Goal: Task Accomplishment & Management: Complete application form

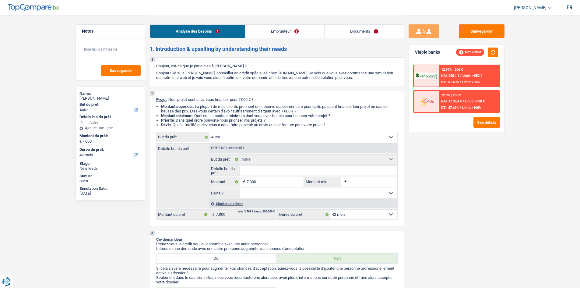
select select "other"
select select "42"
select select "other"
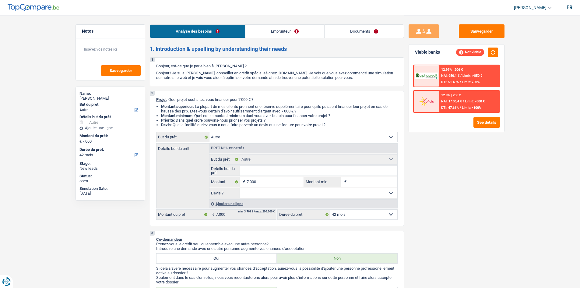
select select "42"
select select "independent"
select select "familyAllowances"
select select "netSalary"
select select "rents"
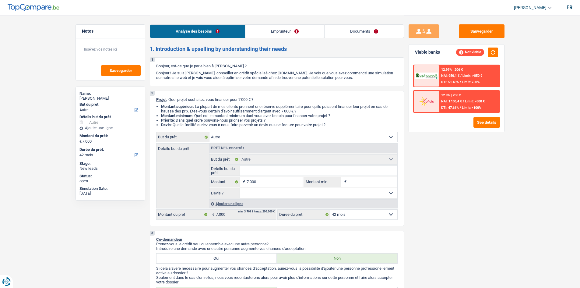
select select "other"
select select "42"
select select "independent"
select select "familyAllowances"
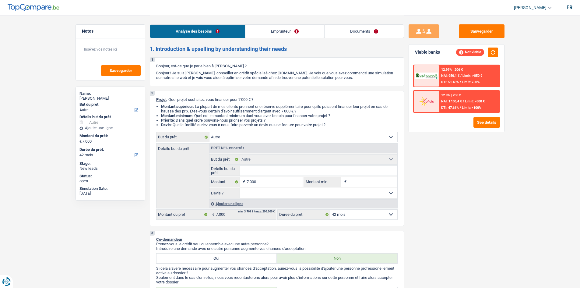
select select "netSalary"
click at [370, 31] on link "Documents" at bounding box center [364, 31] width 79 height 13
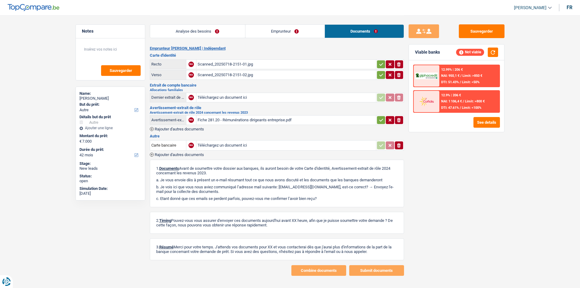
click at [266, 34] on link "Emprunteur" at bounding box center [284, 31] width 79 height 13
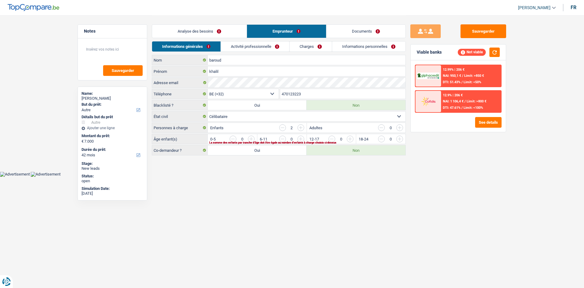
click at [259, 43] on link "Activité professionnelle" at bounding box center [255, 46] width 68 height 10
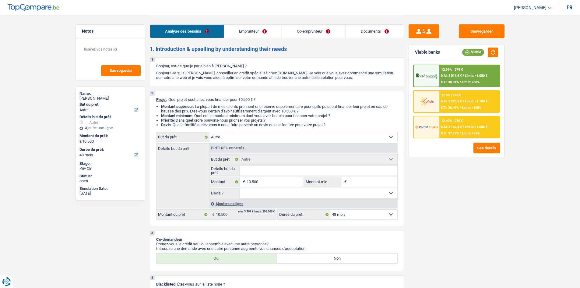
select select "other"
select select "48"
select select "other"
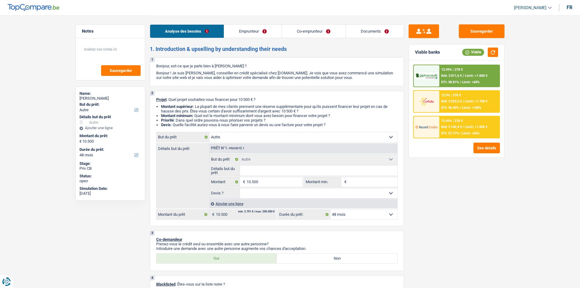
select select "48"
select select "privateEmployee"
select select "independent"
select select "netSalary"
select select "familyAllowances"
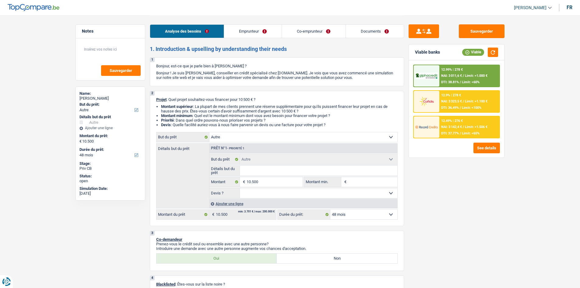
select select "mealVouchers"
select select "netSalary"
select select "other"
select select "ownerWithMortgage"
select select "mortgage"
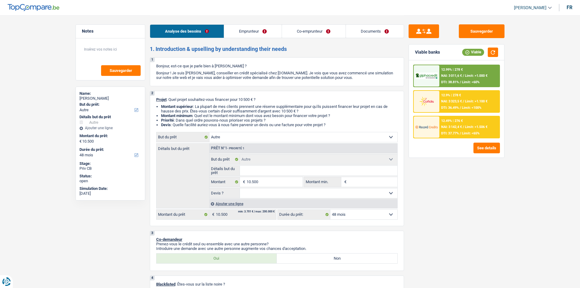
select select "300"
select select "creditConsolidation"
select select "120"
select select "other"
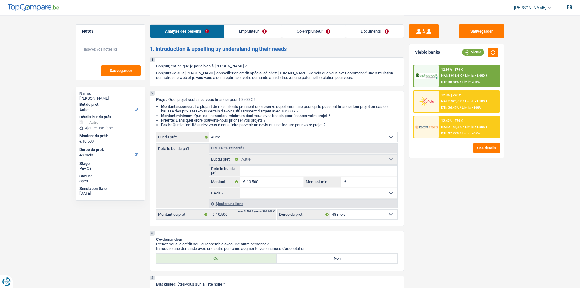
select select "48"
select select "applicant"
click at [364, 29] on link "Documents" at bounding box center [375, 31] width 58 height 13
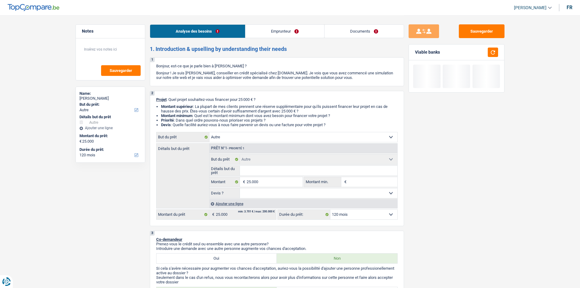
select select "other"
select select "120"
select select "other"
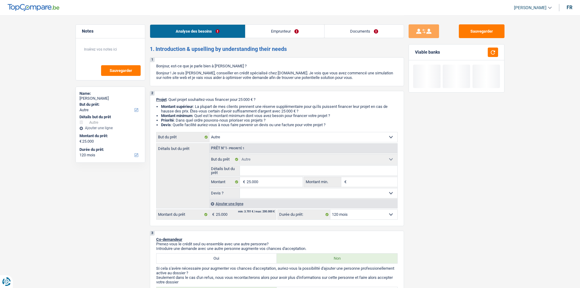
select select "120"
select select "invalid"
select select "disabilityPension"
select select "rents"
select select "other"
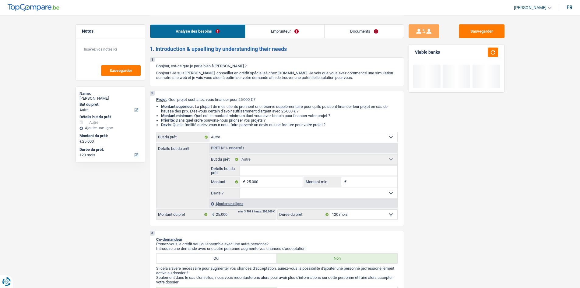
select select "other"
select select "120"
select select "invalid"
select select "disabilityPension"
select select "chretienne"
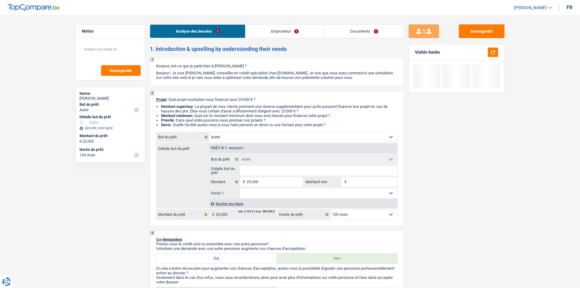
select select "BE"
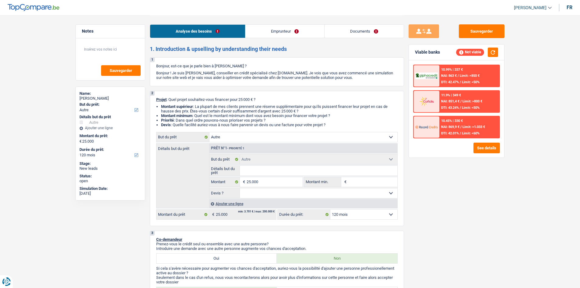
drag, startPoint x: 0, startPoint y: 0, endPoint x: 360, endPoint y: 29, distance: 361.6
click at [360, 29] on link "Documents" at bounding box center [364, 31] width 79 height 13
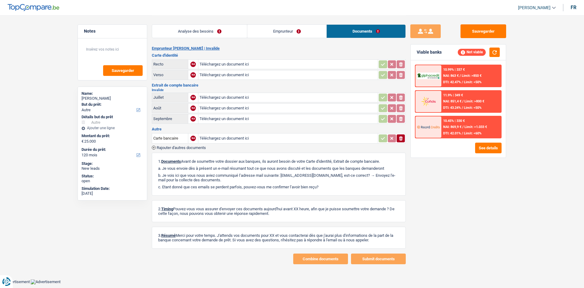
click at [306, 26] on link "Emprunteur" at bounding box center [286, 31] width 79 height 13
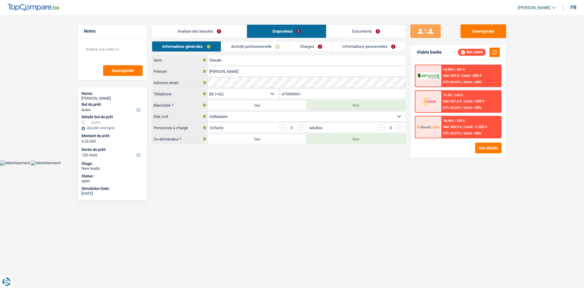
click at [277, 45] on link "Activité professionnelle" at bounding box center [255, 46] width 68 height 10
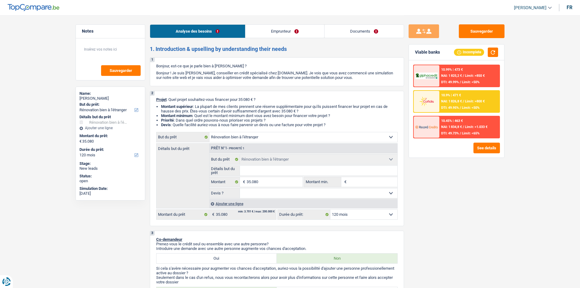
select select "renovatingAbroad"
select select "120"
select select "renovatingAbroad"
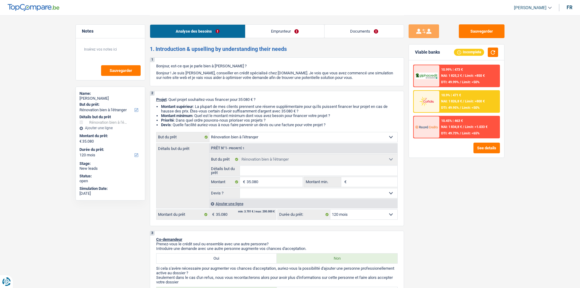
select select "120"
select select "worker"
select select "netSalary"
select select "rents"
select select "creditConsolidation"
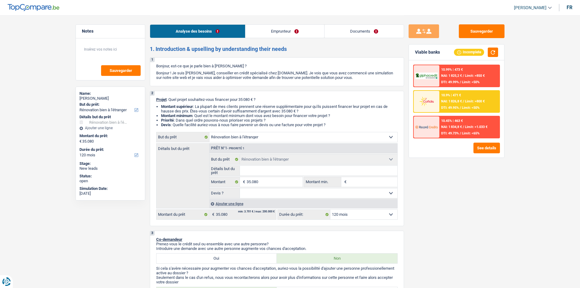
select select "72"
select select "renovatingAbroad"
select select "120"
drag, startPoint x: 368, startPoint y: 32, endPoint x: 328, endPoint y: 28, distance: 40.0
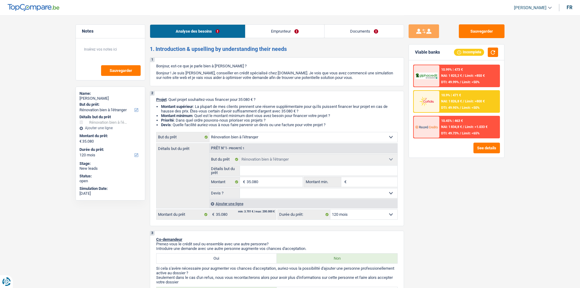
click at [368, 32] on link "Documents" at bounding box center [364, 31] width 79 height 13
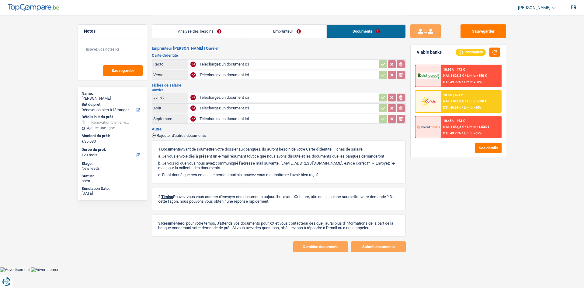
click at [276, 33] on link "Emprunteur" at bounding box center [286, 31] width 79 height 13
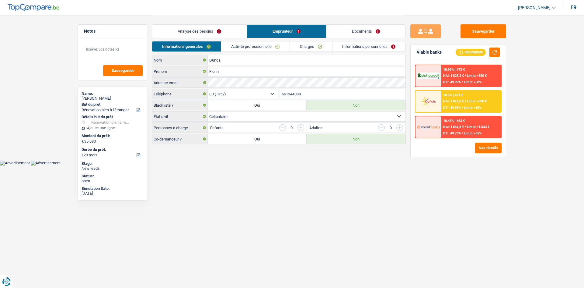
click at [261, 42] on link "Activité professionnelle" at bounding box center [255, 46] width 68 height 10
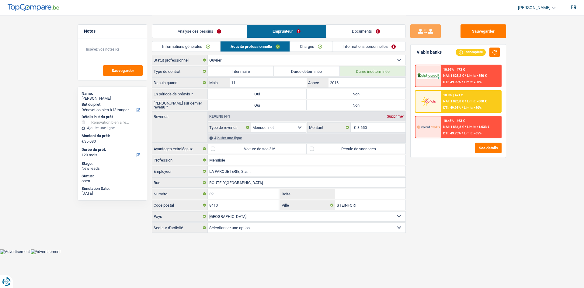
click at [321, 45] on link "Charges" at bounding box center [311, 46] width 42 height 10
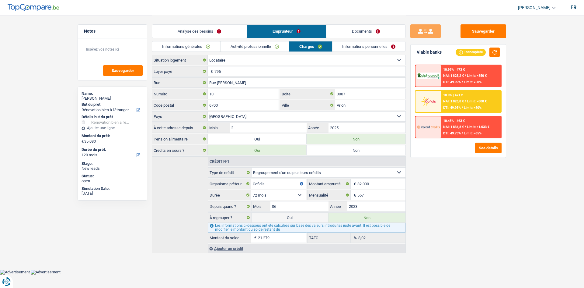
click at [356, 48] on link "Informations personnelles" at bounding box center [369, 46] width 73 height 10
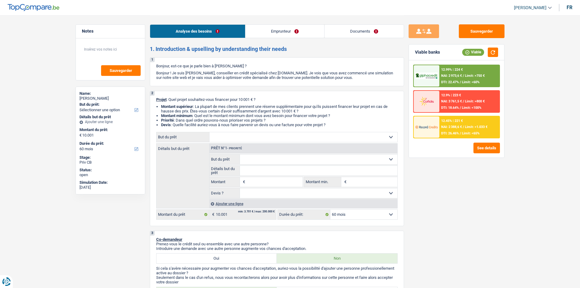
select select "60"
select select "privateEmployee"
select select "familyAllowances"
select select "netSalary"
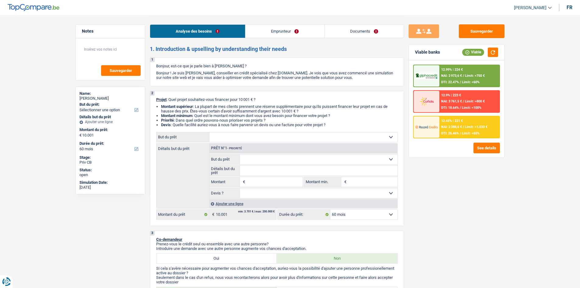
select select "mealVouchers"
select select "ownerWithMortgage"
select select "mortgage"
select select "300"
select select "mortgage"
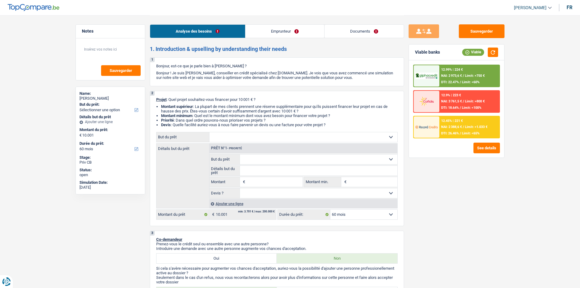
select select "120"
select select "mortgage"
select select "120"
select select "60"
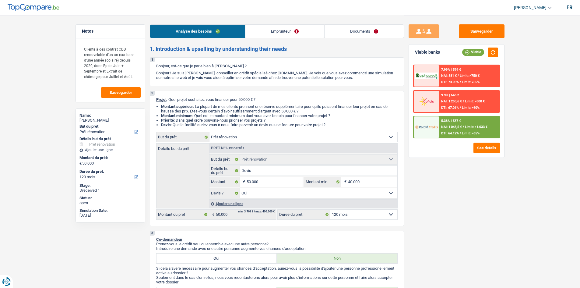
select select "renovation"
select select "120"
select select "renovation"
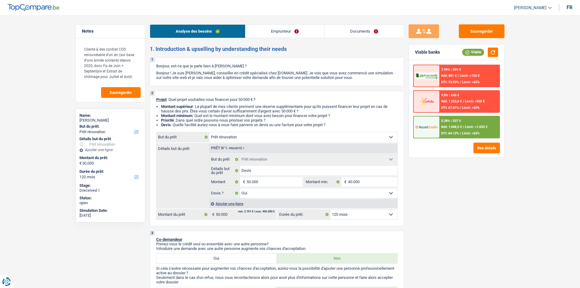
select select "yes"
select select "120"
select select "rentBeneficiary"
select select "rentalIncome"
select select "netSalary"
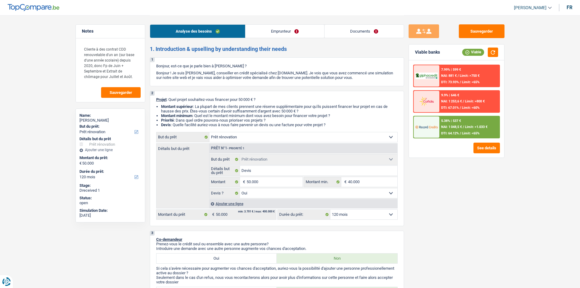
select select "ownerWithMortgage"
select select "mortgage"
select select "240"
select select "renovation"
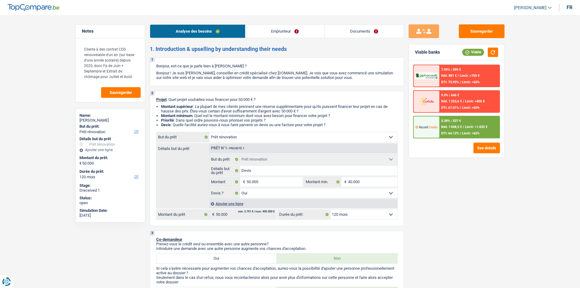
select select "yes"
select select "120"
drag, startPoint x: 353, startPoint y: 34, endPoint x: 331, endPoint y: 34, distance: 21.9
click at [353, 34] on link "Documents" at bounding box center [364, 31] width 79 height 13
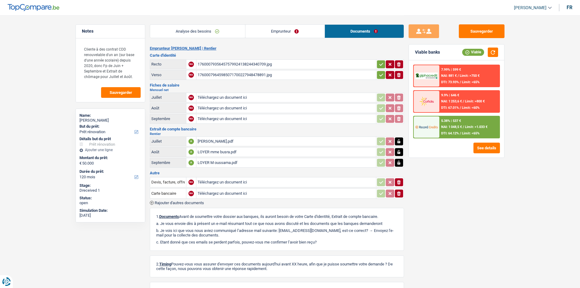
click at [243, 141] on div "LOYER ahrouch.pdf" at bounding box center [286, 141] width 177 height 9
click at [244, 152] on div "LOYER mme busra.pdf" at bounding box center [286, 151] width 177 height 9
click at [235, 164] on div "LOYER M oussama.pdf" at bounding box center [286, 162] width 177 height 9
click at [271, 30] on link "Emprunteur" at bounding box center [284, 31] width 79 height 13
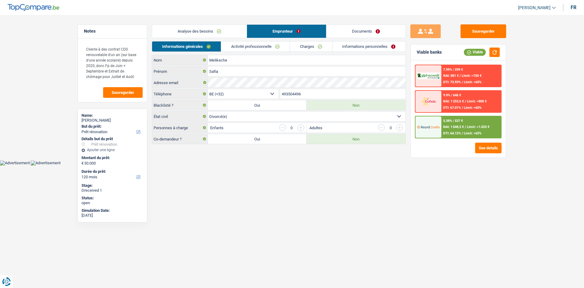
click at [212, 34] on link "Analyse des besoins" at bounding box center [199, 31] width 95 height 13
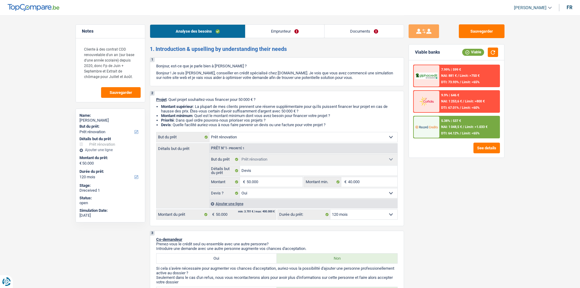
click at [337, 30] on link "Documents" at bounding box center [364, 31] width 79 height 13
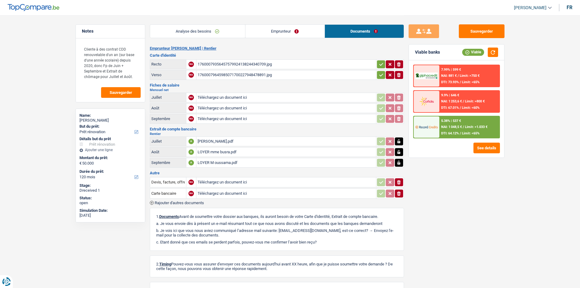
click at [48, 55] on main "Notes Cliente à des contrat CDD renouvelable d'un an (sur base d'une année scol…" at bounding box center [290, 167] width 580 height 334
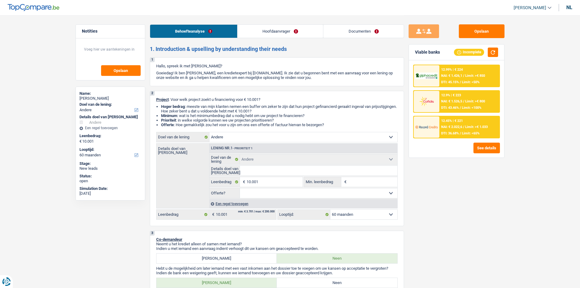
select select "other"
select select "60"
select select "other"
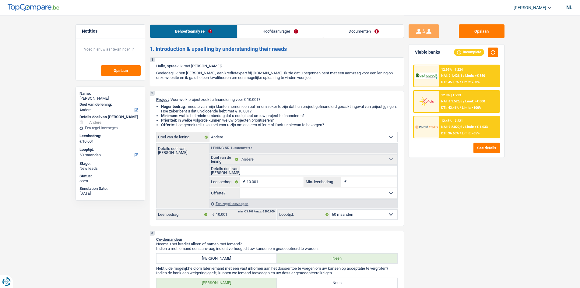
select select "60"
select select "publicEmployee"
select select "netSalary"
select select "mealVouchers"
select select "rents"
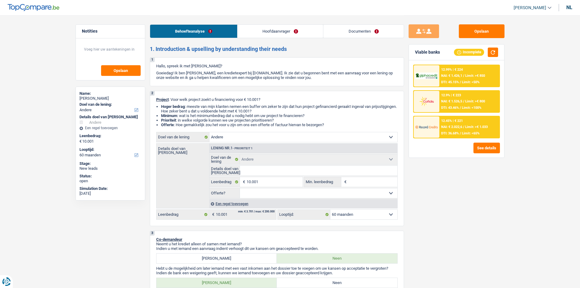
select select "other"
select select "60"
click at [356, 32] on link "Documenten" at bounding box center [363, 31] width 80 height 13
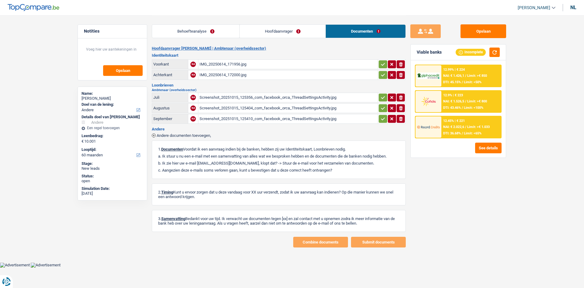
click at [35, 93] on main "Notities Opslaan Name: Fourmouzis Vasileios Doel van de lening: Comfort woning:…" at bounding box center [292, 131] width 584 height 262
click at [325, 98] on div "Screenshot_20251015_125356_com_facebook_orca_ThreadSettingsActivity.jpg" at bounding box center [288, 97] width 177 height 9
click at [244, 106] on div "Screenshot_20251015_125404_com_facebook_orca_ThreadSettingsActivity.jpg" at bounding box center [288, 107] width 177 height 9
click at [256, 63] on div "IMG_20250614_171956.jpg" at bounding box center [288, 64] width 177 height 9
click at [244, 76] on div "IMG_20250614_172000.jpg" at bounding box center [288, 74] width 177 height 9
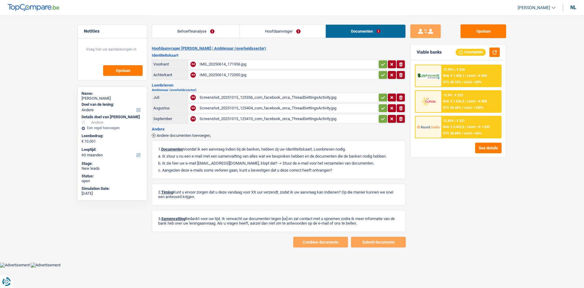
drag, startPoint x: 227, startPoint y: 35, endPoint x: 235, endPoint y: 48, distance: 15.7
click at [227, 35] on link "Behoefteanalyse" at bounding box center [195, 31] width 87 height 13
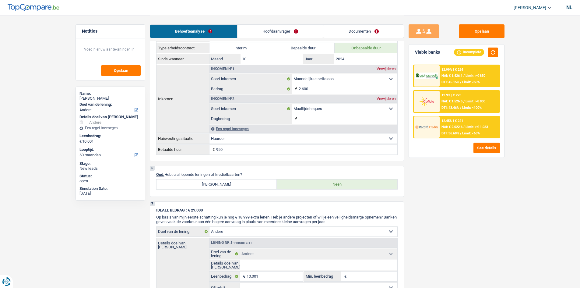
scroll to position [426, 0]
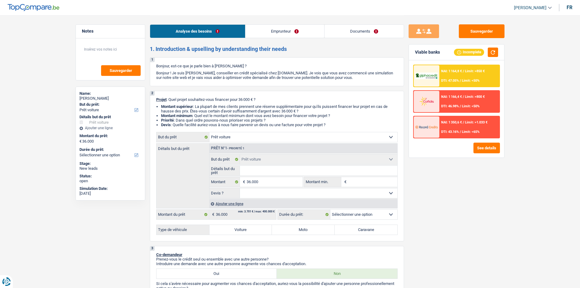
select select "car"
select select "worker"
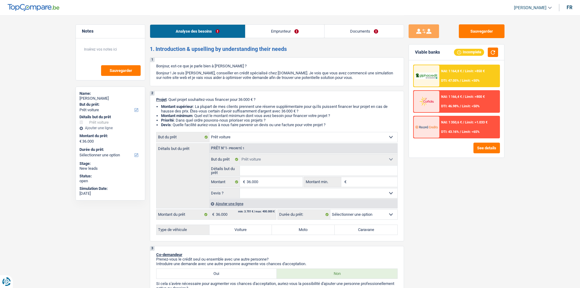
select select "netSalary"
select select "rents"
select select "car"
drag, startPoint x: 362, startPoint y: 31, endPoint x: 336, endPoint y: 32, distance: 25.9
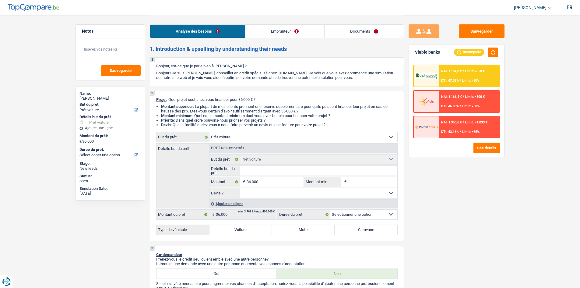
click at [362, 30] on link "Documents" at bounding box center [364, 31] width 79 height 13
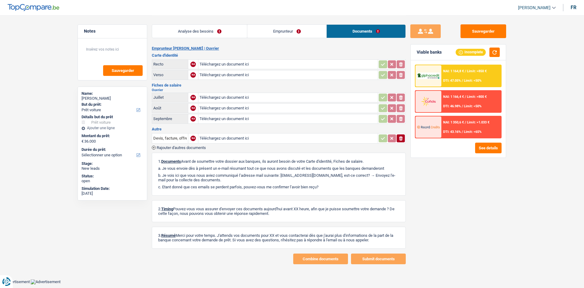
click at [296, 33] on link "Emprunteur" at bounding box center [286, 31] width 79 height 13
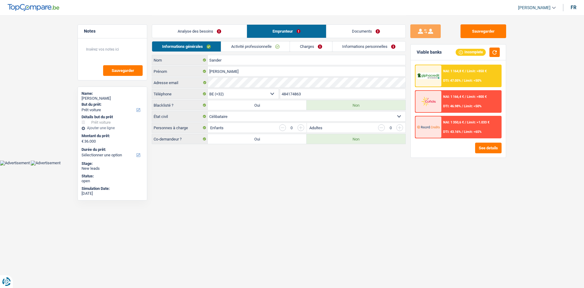
click at [272, 47] on link "Activité professionnelle" at bounding box center [255, 46] width 68 height 10
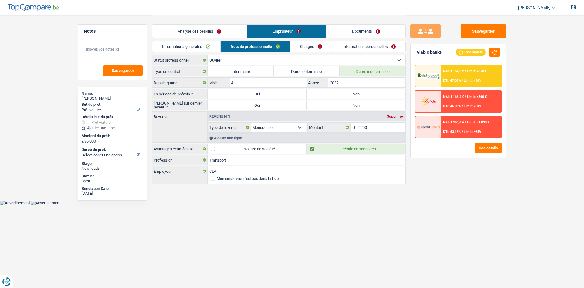
drag, startPoint x: 321, startPoint y: 45, endPoint x: 324, endPoint y: 48, distance: 3.9
click at [321, 46] on link "Charges" at bounding box center [311, 46] width 42 height 10
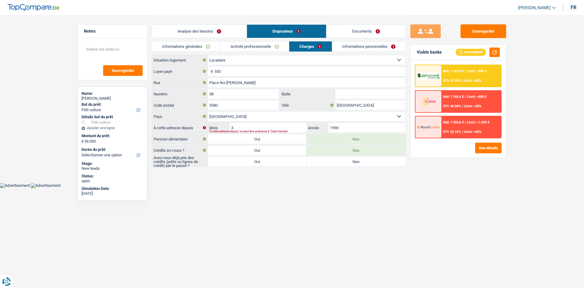
click at [359, 51] on link "Informations personnelles" at bounding box center [368, 46] width 73 height 10
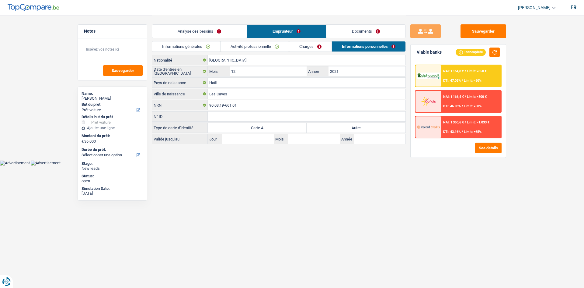
click at [215, 33] on link "Analyse des besoins" at bounding box center [199, 31] width 95 height 13
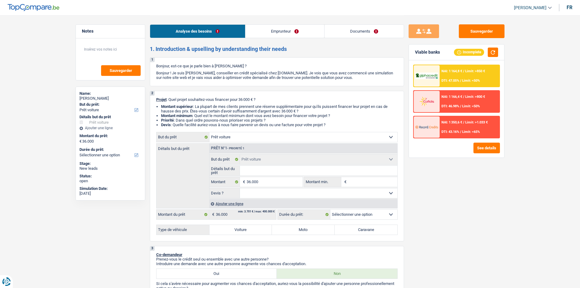
click at [289, 31] on link "Emprunteur" at bounding box center [284, 31] width 79 height 13
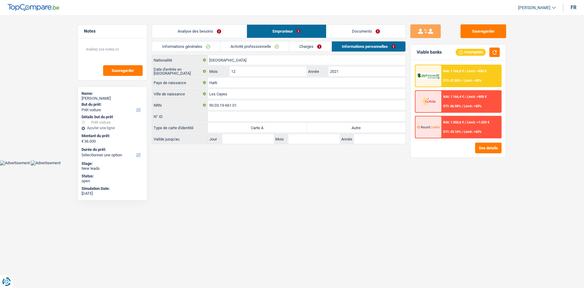
click at [48, 70] on main "Notes Sauvegarder Name: Peter Sander But du prêt: Confort maison: meubles, text…" at bounding box center [292, 80] width 584 height 160
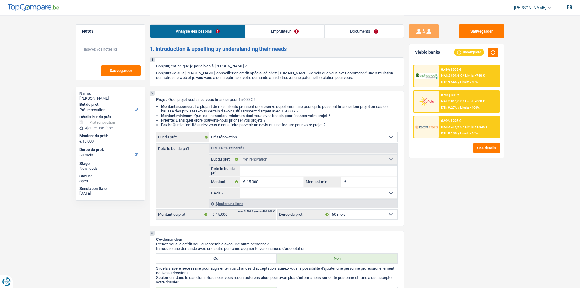
select select "renovation"
select select "60"
select select "renovation"
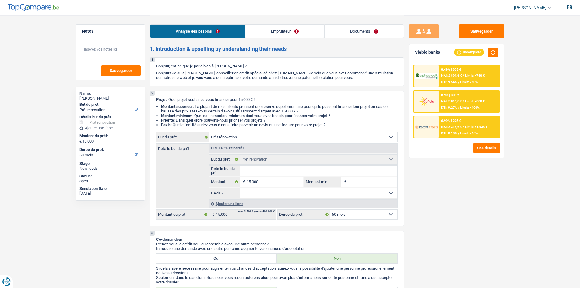
select select "60"
select select "publicEmployee"
select select "netSalary"
select select "mealVouchers"
select select "ownerWithoutMortgage"
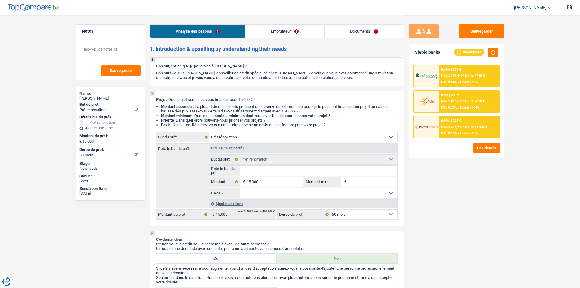
select select "renovation"
select select "60"
select select "publicEmployee"
select select "netSalary"
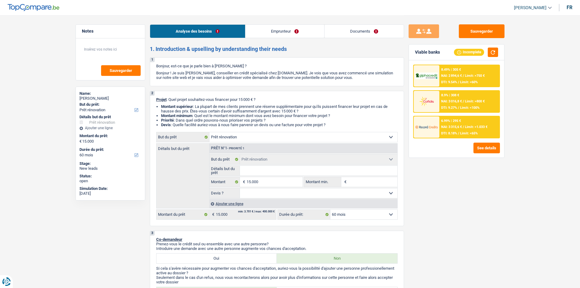
select select "mealVouchers"
select select "BE"
select select "bigCompanies"
click at [379, 30] on link "Documents" at bounding box center [364, 31] width 79 height 13
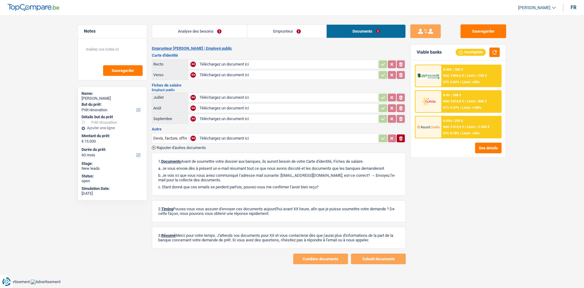
click at [275, 29] on link "Emprunteur" at bounding box center [286, 31] width 79 height 13
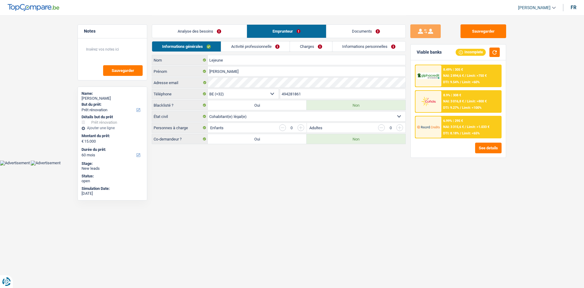
click at [264, 41] on li "Activité professionnelle" at bounding box center [255, 46] width 69 height 11
click at [264, 45] on link "Activité professionnelle" at bounding box center [255, 46] width 68 height 10
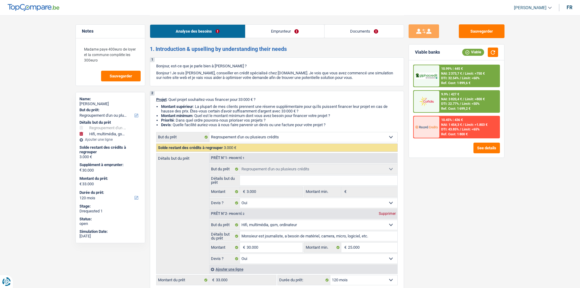
select select "refinancing"
select select "tech"
select select "120"
select select "refinancing"
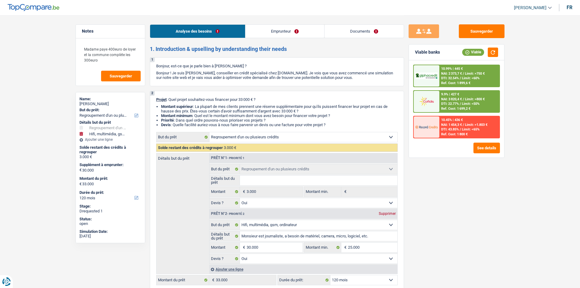
select select "refinancing"
select select "yes"
select select "tech"
select select "yes"
select select "120"
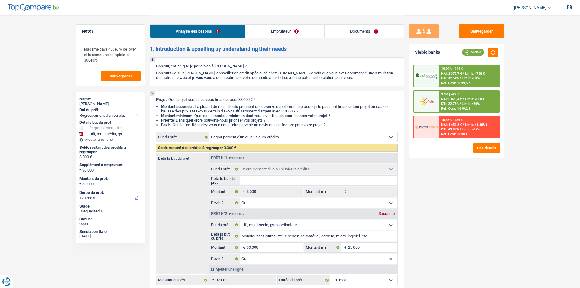
select select "worker"
select select "familyAllowances"
select select "netSalary"
select select "mealVouchers"
select select "rents"
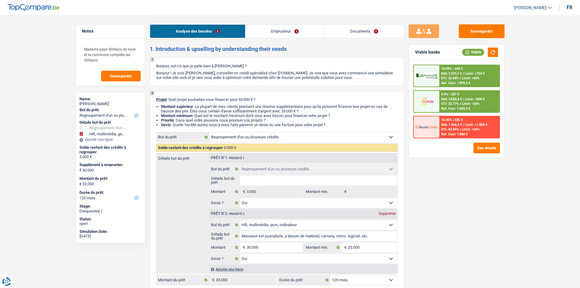
select select "personalLoan"
select select "other"
select select "48"
select select "refinancing"
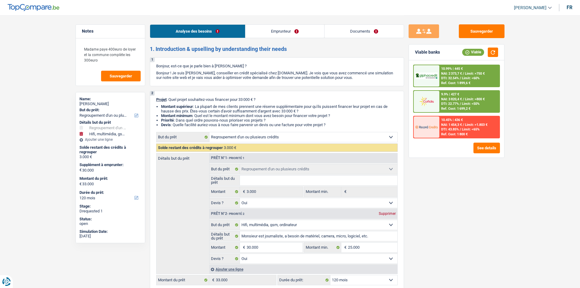
select select "yes"
select select "tech"
select select "yes"
select select "120"
click at [361, 34] on link "Documents" at bounding box center [364, 31] width 79 height 13
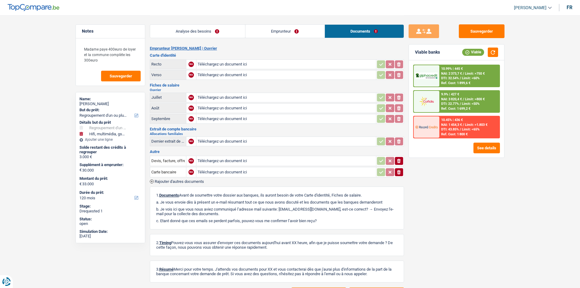
click at [203, 30] on link "Analyse des besoins" at bounding box center [197, 31] width 95 height 13
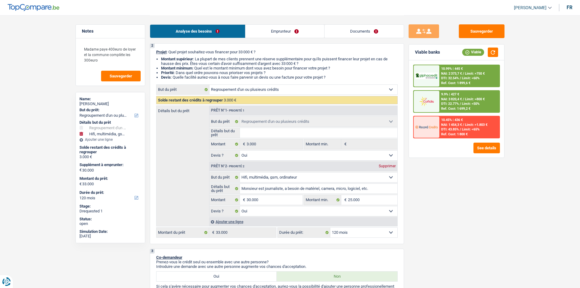
scroll to position [61, 0]
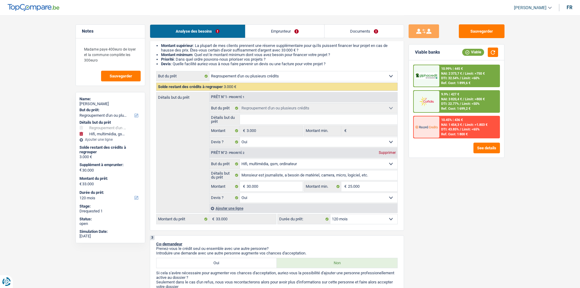
click at [293, 33] on link "Emprunteur" at bounding box center [284, 31] width 79 height 13
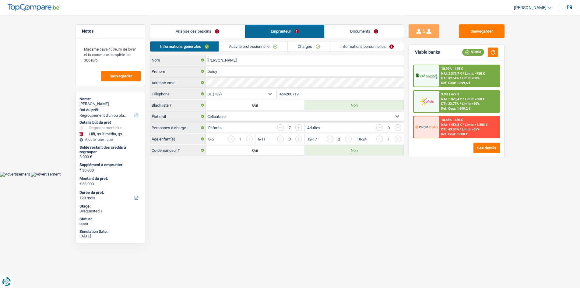
scroll to position [0, 0]
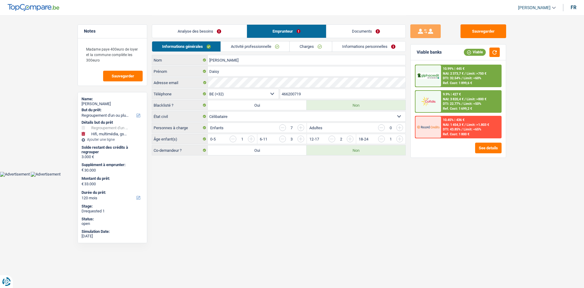
click at [276, 46] on link "Activité professionnelle" at bounding box center [255, 46] width 68 height 10
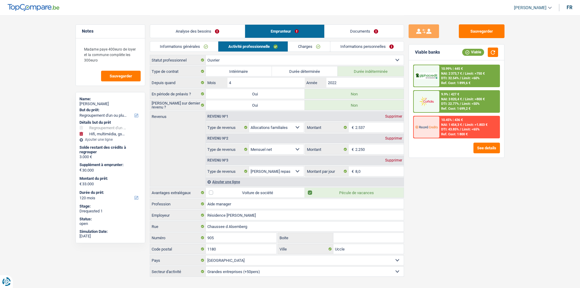
click at [199, 45] on link "Informations générales" at bounding box center [184, 46] width 68 height 10
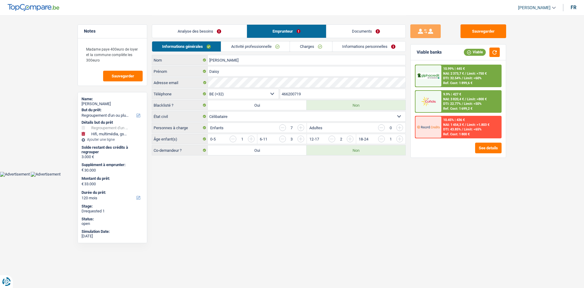
click at [245, 48] on link "Activité professionnelle" at bounding box center [255, 46] width 68 height 10
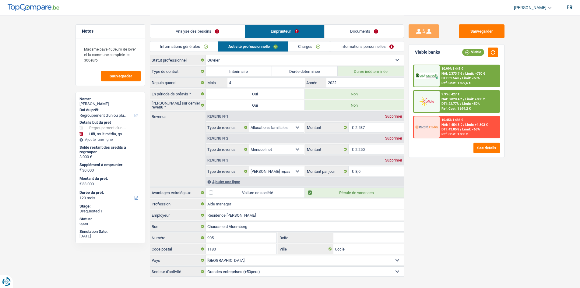
click at [43, 94] on main "Notes Madame paye 400euro de loyer et la commune complète les 300euro Sauvegard…" at bounding box center [290, 146] width 580 height 293
click at [483, 170] on div "Sauvegarder Viable banks Viable 10.99% | 445 € NAI: 2 373,7 € / Limit: >750 € D…" at bounding box center [456, 151] width 105 height 254
click at [371, 35] on link "Documents" at bounding box center [364, 31] width 79 height 13
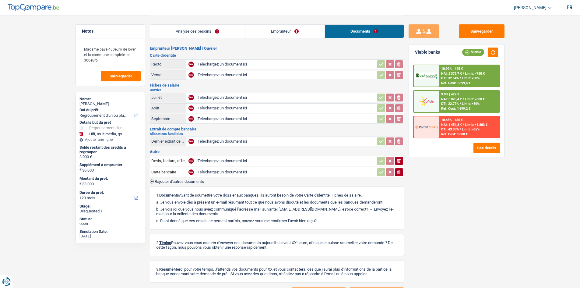
click at [239, 65] on input "Téléchargez un document ici" at bounding box center [286, 64] width 177 height 9
type input "C:\fakepath\IMG_3832.jpeg"
click at [224, 74] on input "Téléchargez un document ici" at bounding box center [286, 74] width 177 height 9
type input "C:\fakepath\IMG_3833.jpeg"
click at [229, 100] on input "Téléchargez un document ici" at bounding box center [286, 97] width 177 height 9
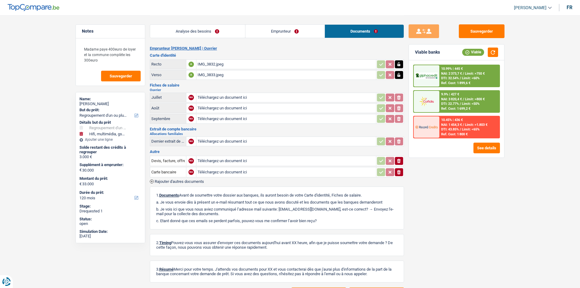
type input "C:\fakepath\IMG_1524.jpeg"
click at [240, 107] on input "Téléchargez un document ici" at bounding box center [286, 107] width 177 height 9
click at [227, 120] on input "Téléchargez un document ici" at bounding box center [286, 118] width 177 height 9
type input "C:\fakepath\Septembre Siassia.jpeg"
click at [234, 143] on input "Téléchargez un document ici" at bounding box center [286, 141] width 177 height 9
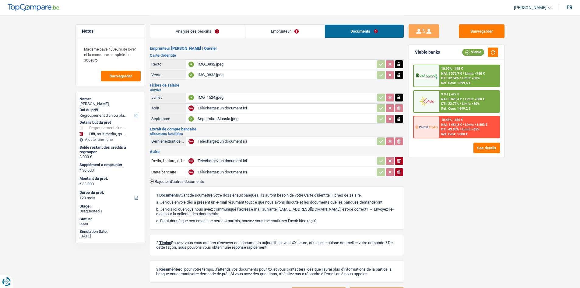
type input "C:\fakepath\IMG_4118.png"
click at [490, 30] on button "Sauvegarder" at bounding box center [482, 31] width 46 height 14
click at [437, 164] on div "Sauvegarder Viable banks Viable 10.99% | 445 € NAI: 2 373,7 € / Limit: >750 € D…" at bounding box center [456, 151] width 105 height 254
click at [209, 33] on link "Analyse des besoins" at bounding box center [197, 31] width 95 height 13
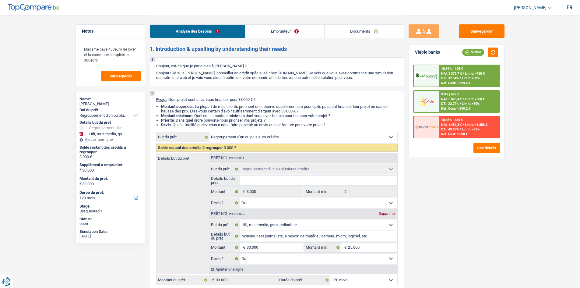
click at [463, 171] on div "Sauvegarder Viable banks Viable 10.99% | 445 € NAI: 2 373,7 € / Limit: >750 € D…" at bounding box center [456, 151] width 105 height 254
click at [369, 31] on link "Documents" at bounding box center [364, 31] width 79 height 13
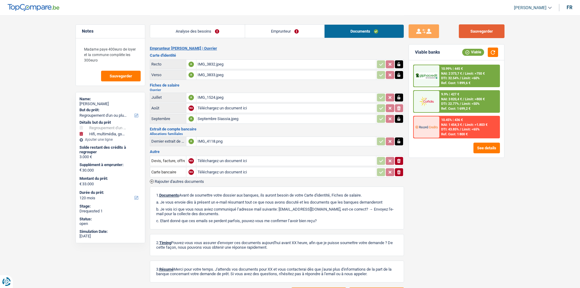
click at [472, 32] on button "Sauvegarder" at bounding box center [482, 31] width 46 height 14
click at [474, 220] on div "Sauvegarder Viable banks Viable 10.99% | 445 € NAI: 2 373,7 € / Limit: >750 € D…" at bounding box center [456, 151] width 105 height 254
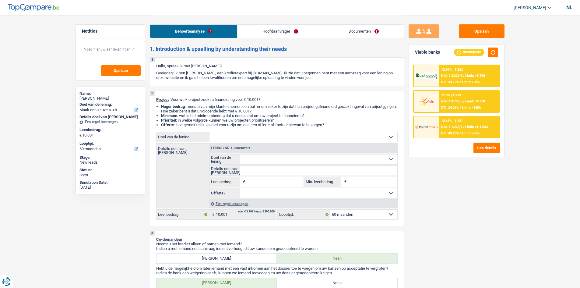
select select "60"
click at [346, 32] on link "Documenten" at bounding box center [363, 31] width 80 height 13
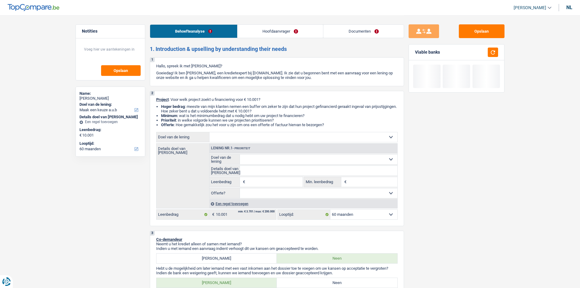
select select "60"
select select "worker"
select select "familyAllowances"
select select "netSalary"
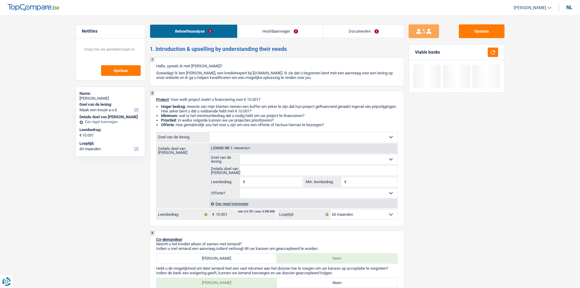
select select "mealVouchers"
select select "rents"
select select "personalLoan"
select select "other"
select select "48"
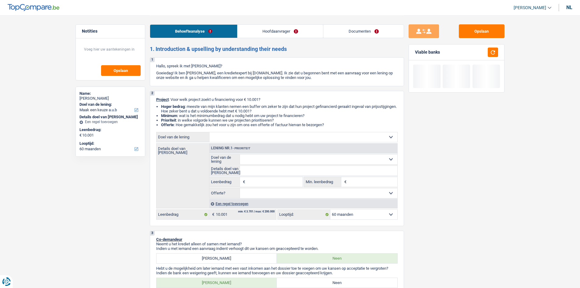
select select "60"
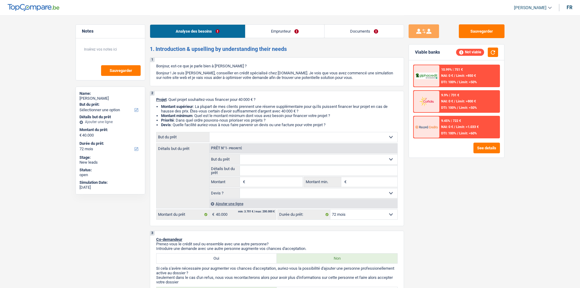
select select "72"
select select "worker"
select select "netSalary"
select select "rents"
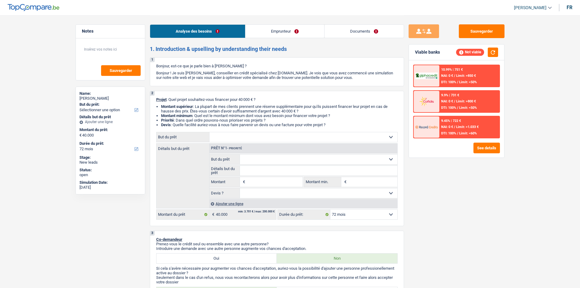
select select "72"
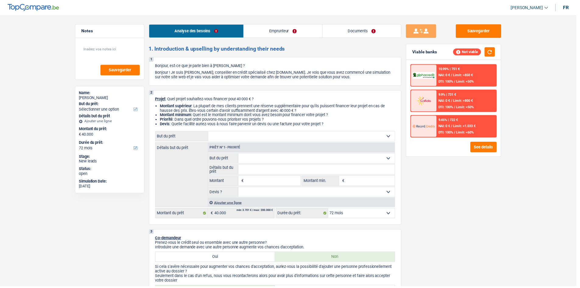
drag, startPoint x: 0, startPoint y: 0, endPoint x: 278, endPoint y: 30, distance: 279.2
click at [278, 30] on link "Emprunteur" at bounding box center [284, 31] width 79 height 13
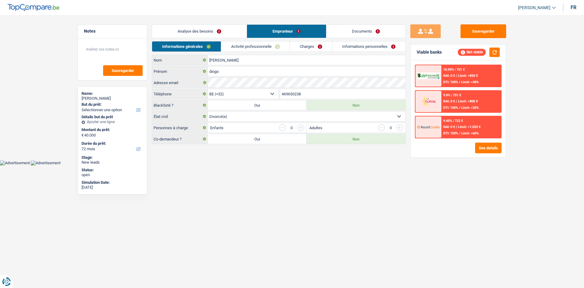
click at [350, 27] on link "Documents" at bounding box center [366, 31] width 79 height 13
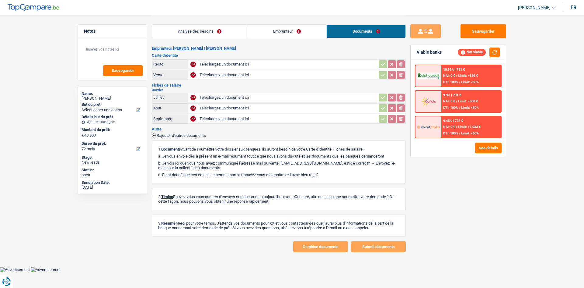
click at [270, 33] on link "Emprunteur" at bounding box center [286, 31] width 79 height 13
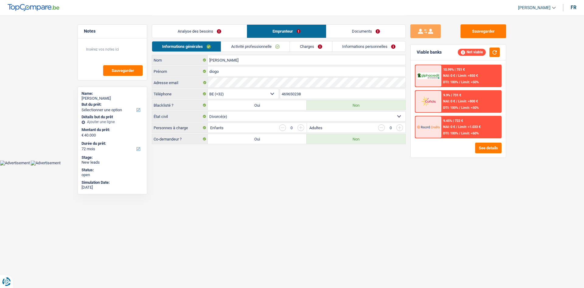
click at [266, 47] on link "Activité professionnelle" at bounding box center [255, 46] width 68 height 10
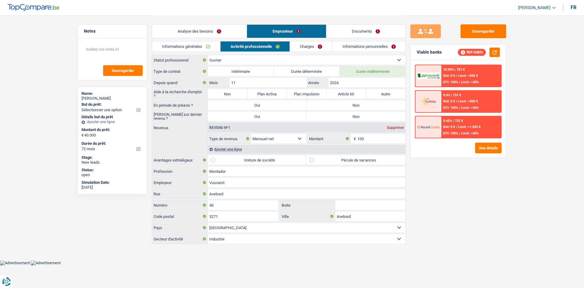
click at [213, 29] on link "Analyse des besoins" at bounding box center [199, 31] width 95 height 13
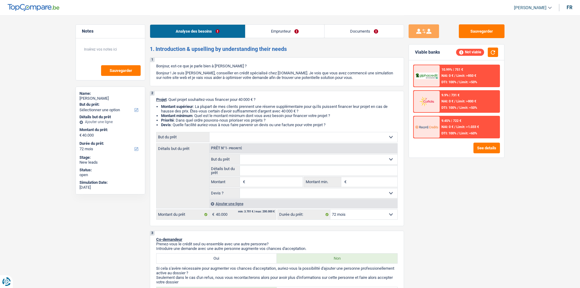
click at [274, 31] on link "Emprunteur" at bounding box center [284, 31] width 79 height 13
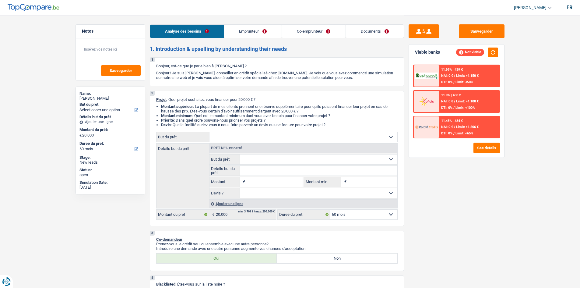
select select "60"
select select "worker"
select select "familyAllowances"
select select "netSalary"
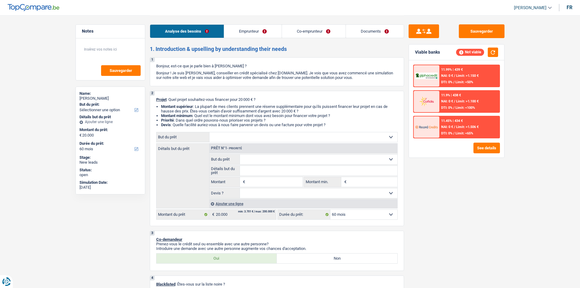
select select "rents"
select select "60"
click at [354, 30] on link "Documents" at bounding box center [375, 31] width 58 height 13
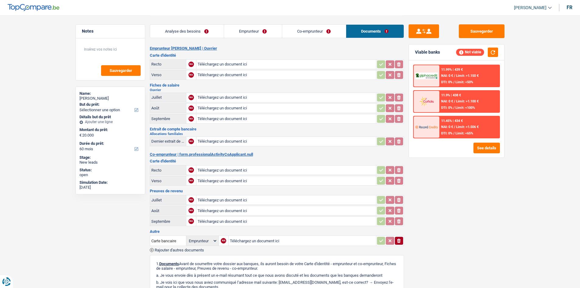
click at [274, 31] on link "Emprunteur" at bounding box center [253, 31] width 58 height 13
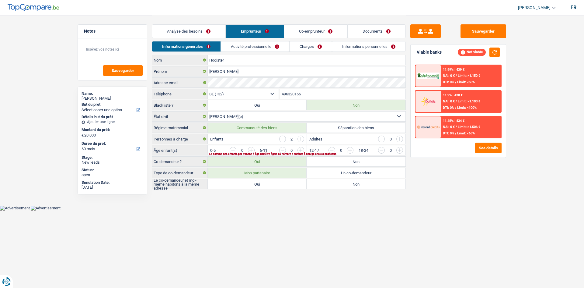
click at [271, 44] on link "Activité professionnelle" at bounding box center [255, 46] width 68 height 10
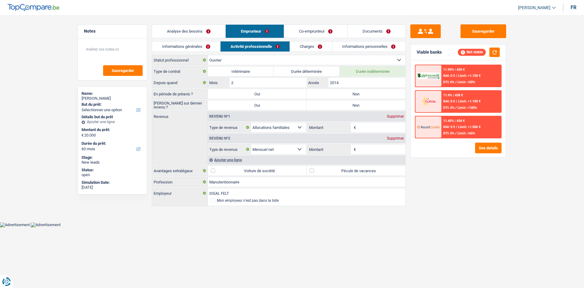
click at [316, 36] on link "Co-emprunteur" at bounding box center [315, 31] width 63 height 13
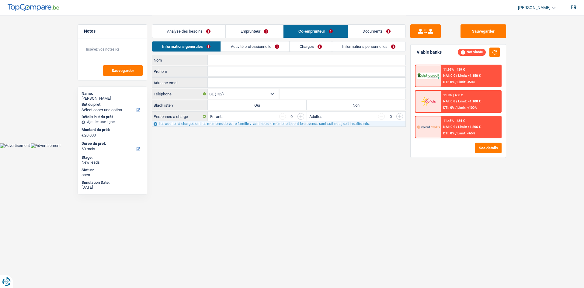
click at [268, 47] on link "Activité professionnelle" at bounding box center [255, 46] width 68 height 10
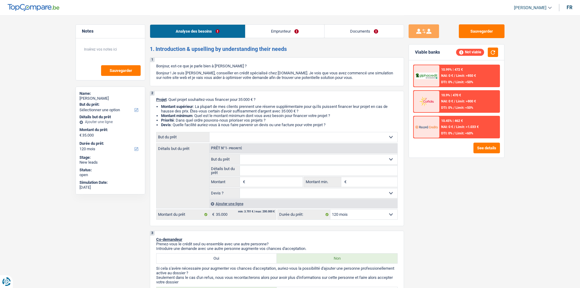
select select "120"
drag, startPoint x: 0, startPoint y: 0, endPoint x: 348, endPoint y: 29, distance: 348.9
click at [347, 30] on link "Documents" at bounding box center [364, 31] width 79 height 13
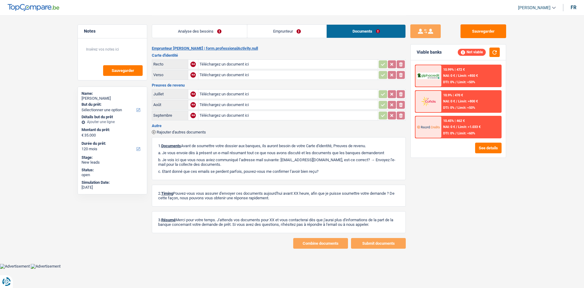
click at [297, 27] on link "Emprunteur" at bounding box center [286, 31] width 79 height 13
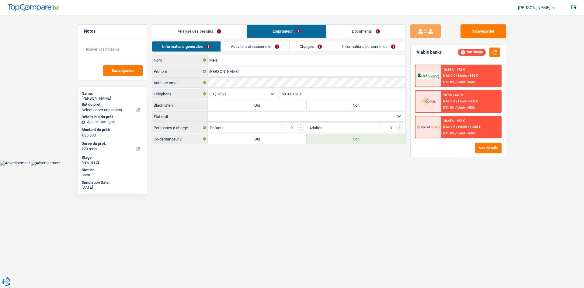
click at [277, 44] on link "Activité professionnelle" at bounding box center [255, 46] width 68 height 10
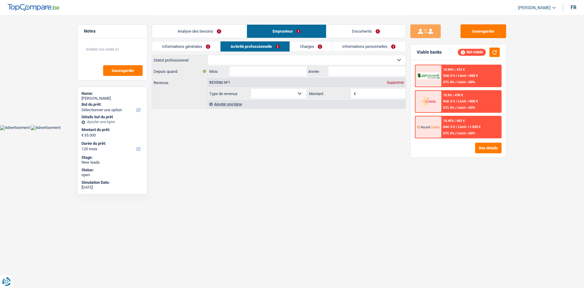
click at [322, 43] on link "Charges" at bounding box center [311, 46] width 42 height 10
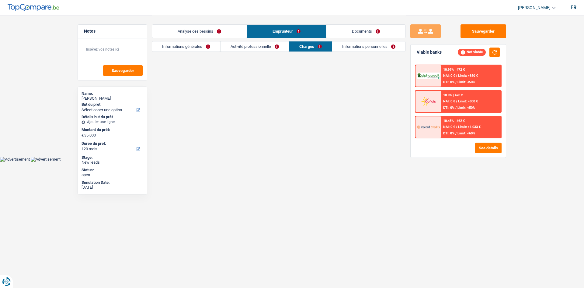
click at [363, 49] on link "Informations personnelles" at bounding box center [368, 46] width 73 height 10
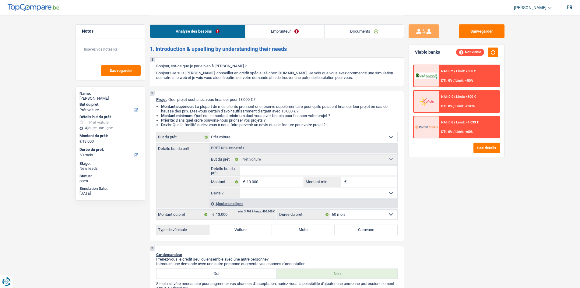
select select "car"
select select "60"
select select "car"
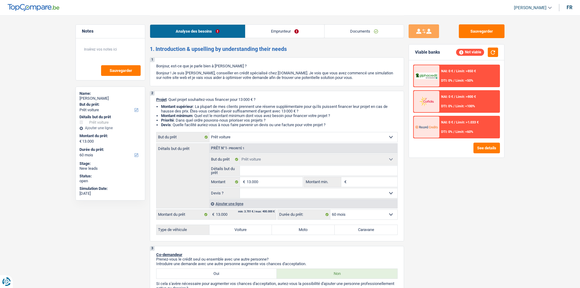
select select "60"
select select "car"
select select "60"
drag, startPoint x: 375, startPoint y: 31, endPoint x: 365, endPoint y: 31, distance: 10.4
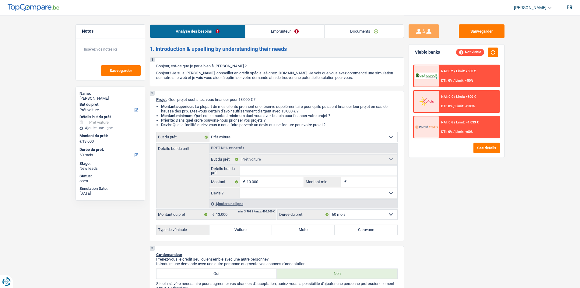
click at [375, 31] on link "Documents" at bounding box center [364, 31] width 79 height 13
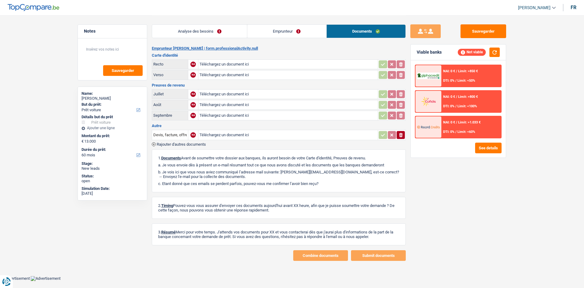
drag, startPoint x: 299, startPoint y: 28, endPoint x: 293, endPoint y: 42, distance: 14.6
click at [298, 28] on link "Emprunteur" at bounding box center [286, 31] width 79 height 13
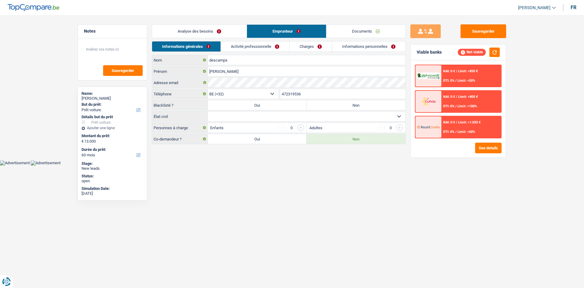
click at [267, 54] on div "Informations générales Activité professionnelle Charges Informations personnell…" at bounding box center [279, 48] width 254 height 14
drag, startPoint x: 268, startPoint y: 49, endPoint x: 300, endPoint y: 47, distance: 32.6
click at [268, 49] on link "Activité professionnelle" at bounding box center [255, 46] width 68 height 10
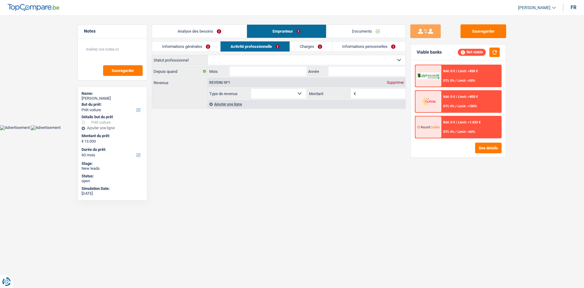
drag, startPoint x: 300, startPoint y: 47, endPoint x: 307, endPoint y: 50, distance: 6.8
click at [301, 47] on link "Charges" at bounding box center [311, 46] width 42 height 10
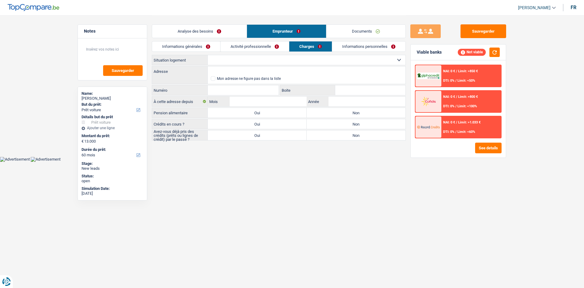
click at [362, 51] on link "Informations personnelles" at bounding box center [368, 46] width 73 height 10
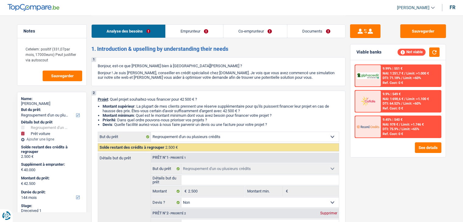
select select "refinancing"
select select "car"
select select "144"
select select "refinancing"
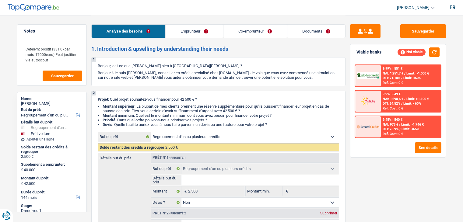
select select "refinancing"
select select "false"
select select "car"
select select "yes"
select select "144"
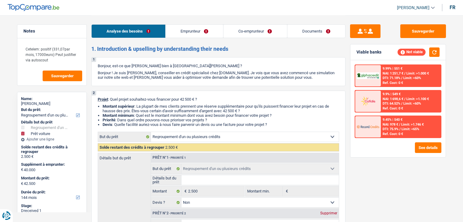
select select "privateEmployee"
select select "unemployed"
select select "netSalary"
select select "parttimeSelfemployed"
select select "familyAllowances"
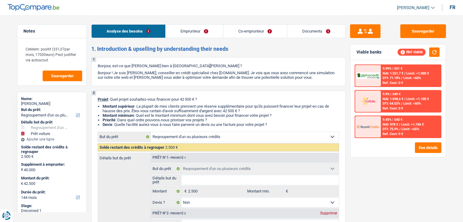
select select "mealVouchers"
select select "unemployment"
select select "familyAllowances"
select select "ownerWithMortgage"
select select "mortgage"
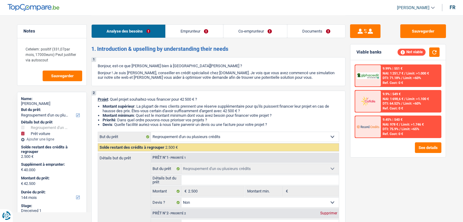
select select "300"
select select "cardOrCredit"
select select "refinancing"
select select "false"
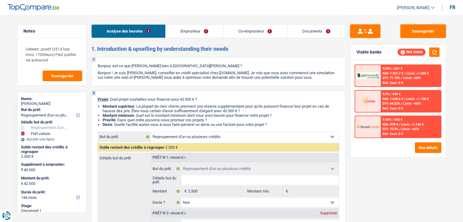
select select "car"
select select "yes"
select select "144"
select select "60"
select select "privateEmployee"
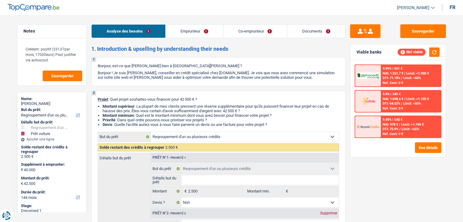
select select "netSalary"
select select "parttimeSelfemployed"
select select "familyAllowances"
select select "mealVouchers"
select select "BE"
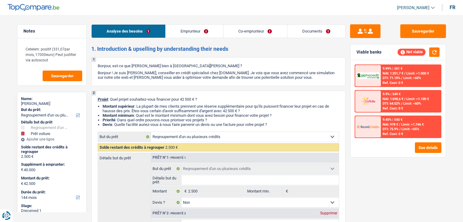
select select "otherInstitutions"
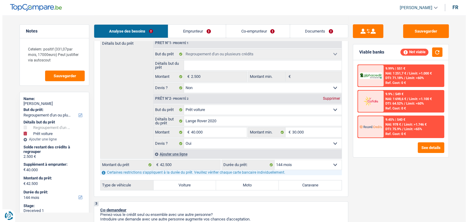
scroll to position [152, 0]
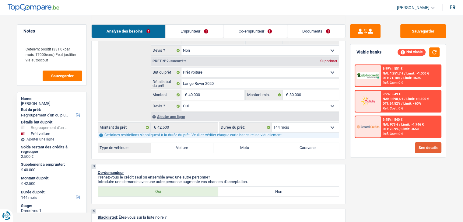
click at [430, 147] on button "See details" at bounding box center [428, 147] width 26 height 11
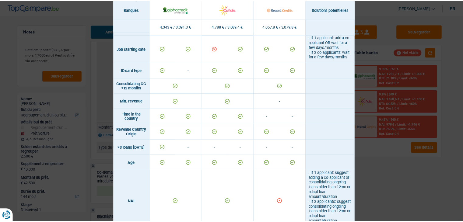
scroll to position [122, 0]
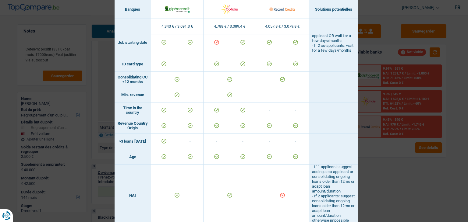
click at [392, 159] on div "Banks conditions × Banques Solutions potentielles Revenus / Charges 4.343 € / 3…" at bounding box center [234, 111] width 468 height 222
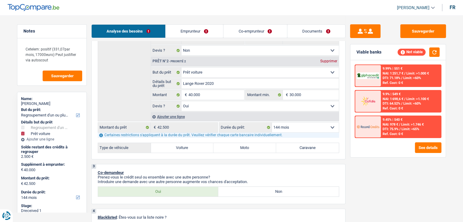
click at [201, 35] on link "Emprunteur" at bounding box center [195, 31] width 58 height 13
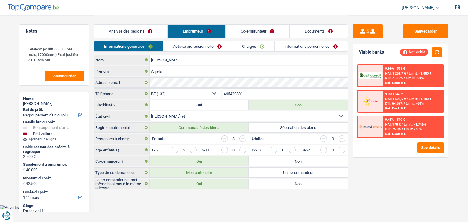
click at [202, 44] on link "Activité professionnelle" at bounding box center [197, 46] width 68 height 10
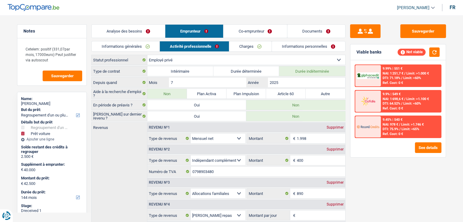
click at [311, 33] on link "Documents" at bounding box center [316, 31] width 58 height 13
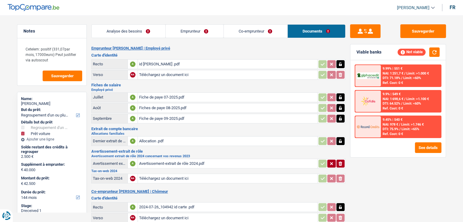
click at [195, 96] on div "Fiche de paye 07-2025.pdf" at bounding box center [227, 97] width 177 height 9
drag, startPoint x: 144, startPoint y: 29, endPoint x: 155, endPoint y: 42, distance: 17.1
click at [144, 29] on link "Analyse des besoins" at bounding box center [129, 31] width 74 height 13
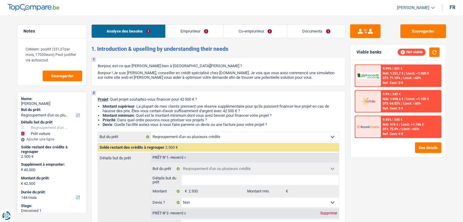
click at [191, 28] on link "Emprunteur" at bounding box center [195, 31] width 58 height 13
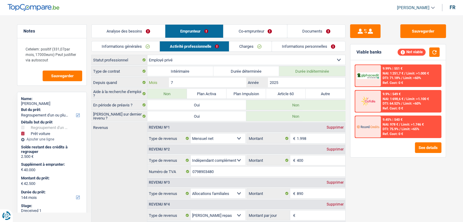
click at [200, 81] on input "7" at bounding box center [207, 83] width 77 height 10
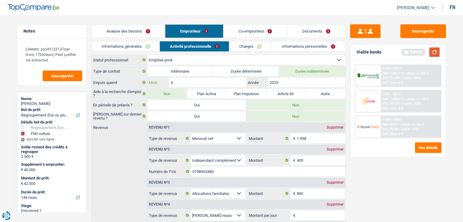
type input "6"
click at [438, 52] on button "button" at bounding box center [434, 51] width 10 height 9
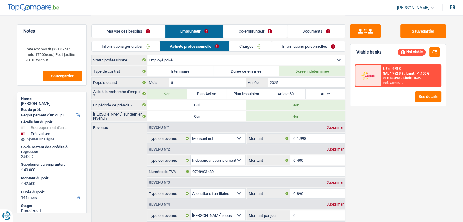
click at [140, 27] on link "Analyse des besoins" at bounding box center [128, 31] width 73 height 13
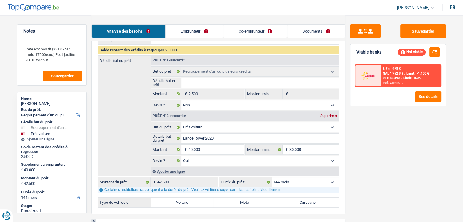
scroll to position [122, 0]
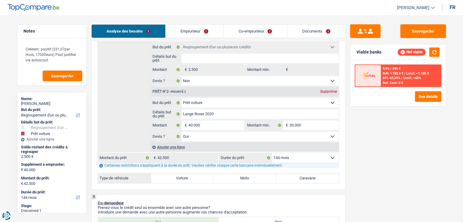
click at [310, 154] on select "12 mois 18 mois 24 mois 30 mois 36 mois 42 mois 48 mois 60 mois 72 mois 84 mois…" at bounding box center [305, 158] width 67 height 10
select select "120"
click at [272, 153] on select "12 mois 18 mois 24 mois 30 mois 36 mois 42 mois 48 mois 60 mois 72 mois 84 mois…" at bounding box center [305, 158] width 67 height 10
select select "120"
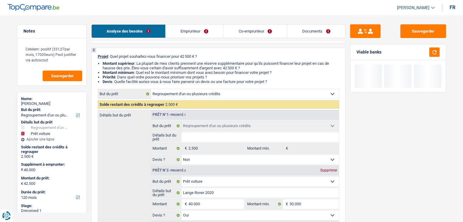
scroll to position [0, 0]
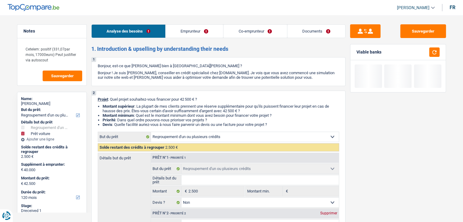
click at [212, 27] on link "Emprunteur" at bounding box center [195, 31] width 58 height 13
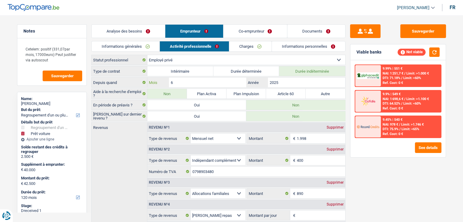
click at [191, 81] on input "6" at bounding box center [207, 83] width 77 height 10
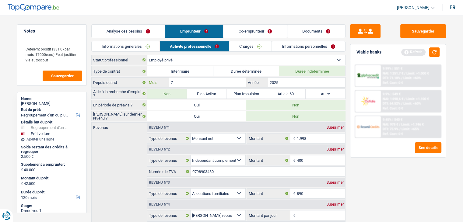
type input "7"
click at [242, 46] on link "Charges" at bounding box center [250, 46] width 42 height 10
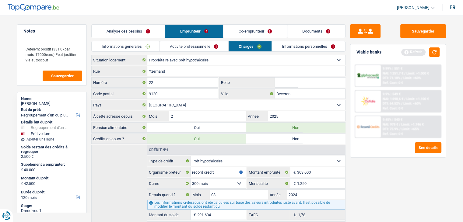
click at [295, 47] on link "Informations personnelles" at bounding box center [308, 46] width 73 height 10
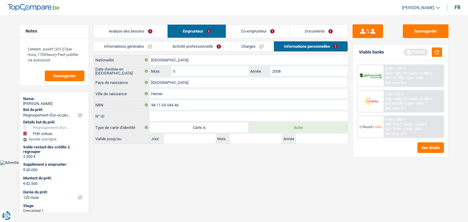
drag, startPoint x: 258, startPoint y: 30, endPoint x: 247, endPoint y: 33, distance: 11.8
click at [258, 30] on link "Co-emprunteur" at bounding box center [257, 31] width 63 height 13
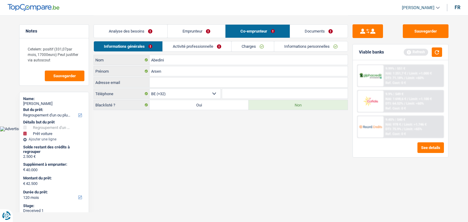
drag, startPoint x: 193, startPoint y: 49, endPoint x: 210, endPoint y: 50, distance: 17.4
click at [193, 49] on link "Activité professionnelle" at bounding box center [197, 46] width 68 height 10
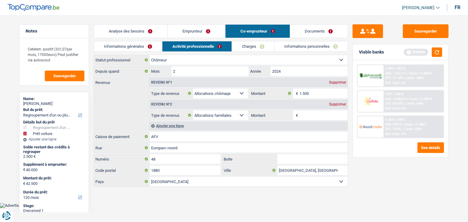
click at [339, 103] on div "Supprimer" at bounding box center [337, 105] width 20 height 4
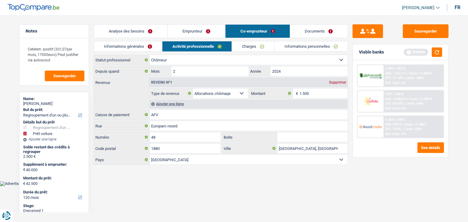
click at [321, 33] on link "Documents" at bounding box center [319, 31] width 58 height 13
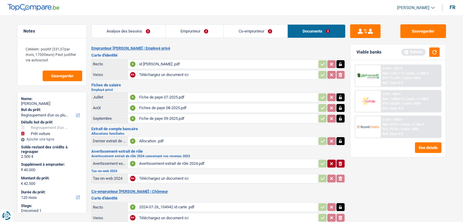
drag, startPoint x: 440, startPoint y: 52, endPoint x: 319, endPoint y: 51, distance: 120.5
click at [440, 52] on div "Viable banks Refresh" at bounding box center [397, 52] width 95 height 16
drag, startPoint x: 439, startPoint y: 50, endPoint x: 403, endPoint y: 48, distance: 35.9
click at [437, 50] on button "button" at bounding box center [434, 51] width 10 height 9
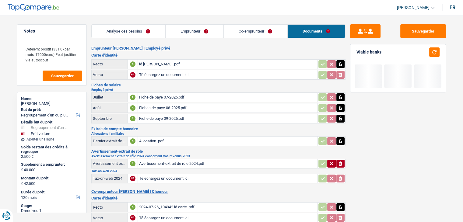
click at [137, 33] on link "Analyse des besoins" at bounding box center [129, 31] width 74 height 13
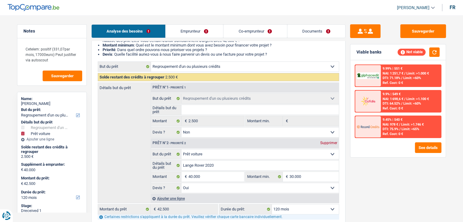
scroll to position [122, 0]
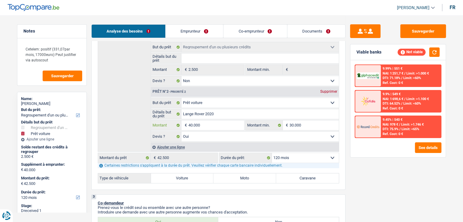
click at [214, 124] on input "40.000" at bounding box center [216, 126] width 56 height 10
type input "3"
type input "35"
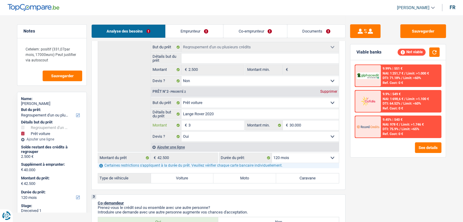
type input "35"
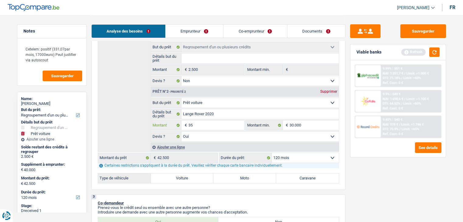
type input "350"
type input "3.500"
type input "35.000"
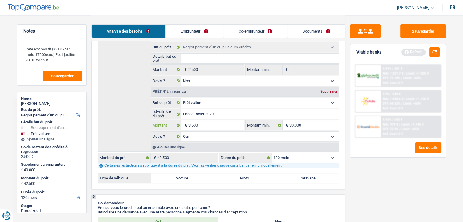
type input "35.000"
type input "37.500"
select select "144"
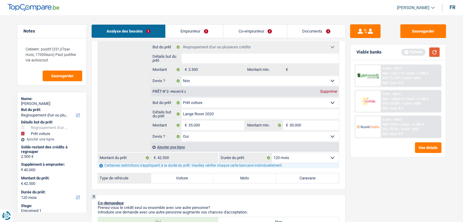
type input "37.500"
select select "144"
type input "37.500"
select select "144"
click at [434, 50] on button "button" at bounding box center [434, 51] width 10 height 9
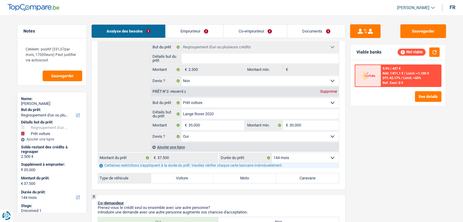
click at [315, 159] on select "12 mois 18 mois 24 mois 30 mois 36 mois 42 mois 48 mois 60 mois 72 mois 84 mois…" at bounding box center [305, 158] width 67 height 10
select select "120"
click at [272, 153] on select "12 mois 18 mois 24 mois 30 mois 36 mois 42 mois 48 mois 60 mois 72 mois 84 mois…" at bounding box center [305, 158] width 67 height 10
select select "120"
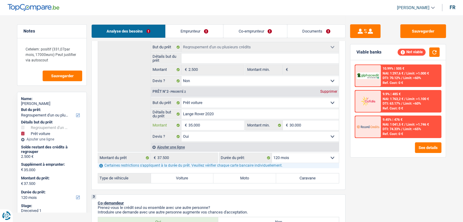
click at [202, 125] on input "35.000" at bounding box center [216, 126] width 56 height 10
type input "3"
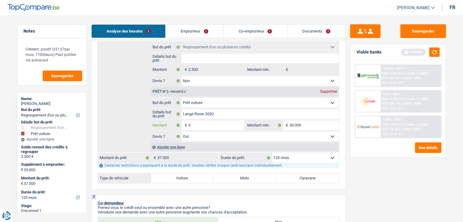
type input "30"
type input "300"
type input "3.000"
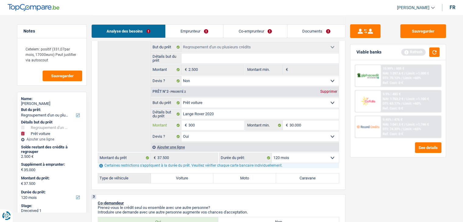
type input "3.000"
type input "30.000"
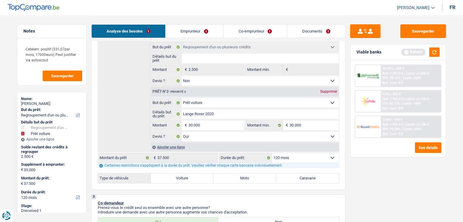
type input "32.500"
drag, startPoint x: 369, startPoint y: 185, endPoint x: 347, endPoint y: 172, distance: 26.1
click at [368, 183] on div "Sauvegarder Viable banks Refresh 10.99% | 505 € NAI: 1 297,6 € / Limit: >1.000 …" at bounding box center [398, 118] width 105 height 188
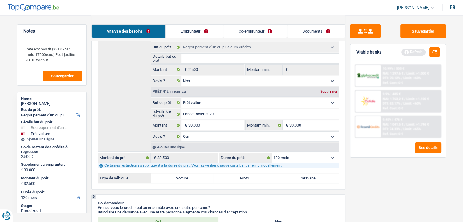
click at [308, 157] on select "12 mois 18 mois 24 mois 30 mois 36 mois 42 mois 48 mois 60 mois 72 mois 84 mois…" at bounding box center [305, 158] width 67 height 10
click at [434, 51] on button "button" at bounding box center [434, 51] width 10 height 9
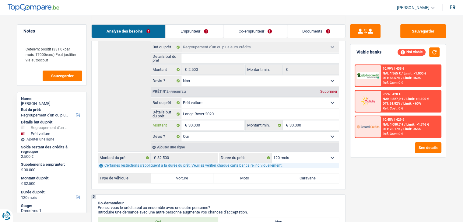
click at [206, 125] on input "30.000" at bounding box center [216, 126] width 56 height 10
type input "2"
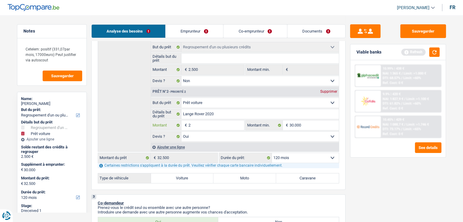
type input "25"
type input "250"
type input "2.500"
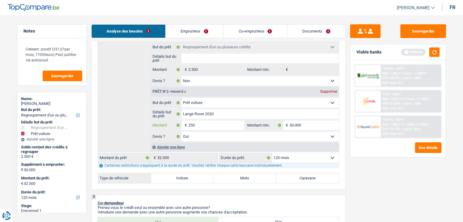
type input "2.500"
type input "25.000"
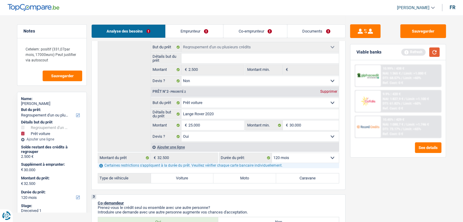
type input "27.500"
click at [438, 50] on button "button" at bounding box center [434, 51] width 10 height 9
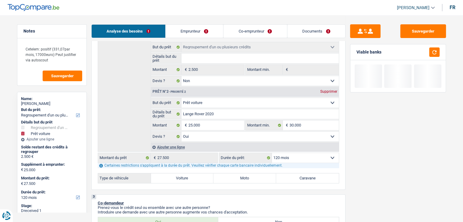
click at [309, 158] on select "12 mois 18 mois 24 mois 30 mois 36 mois 42 mois 48 mois 60 mois 72 mois 84 mois…" at bounding box center [305, 158] width 67 height 10
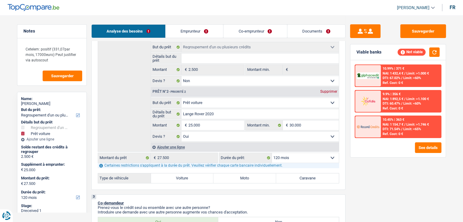
click at [385, 180] on div "Sauvegarder Viable banks Not viable 10.99% | 371 € NAI: 1 432,4 € / Limit: >1.0…" at bounding box center [398, 118] width 105 height 188
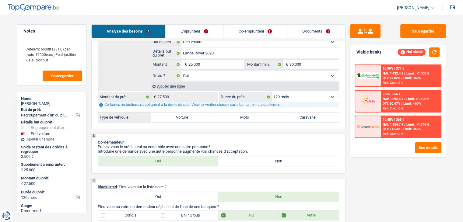
scroll to position [91, 0]
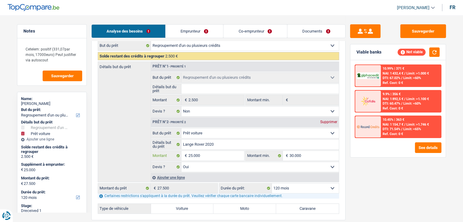
click at [209, 156] on input "25.000" at bounding box center [216, 156] width 56 height 10
type input "3"
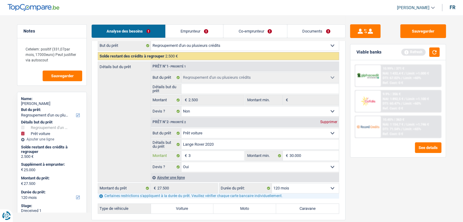
type input "35"
type input "350"
type input "3.500"
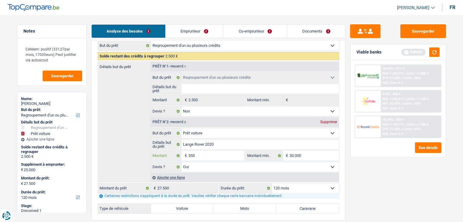
type input "3.500"
type input "35.000"
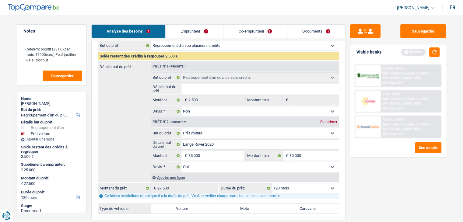
type input "37.500"
click at [344, 182] on div "2 Projet : Quel projet souhaitez-vous financer pour 27 500 € ? Montant supérieu…" at bounding box center [218, 109] width 254 height 221
select select "144"
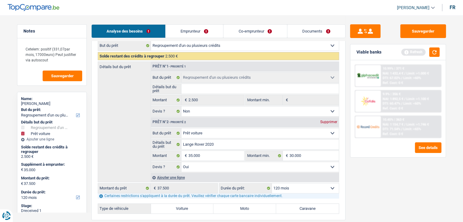
select select "144"
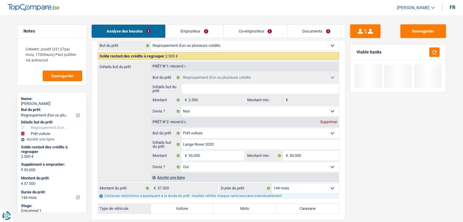
click at [198, 28] on link "Emprunteur" at bounding box center [195, 31] width 58 height 13
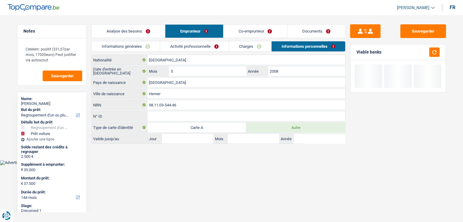
scroll to position [0, 0]
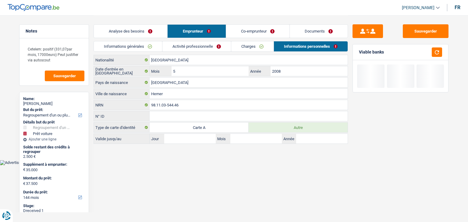
click at [147, 47] on link "Informations générales" at bounding box center [128, 46] width 68 height 10
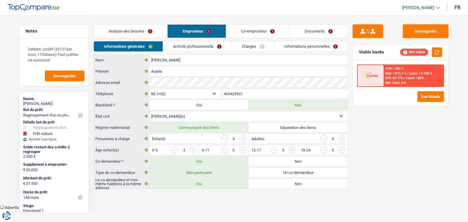
click at [177, 47] on link "Activité professionnelle" at bounding box center [197, 46] width 68 height 10
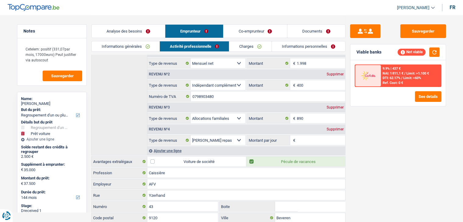
scroll to position [117, 0]
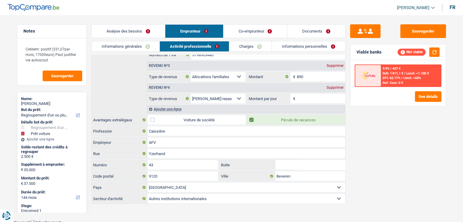
click at [334, 86] on div "Supprimer" at bounding box center [335, 88] width 20 height 4
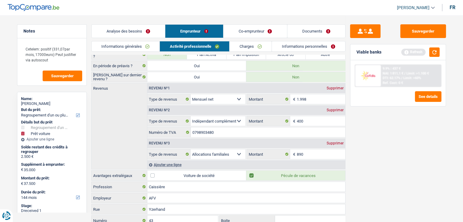
scroll to position [0, 0]
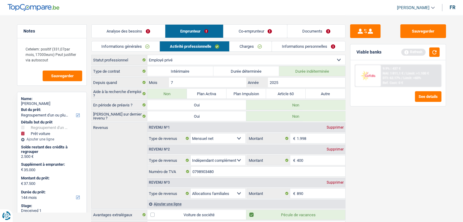
click at [254, 44] on link "Charges" at bounding box center [251, 46] width 42 height 10
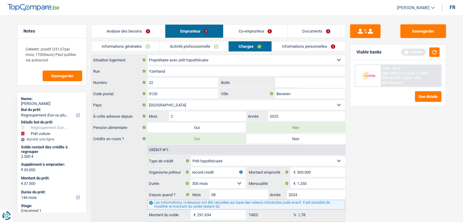
click at [308, 50] on link "Informations personnelles" at bounding box center [308, 46] width 73 height 10
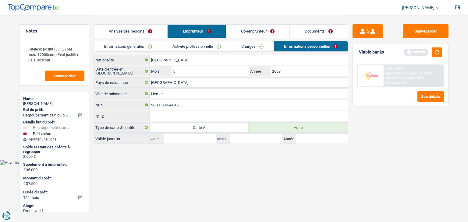
click at [247, 32] on link "Co-emprunteur" at bounding box center [257, 31] width 63 height 13
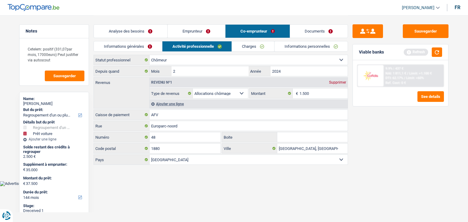
click at [264, 48] on link "Charges" at bounding box center [253, 46] width 42 height 10
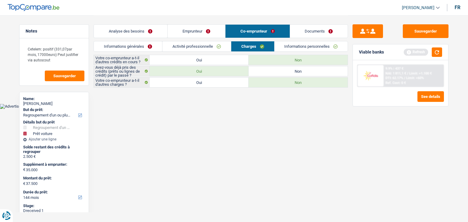
click at [315, 47] on link "Informations personnelles" at bounding box center [310, 46] width 73 height 10
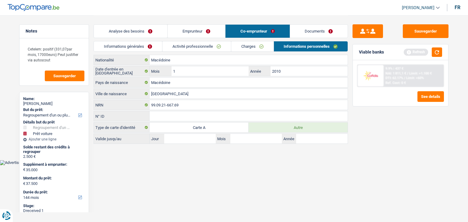
click at [326, 29] on link "Documents" at bounding box center [319, 31] width 58 height 13
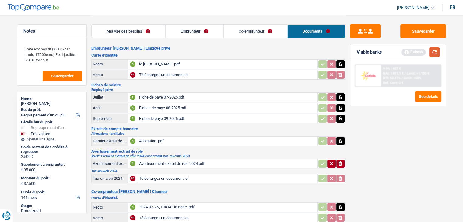
click at [435, 51] on button "button" at bounding box center [434, 51] width 10 height 9
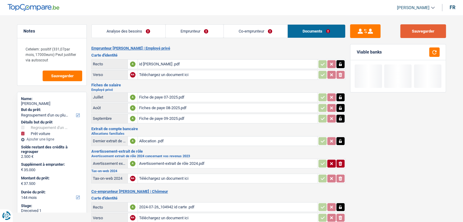
click at [425, 29] on button "Sauvegarder" at bounding box center [423, 31] width 46 height 14
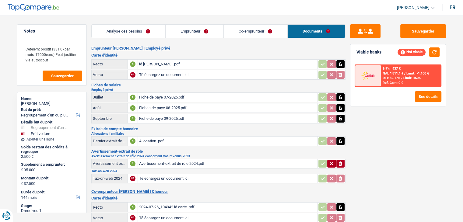
click at [132, 32] on link "Analyse des besoins" at bounding box center [129, 31] width 74 height 13
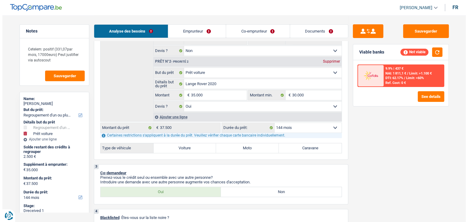
scroll to position [152, 0]
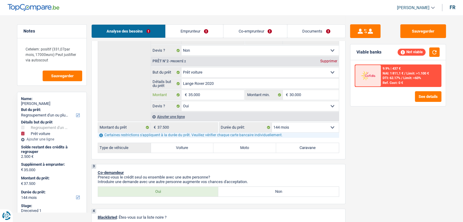
click at [208, 93] on input "35.000" at bounding box center [216, 95] width 56 height 10
type input "2"
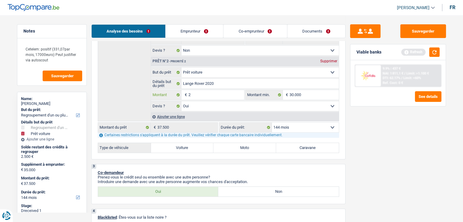
type input "20"
type input "200"
type input "2.000"
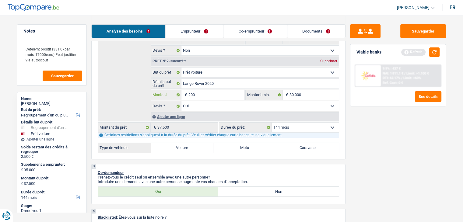
type input "2.000"
type input "20.001"
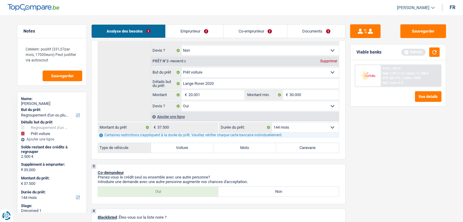
type input "22.501"
select select "120"
type input "22.501"
select select "120"
type input "22.501"
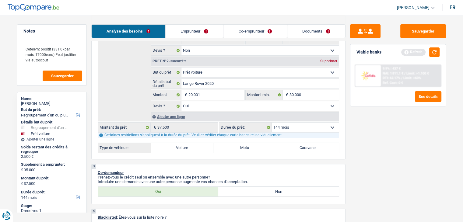
select select "120"
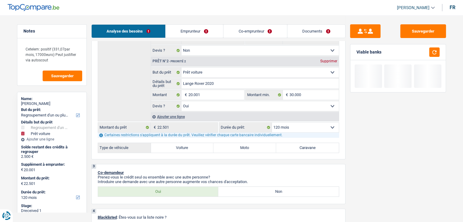
click at [391, 156] on div "Sauvegarder Viable banks" at bounding box center [398, 118] width 105 height 188
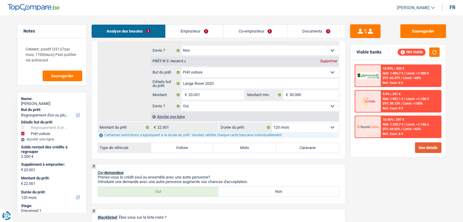
click at [430, 145] on button "See details" at bounding box center [428, 147] width 26 height 11
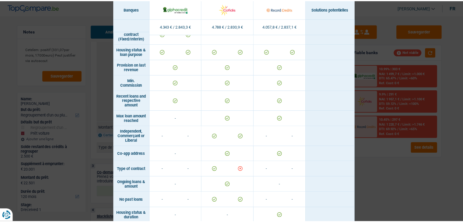
scroll to position [496, 0]
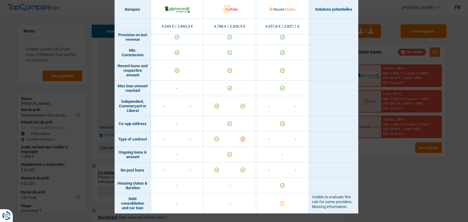
drag, startPoint x: 382, startPoint y: 159, endPoint x: 388, endPoint y: 157, distance: 5.8
click at [384, 159] on div "Banks conditions × Banques Solutions potentielles Revenus / Charges 4.343 € / 2…" at bounding box center [234, 111] width 468 height 222
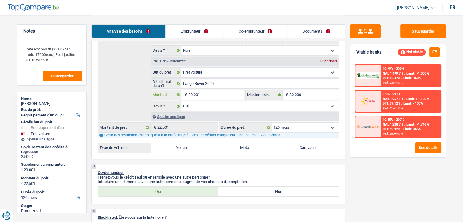
click at [207, 92] on input "20.001" at bounding box center [216, 95] width 56 height 10
type input "4"
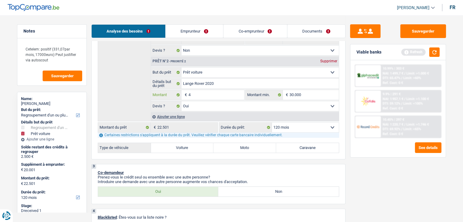
type input "40"
type input "400"
type input "4.000"
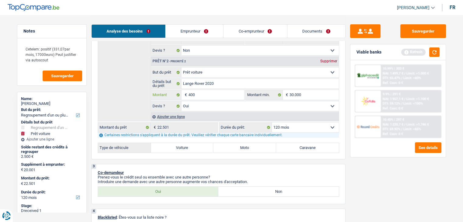
type input "4.000"
type input "40.000"
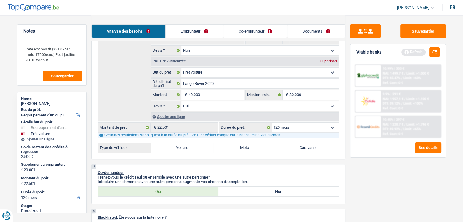
type input "42.500"
click at [413, 182] on div "Sauvegarder Viable banks Refresh 10.99% | 303 € NAI: 1 499,7 € / Limit: >1.000 …" at bounding box center [398, 118] width 105 height 188
select select "144"
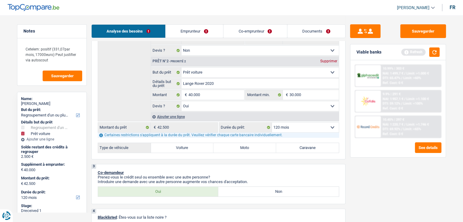
select select "144"
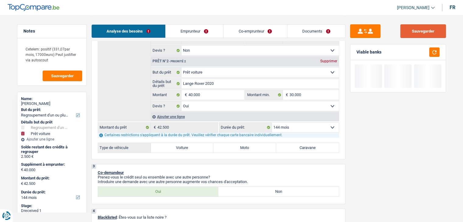
click at [426, 27] on button "Sauvegarder" at bounding box center [423, 31] width 46 height 14
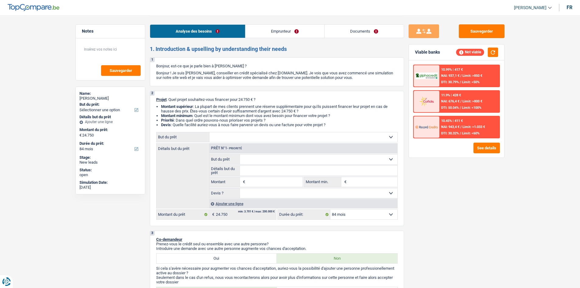
select select "84"
select select "invalid"
select select "disabilityPension"
select select "liveWithParents"
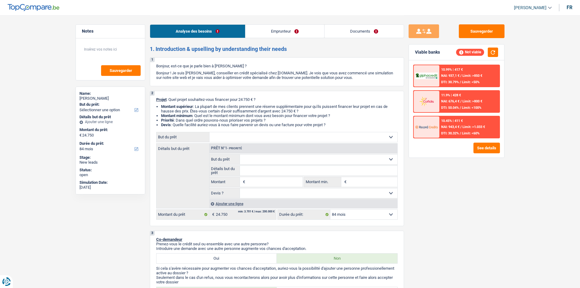
select select "84"
select select "invalid"
select select "disabilityPension"
select select "mutualityNeutre"
select select "BE"
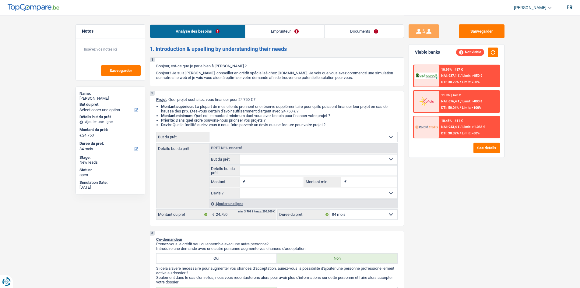
click at [335, 30] on link "Documents" at bounding box center [364, 31] width 79 height 13
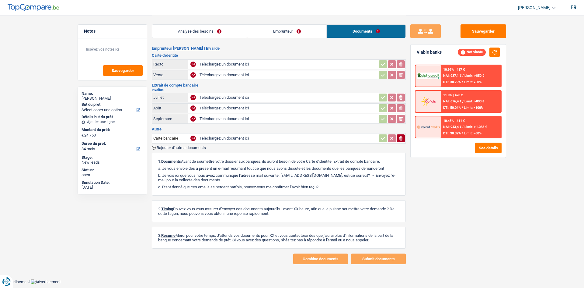
click at [246, 38] on div "Analyse des besoins Emprunteur Documents" at bounding box center [279, 28] width 254 height 26
click at [278, 32] on link "Emprunteur" at bounding box center [286, 31] width 79 height 13
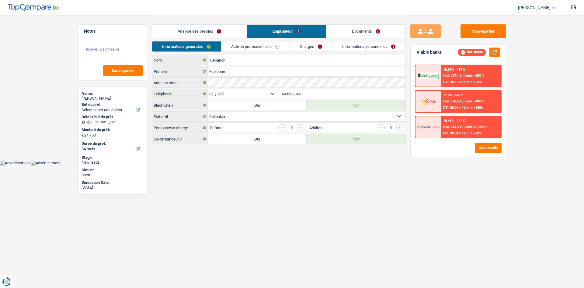
click at [263, 45] on link "Activité professionnelle" at bounding box center [255, 46] width 68 height 10
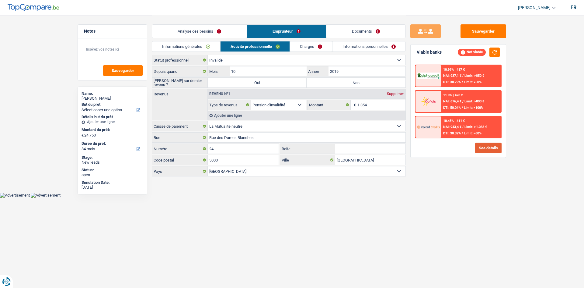
click at [496, 145] on button "See details" at bounding box center [488, 147] width 26 height 11
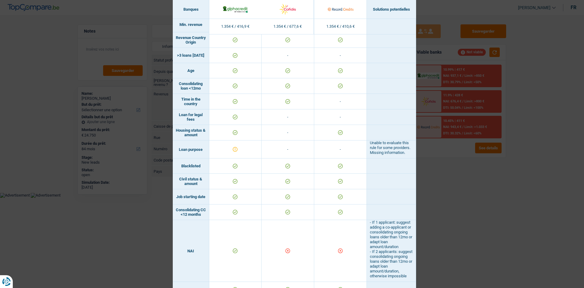
scroll to position [183, 0]
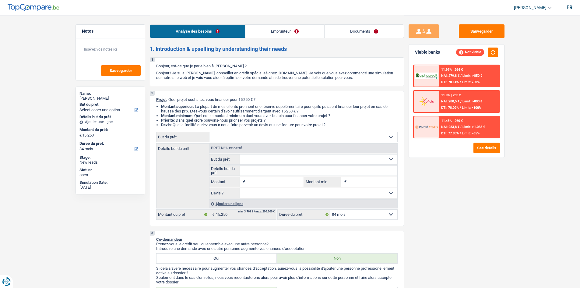
select select "84"
select select "retired"
select select "pension"
select select "rents"
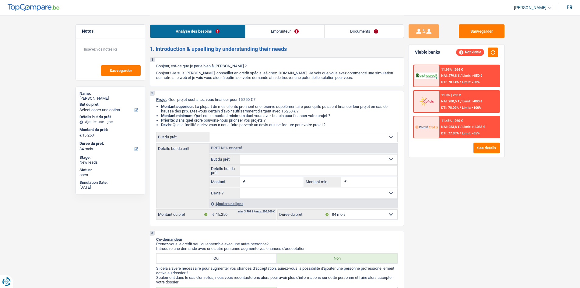
select select "carLoan"
select select "60"
select select "84"
drag, startPoint x: 0, startPoint y: 0, endPoint x: 317, endPoint y: 34, distance: 319.0
click at [393, 35] on link "Documents" at bounding box center [364, 31] width 79 height 13
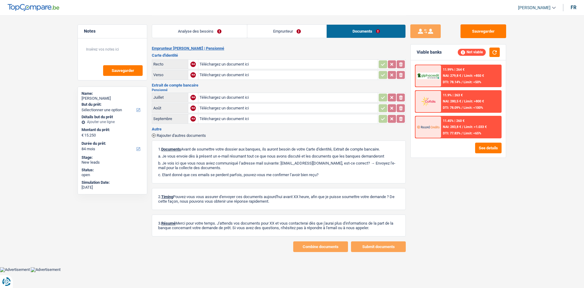
click at [267, 32] on link "Emprunteur" at bounding box center [286, 31] width 79 height 13
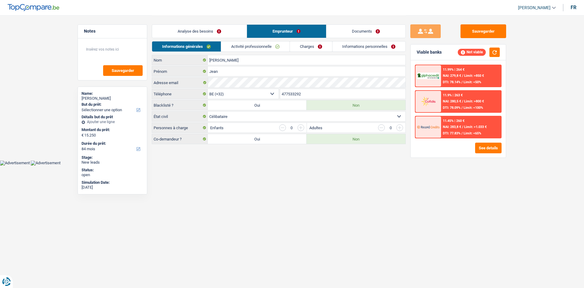
click at [257, 48] on link "Activité professionnelle" at bounding box center [255, 46] width 68 height 10
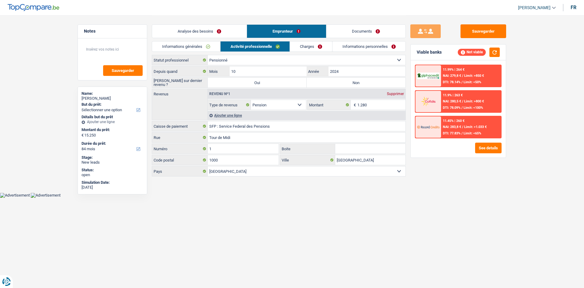
click at [303, 45] on link "Charges" at bounding box center [311, 46] width 42 height 10
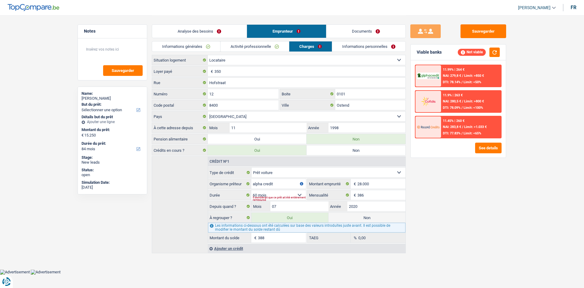
click at [345, 47] on link "Informations personnelles" at bounding box center [368, 46] width 73 height 10
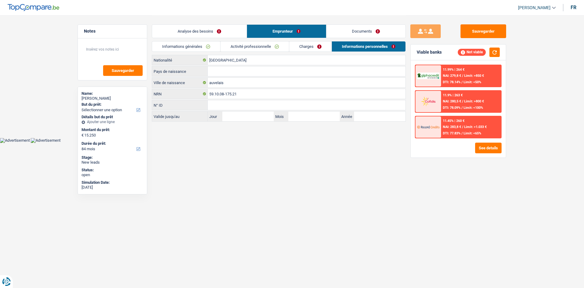
click at [228, 26] on link "Analyse des besoins" at bounding box center [199, 31] width 95 height 13
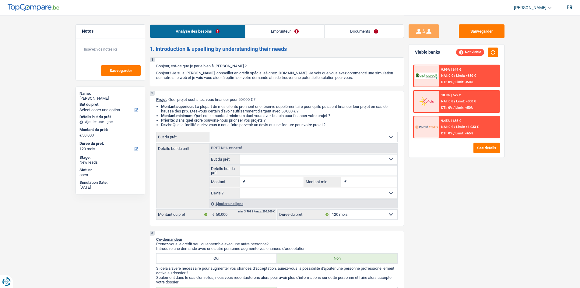
select select "120"
select select "worker"
select select "netSalary"
select select "120"
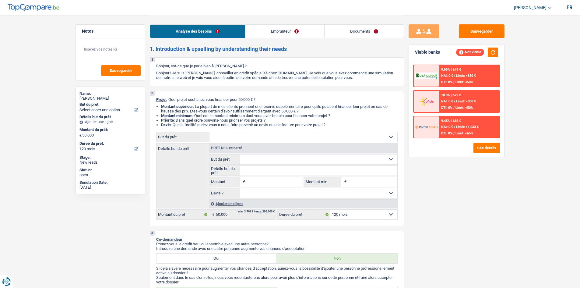
select select "worker"
select select "netSalary"
drag, startPoint x: 0, startPoint y: 0, endPoint x: 351, endPoint y: 32, distance: 352.5
click at [351, 32] on link "Documents" at bounding box center [364, 31] width 79 height 13
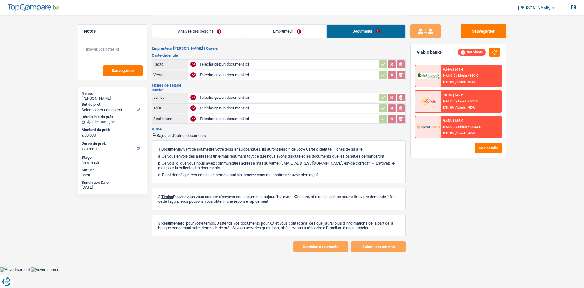
click at [259, 29] on link "Emprunteur" at bounding box center [286, 31] width 79 height 13
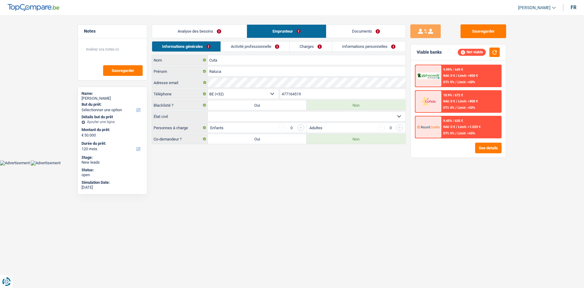
click at [253, 48] on link "Activité professionnelle" at bounding box center [255, 46] width 68 height 10
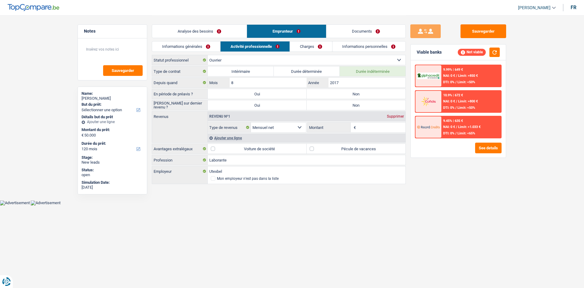
click at [325, 44] on link "Charges" at bounding box center [311, 46] width 42 height 10
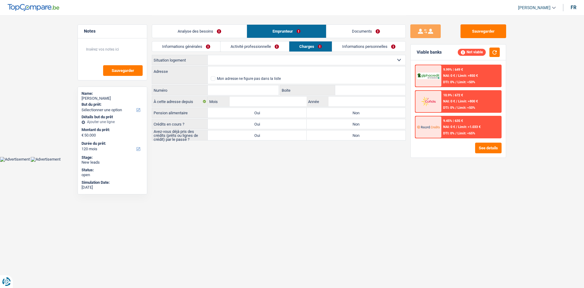
click at [342, 46] on link "Informations personnelles" at bounding box center [368, 46] width 73 height 10
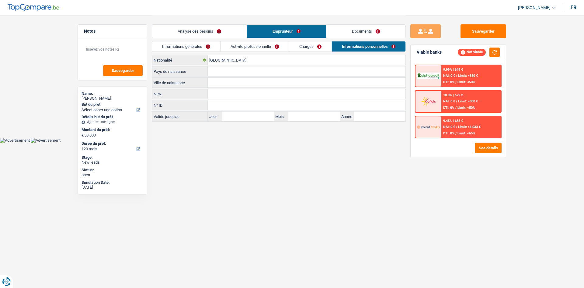
click at [189, 28] on link "Analyse des besoins" at bounding box center [199, 31] width 95 height 13
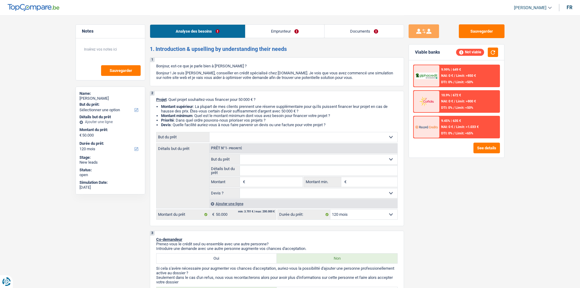
click at [99, 95] on div "Name:" at bounding box center [110, 93] width 62 height 5
click at [98, 98] on div "[PERSON_NAME]" at bounding box center [110, 98] width 62 height 5
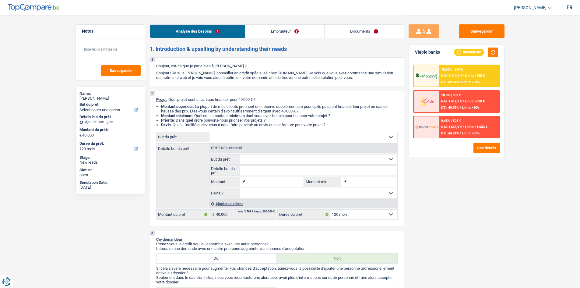
select select "120"
select select "worker"
select select "netSalary"
select select "rents"
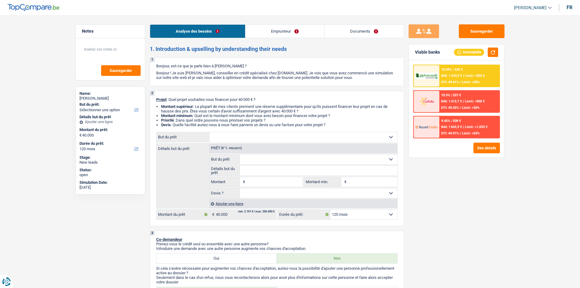
select select "120"
select select "worker"
select select "netSalary"
select select "BE"
select select "hrc"
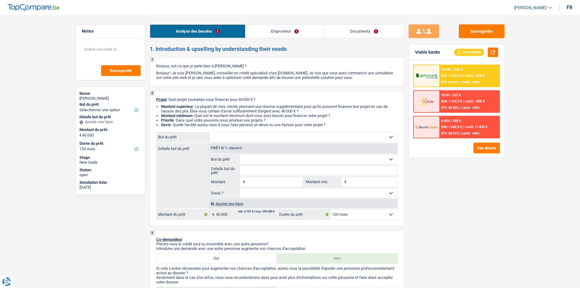
click at [361, 32] on link "Documents" at bounding box center [364, 31] width 79 height 13
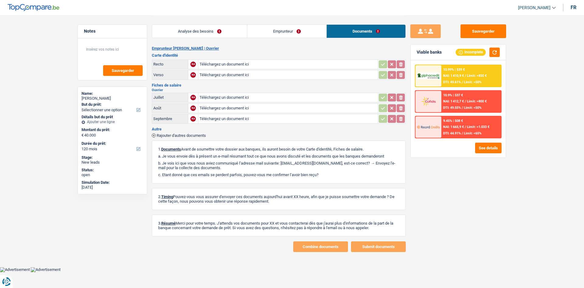
click at [271, 38] on div "Analyse des besoins Emprunteur Documents" at bounding box center [279, 28] width 254 height 26
click at [268, 27] on link "Emprunteur" at bounding box center [286, 31] width 79 height 13
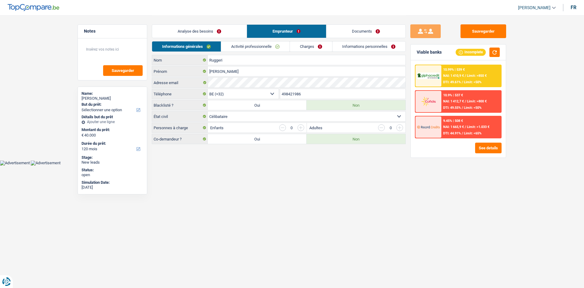
click at [265, 40] on div "Analyse des besoins Emprunteur Documents" at bounding box center [279, 28] width 254 height 26
click at [267, 47] on link "Activité professionnelle" at bounding box center [255, 46] width 68 height 10
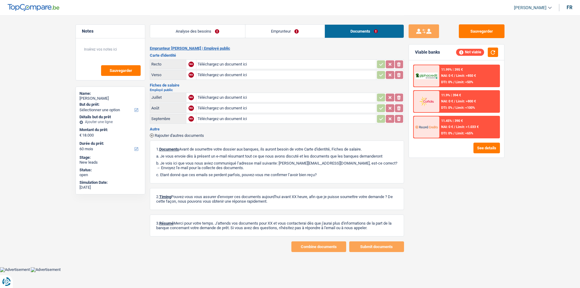
select select "60"
select select "publicEmployee"
select select "netSalary"
select select "mealVouchers"
select select "BE"
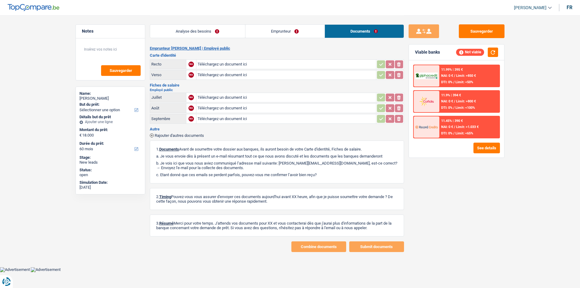
select select "bigCompanies"
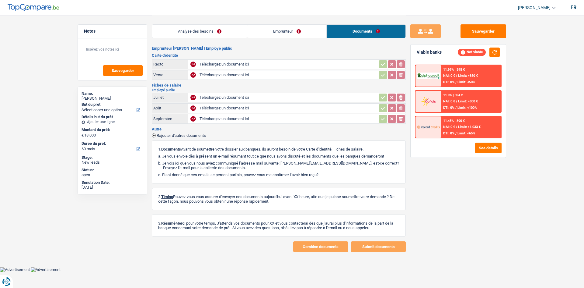
click at [275, 31] on link "Emprunteur" at bounding box center [286, 31] width 79 height 13
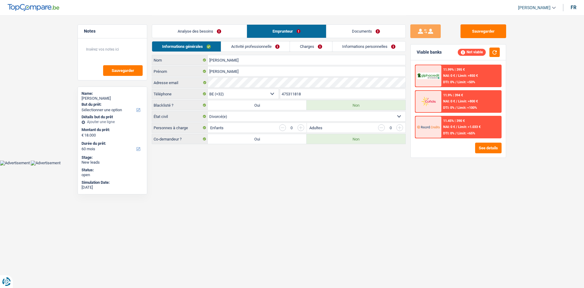
click at [264, 49] on link "Activité professionnelle" at bounding box center [255, 46] width 68 height 10
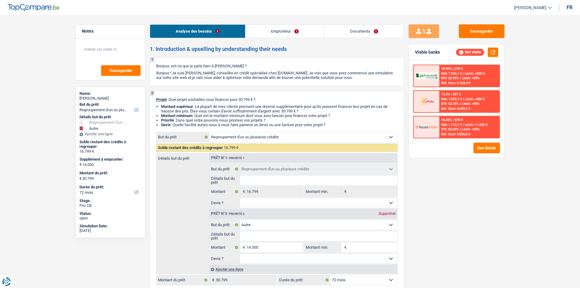
select select "refinancing"
select select "other"
select select "72"
select select "refinancing"
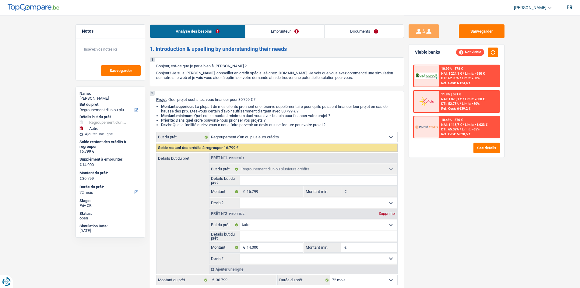
select select "refinancing"
select select "other"
select select "72"
select select "publicEmployee"
select select "familyAllowances"
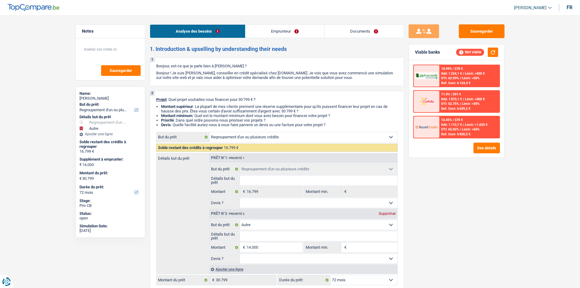
select select "netSalary"
select select "mealVouchers"
select select "rents"
select select "carLoan"
select select "72"
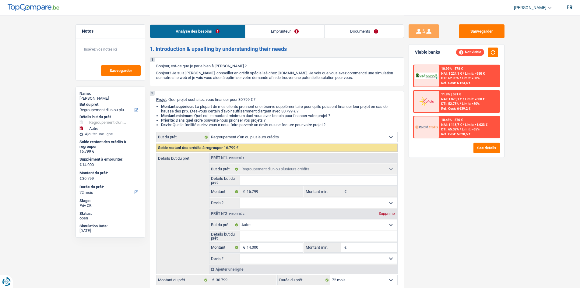
select select "refinancing"
select select "other"
select select "72"
click at [351, 30] on link "Documents" at bounding box center [364, 31] width 79 height 13
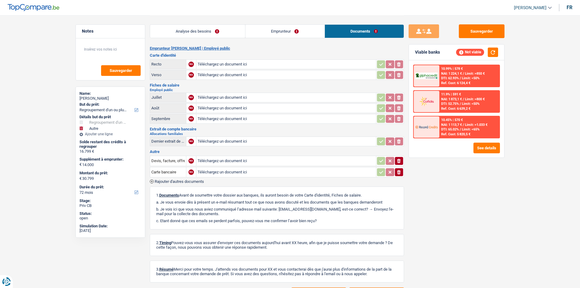
click at [304, 27] on link "Emprunteur" at bounding box center [284, 31] width 79 height 13
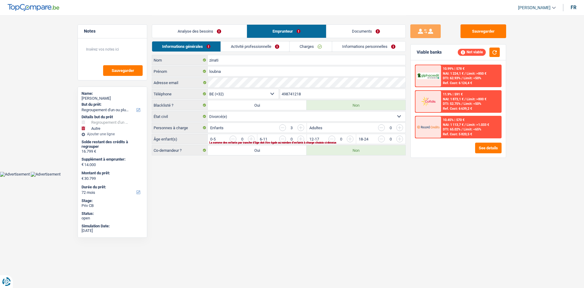
click at [269, 47] on link "Activité professionnelle" at bounding box center [255, 46] width 68 height 10
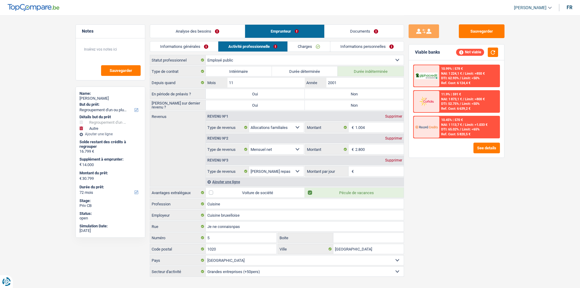
click at [323, 47] on link "Charges" at bounding box center [309, 46] width 42 height 10
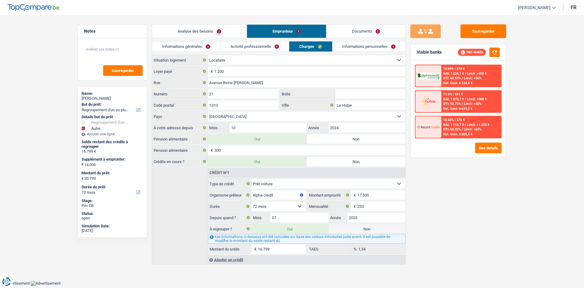
click at [352, 44] on link "Informations personnelles" at bounding box center [369, 46] width 73 height 10
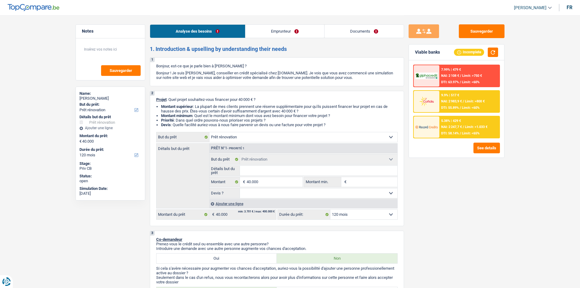
select select "renovation"
select select "120"
select select "renovation"
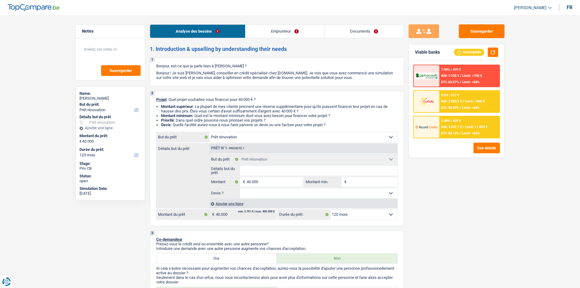
select select "120"
select select "publicEmployee"
select select "familyAllowances"
select select "netSalary"
select select "mealVouchers"
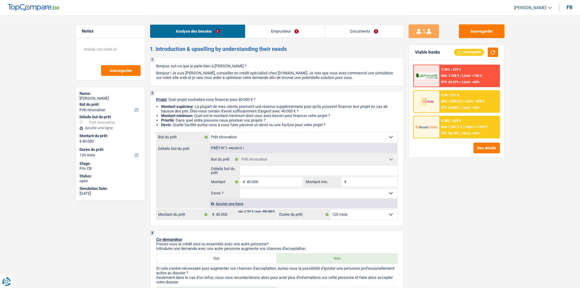
select select "rentalIncome"
select select "alimony"
select select "ownerWithMortgage"
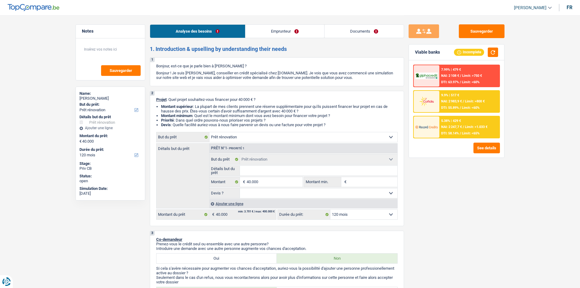
select select "mortgage"
select select "240"
select select "mortgage"
select select "240"
select select "mortgage"
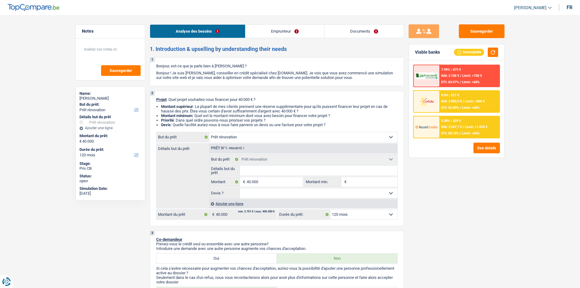
select select "240"
select select "renovationLoan"
select select "120"
select select "renovation"
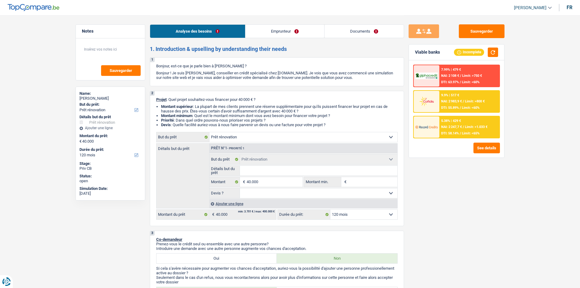
select select "120"
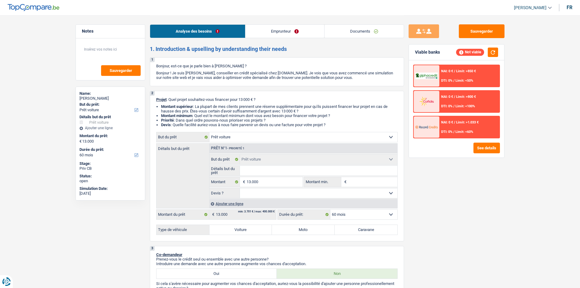
select select "car"
select select "60"
select select "car"
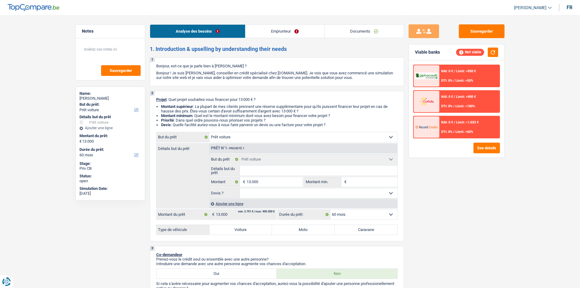
select select "60"
select select "car"
select select "60"
click at [262, 30] on link "Emprunteur" at bounding box center [284, 31] width 79 height 13
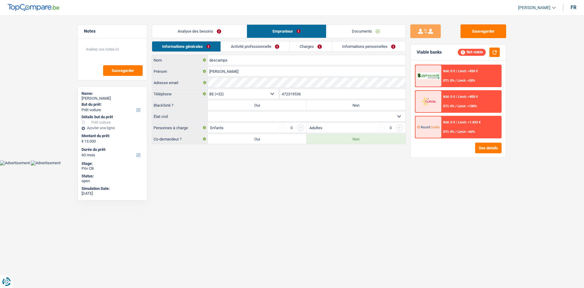
click at [357, 27] on link "Documents" at bounding box center [366, 31] width 79 height 13
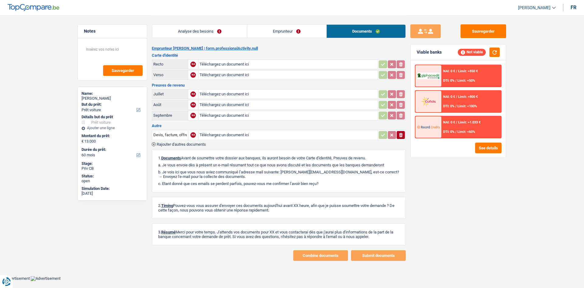
click at [286, 33] on link "Emprunteur" at bounding box center [286, 31] width 79 height 13
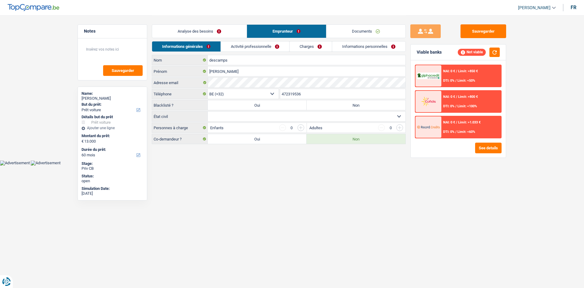
click at [250, 47] on link "Activité professionnelle" at bounding box center [255, 46] width 68 height 10
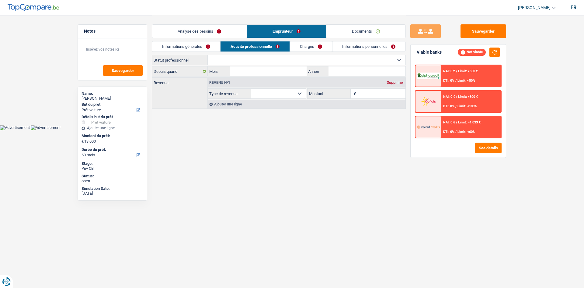
click at [307, 46] on link "Charges" at bounding box center [311, 46] width 42 height 10
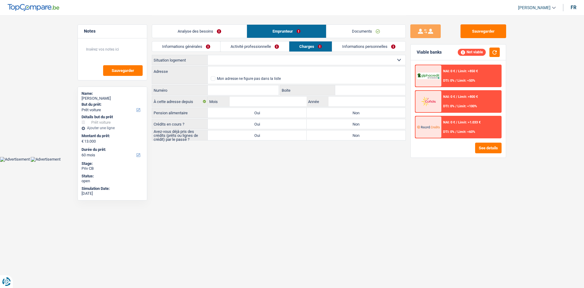
click at [356, 47] on link "Informations personnelles" at bounding box center [368, 46] width 73 height 10
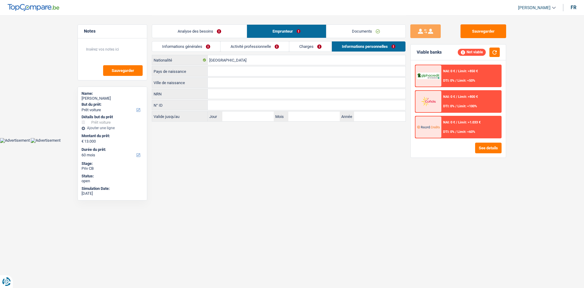
click at [210, 34] on link "Analyse des besoins" at bounding box center [199, 31] width 95 height 13
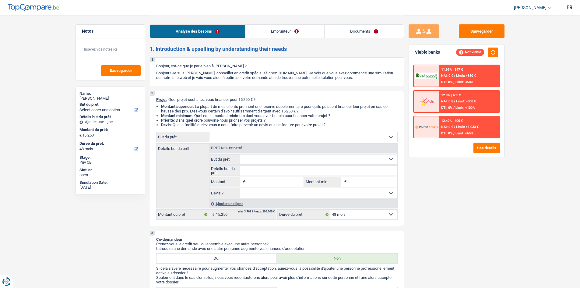
select select "48"
select select "publicEmployee"
select select "netSalary"
select select "mealVouchers"
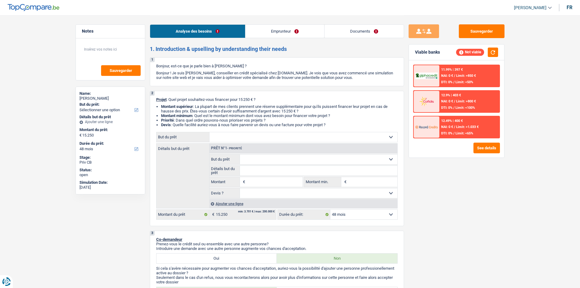
select select "48"
select select "publicEmployee"
select select "netSalary"
select select "mealVouchers"
click at [374, 33] on link "Documents" at bounding box center [364, 31] width 79 height 13
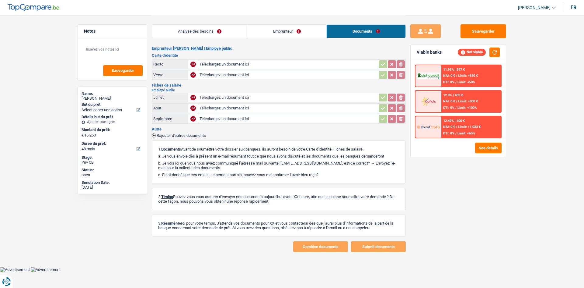
click at [246, 31] on link "Analyse des besoins" at bounding box center [199, 31] width 95 height 13
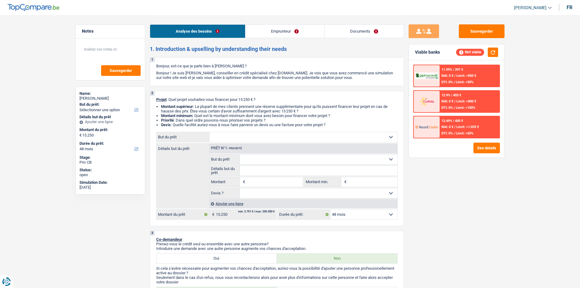
drag, startPoint x: 276, startPoint y: 31, endPoint x: 254, endPoint y: 44, distance: 25.4
click at [275, 31] on link "Emprunteur" at bounding box center [284, 31] width 79 height 13
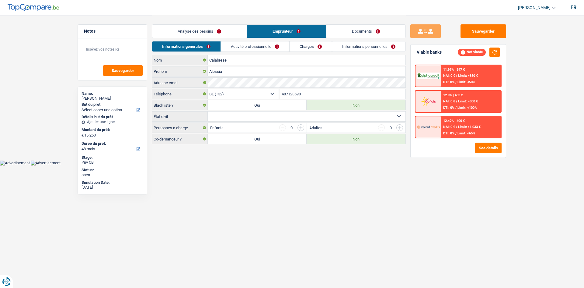
click at [249, 47] on link "Activité professionnelle" at bounding box center [255, 46] width 68 height 10
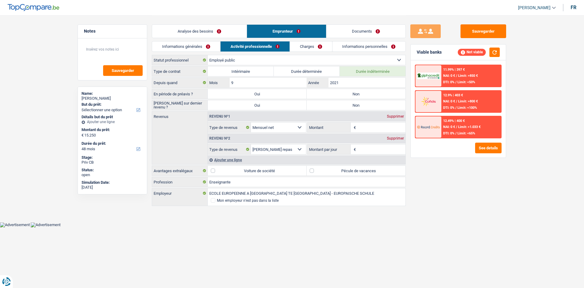
click at [223, 26] on link "Analyse des besoins" at bounding box center [199, 31] width 95 height 13
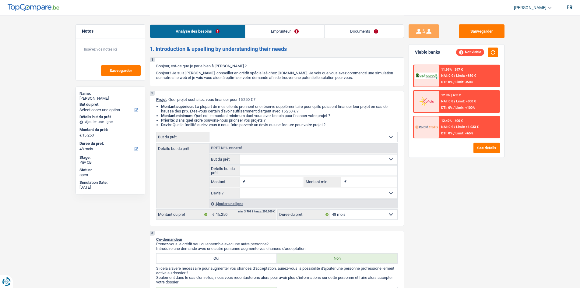
click at [499, 191] on div "Sauvegarder Viable banks Not viable 11.99% | 397 € NAI: 0 € / Limit: >850 € DTI…" at bounding box center [456, 151] width 105 height 254
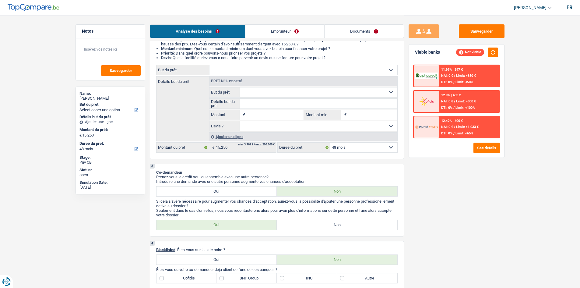
scroll to position [61, 0]
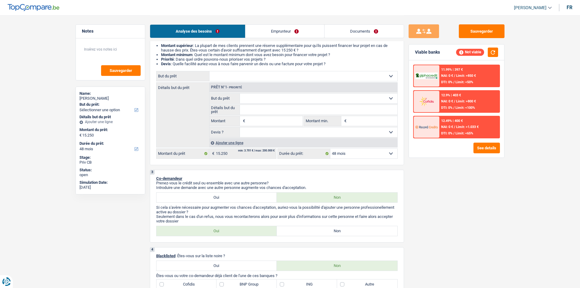
click at [282, 76] on select "Confort maison: meubles, textile, peinture, électroménager, outillage non-profe…" at bounding box center [303, 76] width 188 height 10
click at [437, 187] on div "Sauvegarder Viable banks Not viable 11.99% | 397 € NAI: 0 € / Limit: >850 € DTI…" at bounding box center [456, 151] width 105 height 254
click at [249, 75] on select "Confort maison: meubles, textile, peinture, électroménager, outillage non-profe…" at bounding box center [303, 76] width 188 height 10
click at [469, 179] on div "Sauvegarder Viable banks Not viable 11.99% | 397 € NAI: 0 € / Limit: >850 € DTI…" at bounding box center [456, 151] width 105 height 254
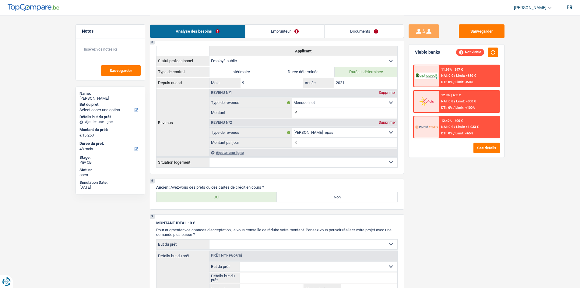
scroll to position [426, 0]
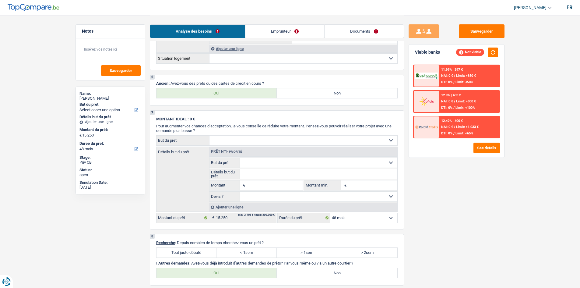
click at [252, 90] on label "Oui" at bounding box center [216, 93] width 121 height 10
click at [252, 90] on input "Oui" at bounding box center [216, 93] width 121 height 10
radio input "true"
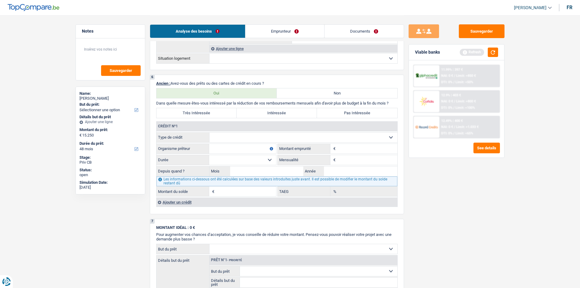
click at [294, 136] on select "Carte ou ouverture de crédit Prêt hypothécaire Vente à tempérament Prêt à tempé…" at bounding box center [303, 137] width 188 height 10
select select "personalLoan"
type input "0"
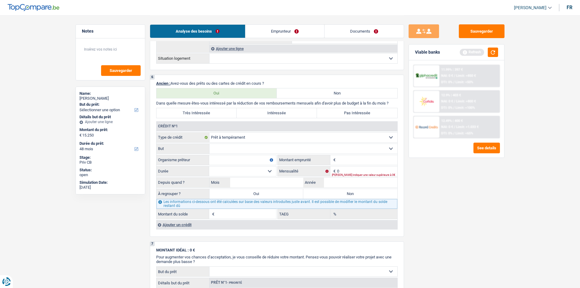
click at [345, 149] on select "Confort maison: meubles, textile, peinture, électroménager, outillage non-profe…" at bounding box center [303, 149] width 188 height 10
select select "homeFurnishingOrRelocation"
click at [209, 144] on select "Confort maison: meubles, textile, peinture, électroménager, outillage non-profe…" at bounding box center [303, 149] width 188 height 10
click at [363, 166] on fieldset "0 € Mensualité Veuillez indiquer une valeur supérieure à 0€" at bounding box center [338, 171] width 120 height 10
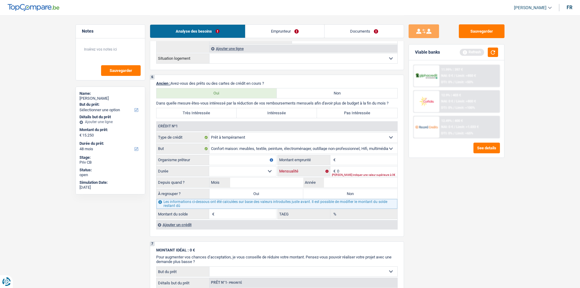
click at [361, 169] on input "0" at bounding box center [367, 171] width 60 height 10
click at [288, 180] on input "Mois" at bounding box center [266, 182] width 73 height 10
type input "4"
click at [336, 180] on input "Année" at bounding box center [360, 182] width 73 height 10
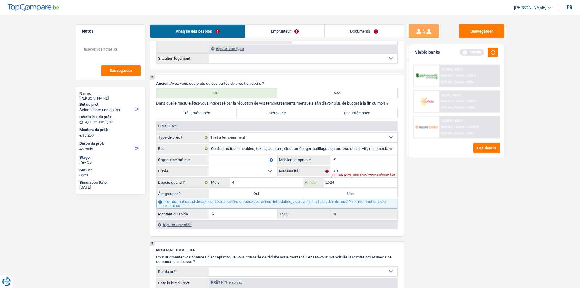
type input "2024"
click at [351, 197] on label "Non" at bounding box center [350, 194] width 94 height 10
click at [351, 197] on input "Non" at bounding box center [350, 194] width 94 height 10
radio input "true"
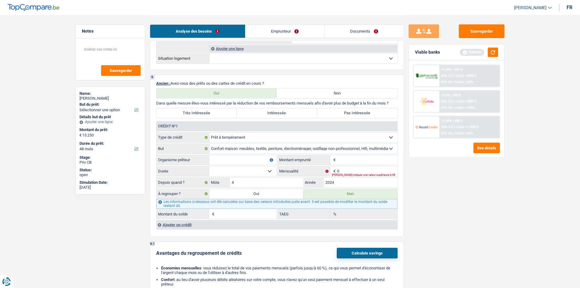
click at [416, 195] on div "Sauvegarder Viable banks Refresh 11.99% | 397 € NAI: 0 € / Limit: >850 € DTI: 0…" at bounding box center [456, 151] width 105 height 254
click at [364, 111] on label "Pas Intéressée" at bounding box center [357, 113] width 80 height 10
click at [364, 111] on input "Pas Intéressée" at bounding box center [357, 113] width 80 height 10
radio input "true"
click at [185, 223] on div "Ajouter un crédit" at bounding box center [276, 224] width 241 height 9
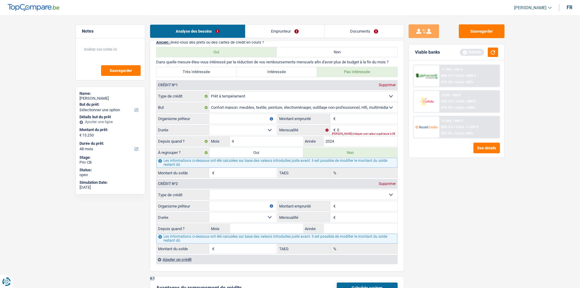
scroll to position [548, 0]
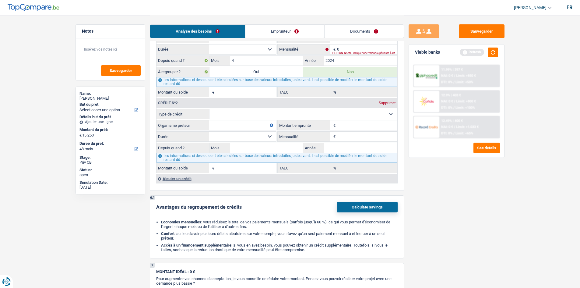
drag, startPoint x: 257, startPoint y: 112, endPoint x: 259, endPoint y: 117, distance: 4.8
click at [257, 112] on select "Carte ou ouverture de crédit Prêt hypothécaire Vente à tempérament Prêt à tempé…" at bounding box center [303, 114] width 188 height 10
select select "cardOrCredit"
type input "0"
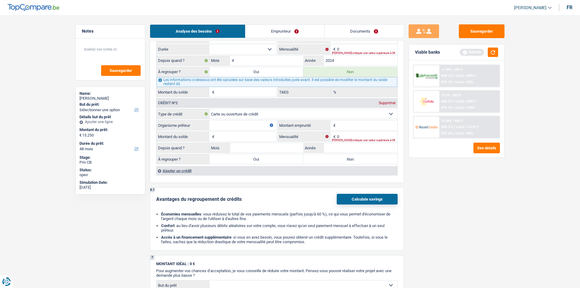
scroll to position [487, 0]
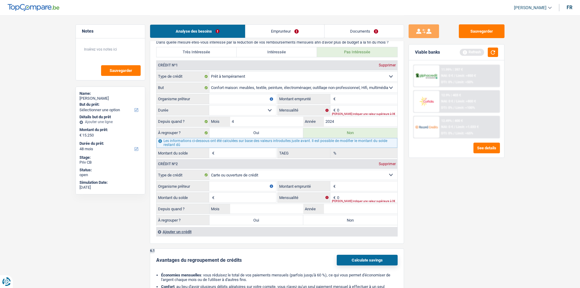
click at [248, 100] on input "Organisme prêteur" at bounding box center [242, 99] width 67 height 10
click at [346, 107] on input "0" at bounding box center [367, 110] width 60 height 10
type input "241"
click at [346, 101] on input "Montant" at bounding box center [367, 99] width 60 height 10
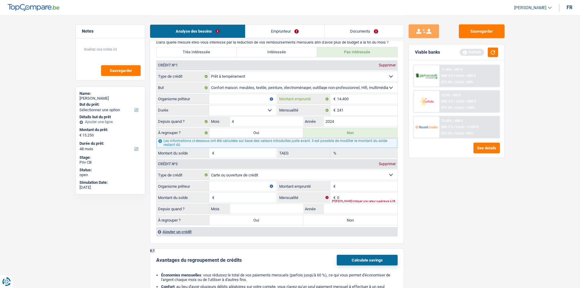
type input "14.400"
click at [267, 107] on select "12 mois 18 mois 24 mois 30 mois 36 mois 42 mois 48 mois 60 mois Sélectionner un…" at bounding box center [242, 110] width 67 height 10
select select "60"
click at [209, 105] on select "12 mois 18 mois 24 mois 30 mois 36 mois 42 mois 48 mois 60 mois Sélectionner un…" at bounding box center [242, 110] width 67 height 10
type input "10.093"
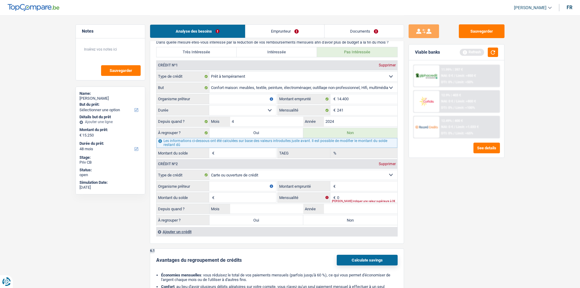
type input "0,16"
click at [288, 122] on input "4" at bounding box center [266, 122] width 73 height 10
type input "11"
type input "11.769"
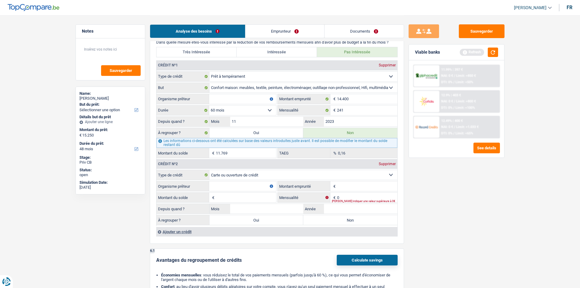
type input "2023"
type input "8.894"
click at [443, 194] on div "Sauvegarder Viable banks Refresh 11.99% | 397 € NAI: 0 € / Limit: >850 € DTI: 0…" at bounding box center [456, 151] width 105 height 254
click at [240, 100] on input "Organisme prêteur" at bounding box center [242, 99] width 67 height 10
type input "Beobank"
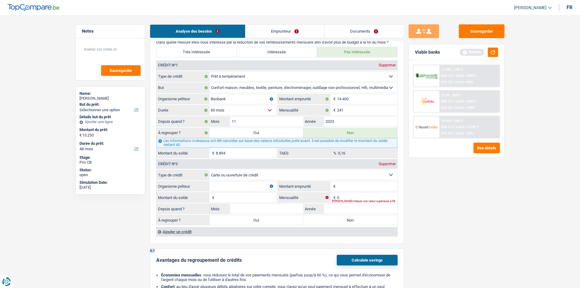
click at [444, 199] on div "Sauvegarder Viable banks Refresh 11.99% | 397 € NAI: 0 € / Limit: >850 € DTI: 0…" at bounding box center [456, 151] width 105 height 254
click at [493, 51] on button "button" at bounding box center [493, 51] width 10 height 9
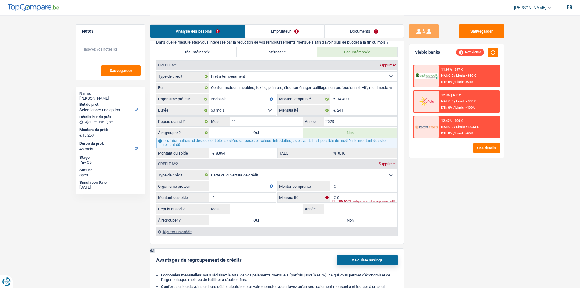
click at [536, 149] on main "Notes Sauvegarder Name: Alessia Calabrese But du prêt: Confort maison: meubles,…" at bounding box center [290, 72] width 580 height 1119
click at [254, 185] on input "Organisme prêteur" at bounding box center [242, 186] width 67 height 10
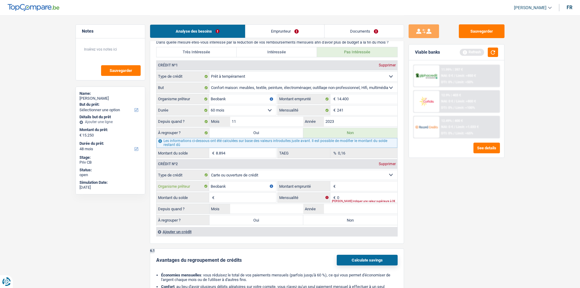
type input "Beobank"
click at [353, 185] on input "Montant emprunté" at bounding box center [367, 186] width 60 height 10
type input "3.200"
click at [239, 194] on input "Montant du solde" at bounding box center [246, 197] width 60 height 10
type input "3.200"
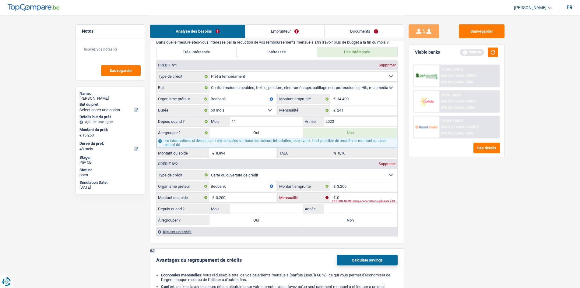
click at [351, 195] on input "0" at bounding box center [367, 197] width 60 height 10
type input "120"
click at [283, 210] on input "Mois" at bounding box center [266, 209] width 73 height 10
click at [283, 210] on input "1" at bounding box center [266, 209] width 73 height 10
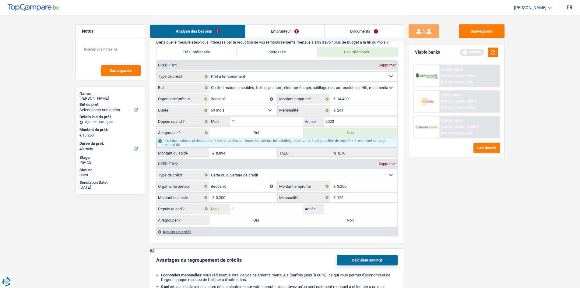
click at [283, 210] on input "1" at bounding box center [266, 209] width 73 height 10
type input "11"
type input "2023"
click at [354, 220] on label "Non" at bounding box center [350, 220] width 94 height 10
click at [354, 220] on input "Non" at bounding box center [350, 220] width 94 height 10
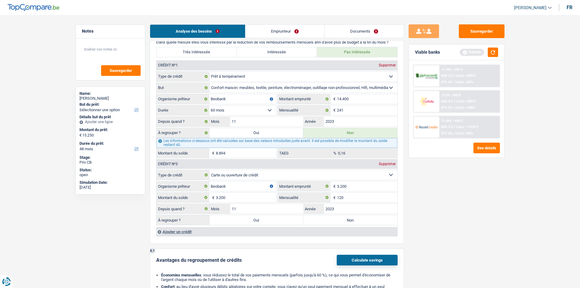
radio input "true"
click at [484, 199] on div "Sauvegarder Viable banks Refresh 11.99% | 397 € NAI: 0 € / Limit: >850 € DTI: 0…" at bounding box center [456, 151] width 105 height 254
click at [494, 52] on button "button" at bounding box center [493, 51] width 10 height 9
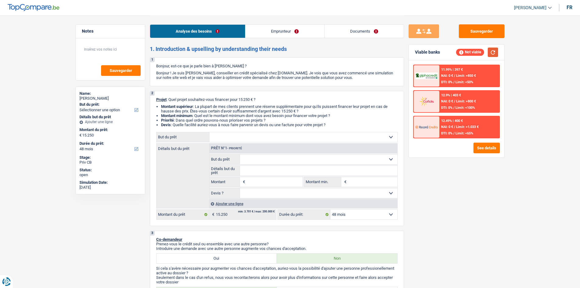
scroll to position [91, 0]
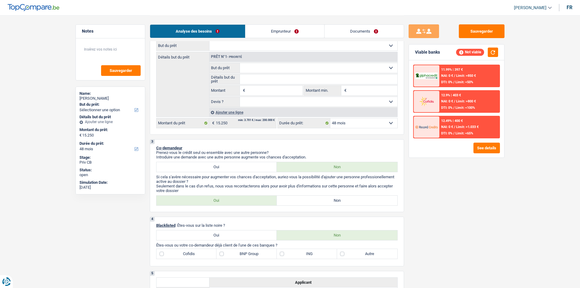
click at [230, 111] on div "Ajouter une ligne" at bounding box center [303, 112] width 188 height 9
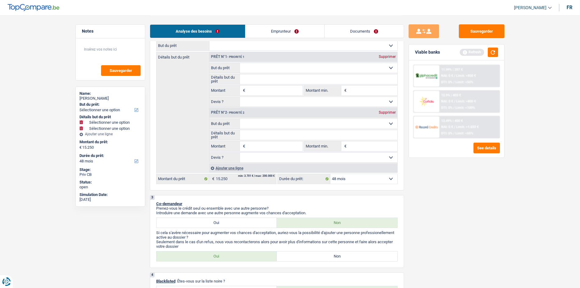
click at [270, 121] on select "Confort maison: meubles, textile, peinture, électroménager, outillage non-profe…" at bounding box center [318, 124] width 157 height 10
select select "household"
click at [240, 119] on select "Confort maison: meubles, textile, peinture, électroménager, outillage non-profe…" at bounding box center [318, 124] width 157 height 10
type input "0"
select select "household"
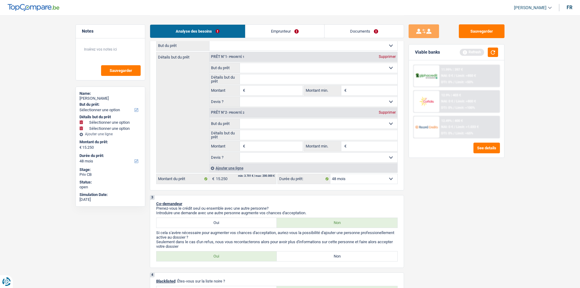
select select "household"
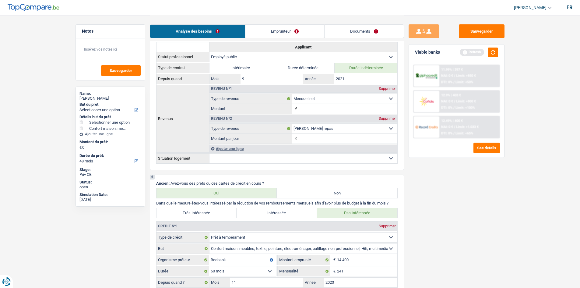
scroll to position [457, 0]
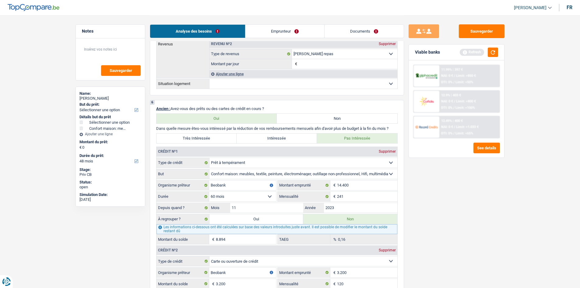
click at [217, 139] on label "Très Intéressée" at bounding box center [196, 138] width 80 height 10
click at [217, 139] on input "Très Intéressée" at bounding box center [196, 138] width 80 height 10
radio input "true"
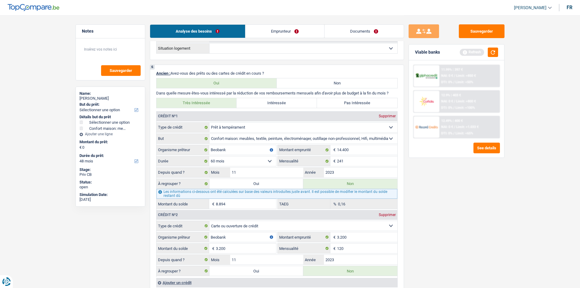
scroll to position [548, 0]
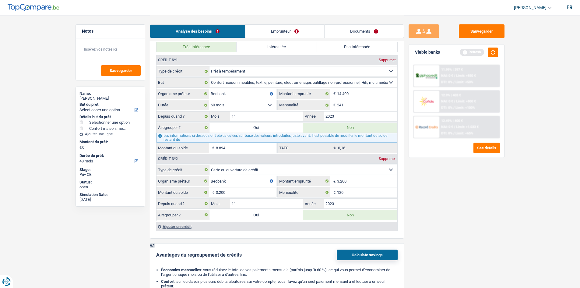
click at [281, 132] on label "Oui" at bounding box center [256, 128] width 94 height 10
click at [281, 132] on input "Oui" at bounding box center [256, 128] width 94 height 10
radio input "true"
type input "8.894"
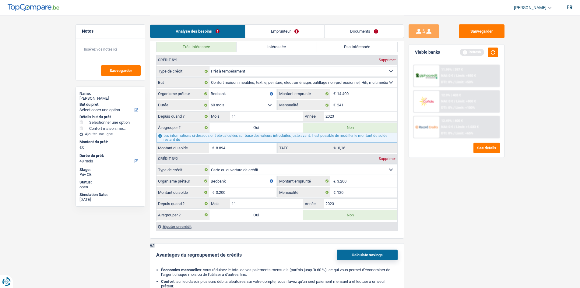
type input "8.894"
radio input "false"
select select "refinancing"
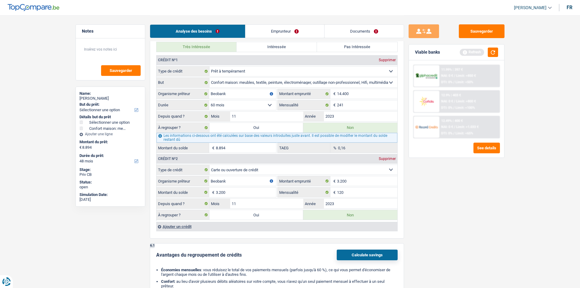
select select "refinancing"
select select
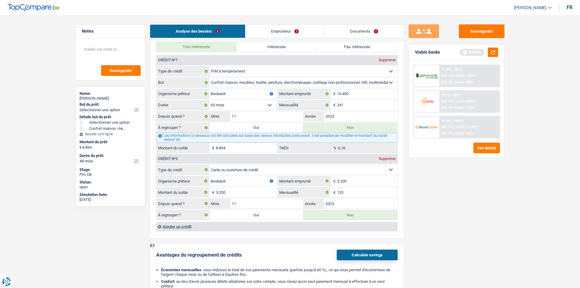
select select
select select "household"
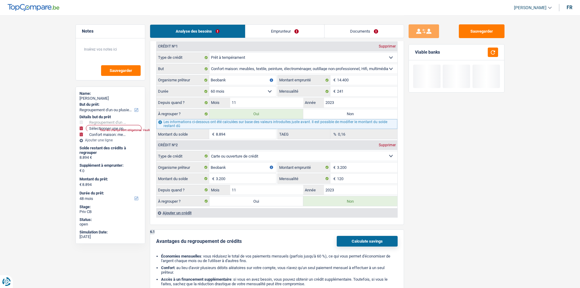
scroll to position [639, 0]
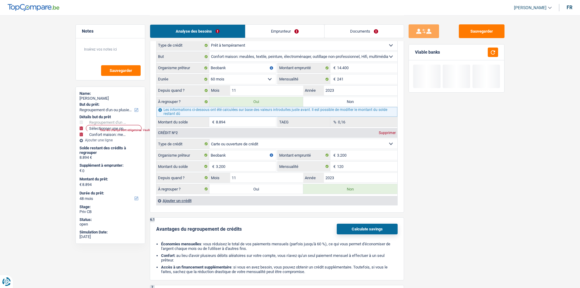
click at [282, 190] on label "Oui" at bounding box center [256, 189] width 94 height 10
click at [282, 190] on input "Oui" at bounding box center [256, 189] width 94 height 10
radio input "true"
type input "12.094"
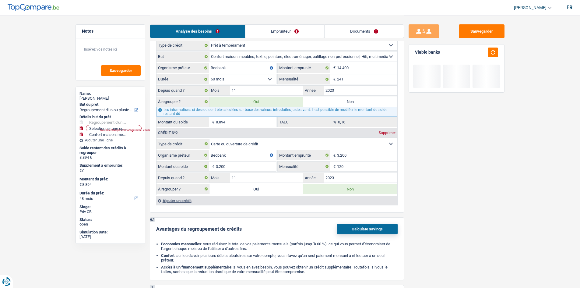
radio input "false"
type input "12.094"
select select "60"
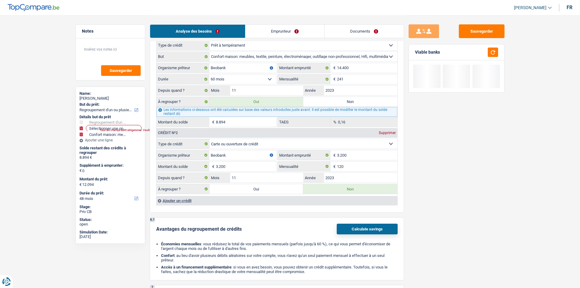
select select "60"
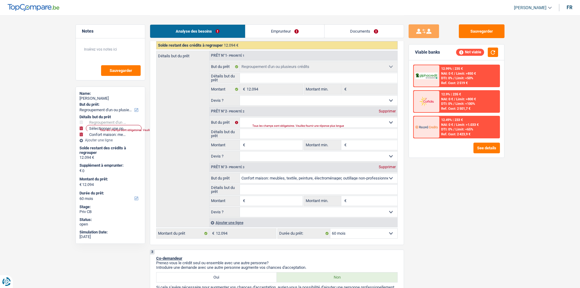
scroll to position [61, 0]
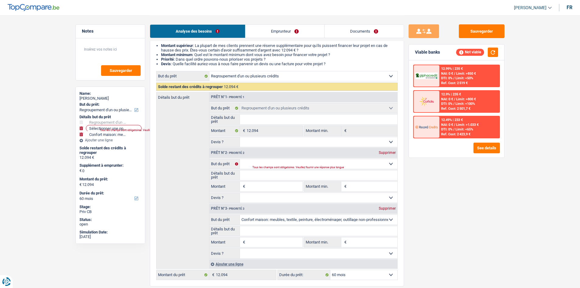
click at [387, 152] on div "Supprimer" at bounding box center [387, 153] width 20 height 4
select select "household"
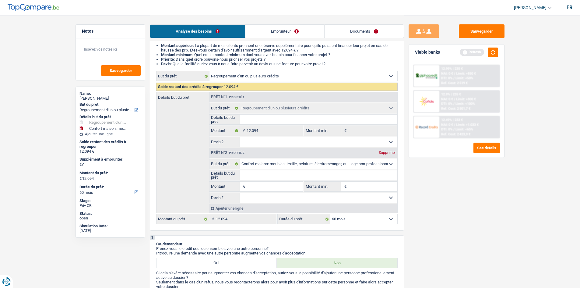
scroll to position [91, 0]
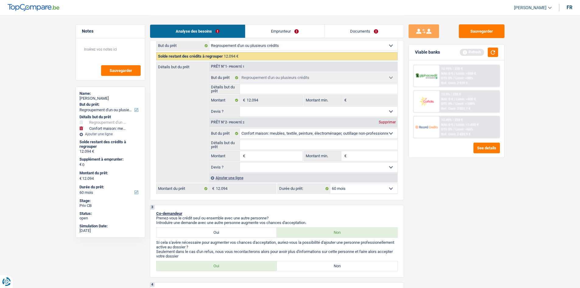
click at [283, 132] on select "Confort maison: meubles, textile, peinture, électroménager, outillage non-profe…" at bounding box center [318, 133] width 157 height 10
select select "houseOrGarden"
click at [240, 128] on select "Confort maison: meubles, textile, peinture, électroménager, outillage non-profe…" at bounding box center [318, 133] width 157 height 10
select select "houseOrGarden"
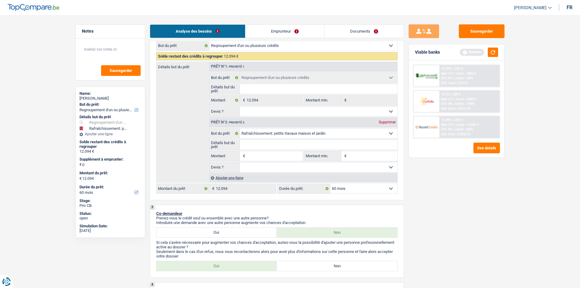
click at [283, 156] on input "Montant" at bounding box center [275, 156] width 56 height 10
drag, startPoint x: 332, startPoint y: 108, endPoint x: 332, endPoint y: 116, distance: 7.9
click at [332, 108] on select "Oui Non Non répondu Sélectionner une option" at bounding box center [318, 112] width 157 height 10
select select "yes"
click at [240, 107] on select "Oui Non Non répondu Sélectionner une option" at bounding box center [318, 112] width 157 height 10
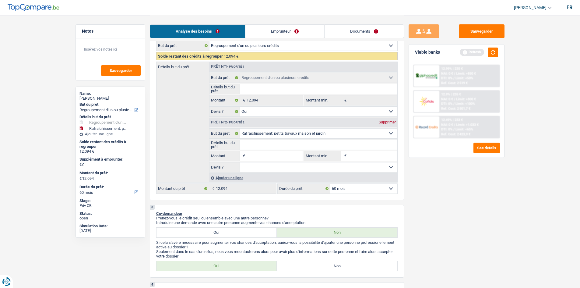
select select "yes"
click at [320, 89] on input "Détails but du prêt" at bounding box center [318, 89] width 157 height 10
type input "R"
type input "Re"
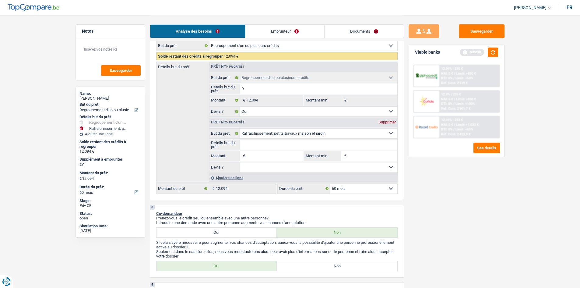
type input "Re"
type input "Reg"
type input "Regr"
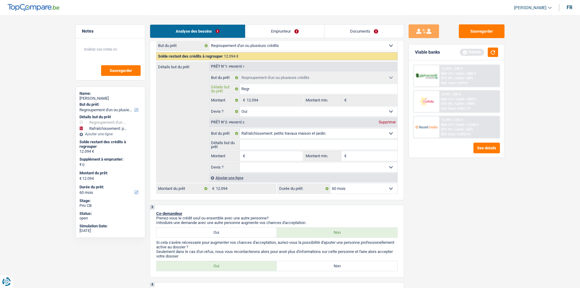
type input "Regro"
type input "Regrou"
type input "Regroup"
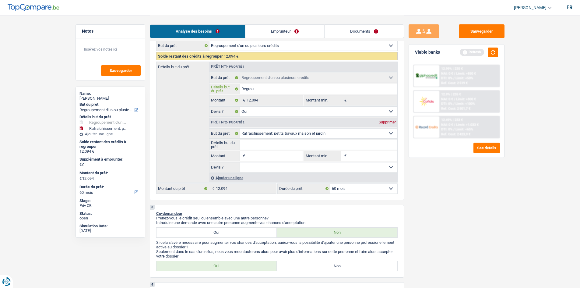
type input "Regroup"
type input "Regroupe"
type input "Regroupem"
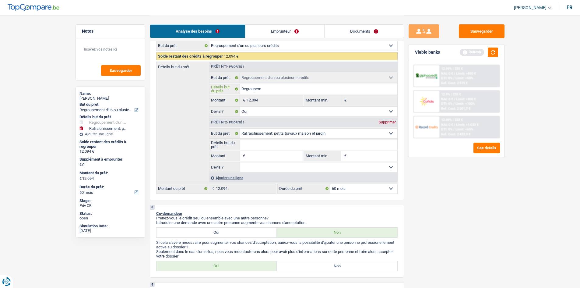
type input "Regroupeme"
type input "Regroupemen"
type input "Regroupement"
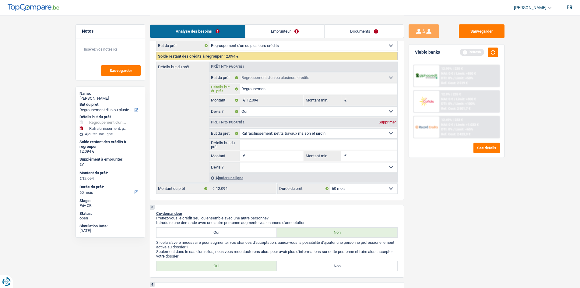
type input "Regroupement"
click at [275, 153] on input "Montant" at bounding box center [275, 156] width 56 height 10
type input "2"
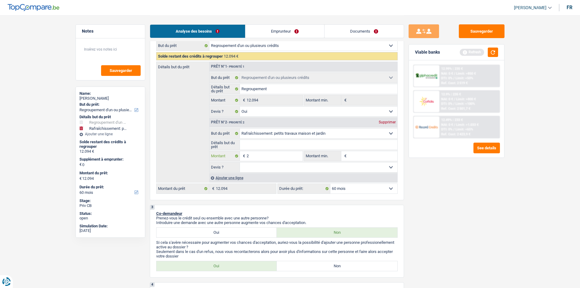
type input "20"
type input "200"
type input "2.000"
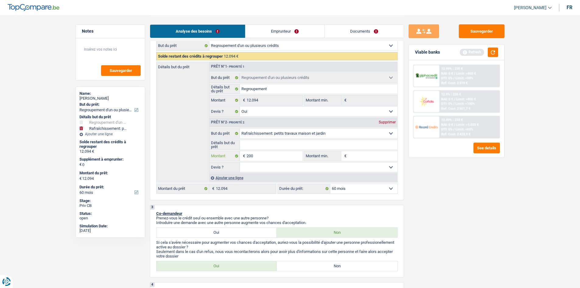
type input "2.000"
type input "14.094"
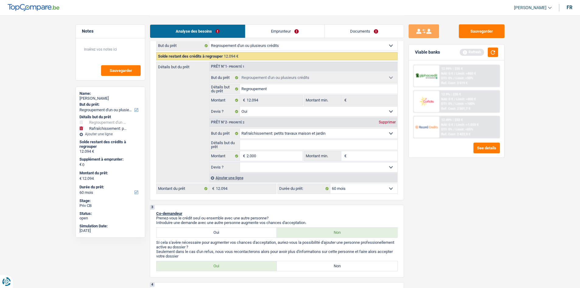
type input "14.094"
click at [365, 159] on input "Montant min." at bounding box center [372, 156] width 49 height 10
type input "1"
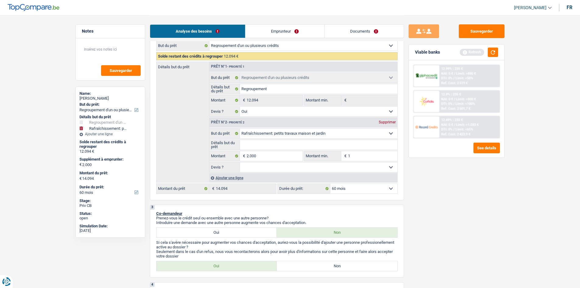
type input "15"
type input "150"
type input "1.500"
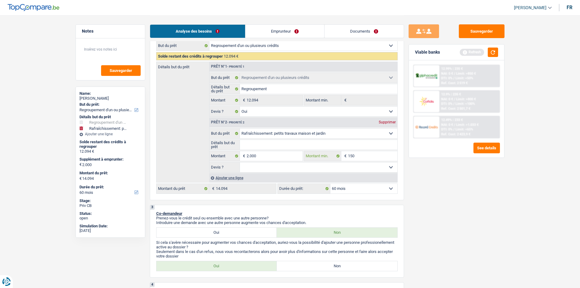
type input "1.500"
click at [278, 146] on input "Détails but du prêt" at bounding box center [318, 145] width 157 height 10
type input "D"
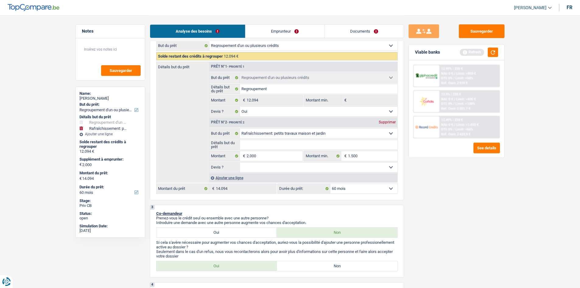
type input "D"
type input "De"
type input "Dev"
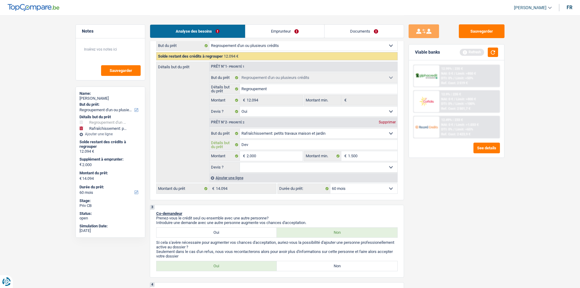
type input "Devi"
type input "Devis"
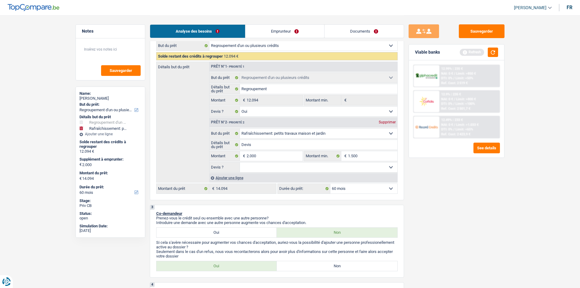
drag, startPoint x: 294, startPoint y: 164, endPoint x: 294, endPoint y: 169, distance: 4.6
click at [294, 164] on select "Oui Non Non répondu Sélectionner une option" at bounding box center [318, 167] width 157 height 10
click at [294, 172] on select "Oui Non Non répondu Sélectionner une option" at bounding box center [318, 167] width 157 height 10
click at [293, 171] on select "Oui Non Non répondu Sélectionner une option" at bounding box center [318, 167] width 157 height 10
select select "yes"
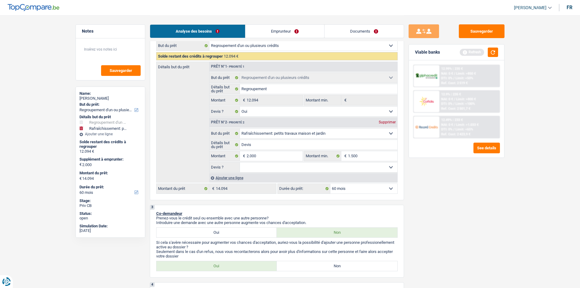
click at [240, 162] on select "Oui Non Non répondu Sélectionner une option" at bounding box center [318, 167] width 157 height 10
select select "yes"
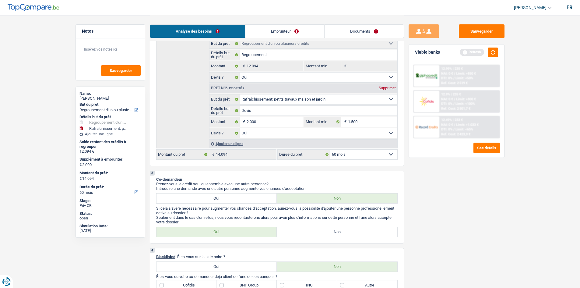
scroll to position [183, 0]
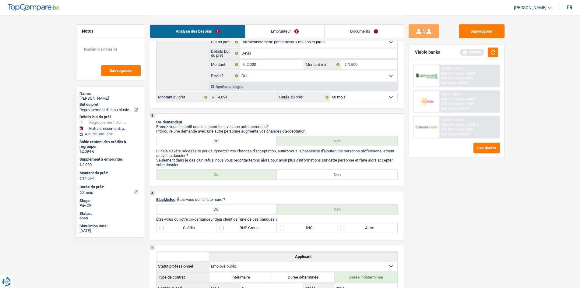
click at [355, 172] on label "Non" at bounding box center [337, 175] width 121 height 10
click at [355, 172] on input "Non" at bounding box center [337, 175] width 121 height 10
radio input "true"
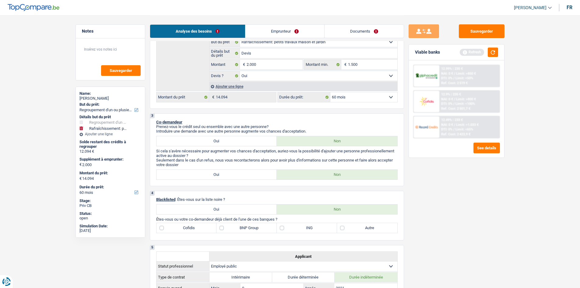
click at [491, 182] on div "Sauvegarder Viable banks Refresh 12.99% | 235 € NAI: 0 € / Limit: >850 € DTI: 0…" at bounding box center [456, 151] width 105 height 254
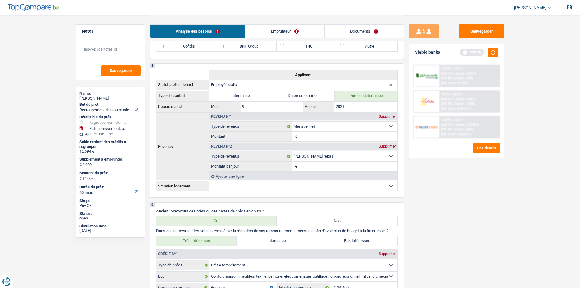
scroll to position [304, 0]
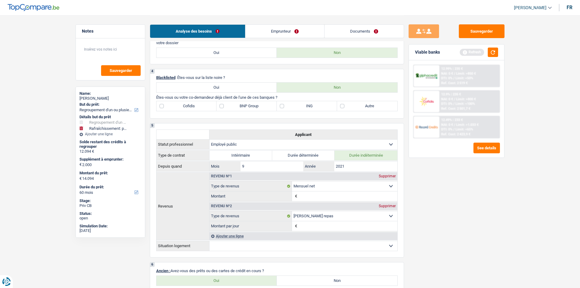
click at [371, 103] on label "Autre" at bounding box center [367, 106] width 60 height 10
click at [371, 103] on input "Autre" at bounding box center [367, 106] width 60 height 10
checkbox input "true"
click at [480, 181] on div "Sauvegarder Viable banks Refresh 12.99% | 235 € NAI: 0 € / Limit: >850 € DTI: 0…" at bounding box center [456, 151] width 105 height 254
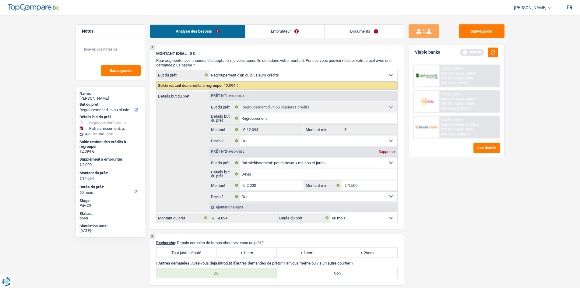
scroll to position [852, 0]
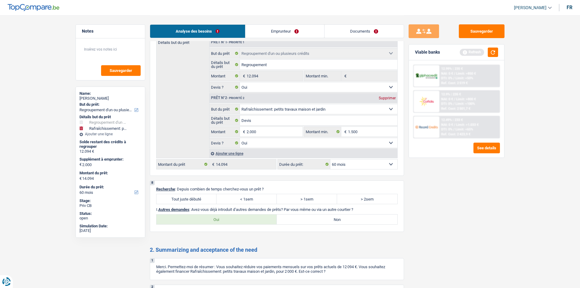
click at [197, 198] on label "Tout juste débuté" at bounding box center [186, 199] width 60 height 10
click at [197, 198] on input "Tout juste débuté" at bounding box center [186, 199] width 60 height 10
radio input "true"
click at [330, 215] on label "Non" at bounding box center [337, 219] width 121 height 10
click at [330, 215] on input "Non" at bounding box center [337, 219] width 121 height 10
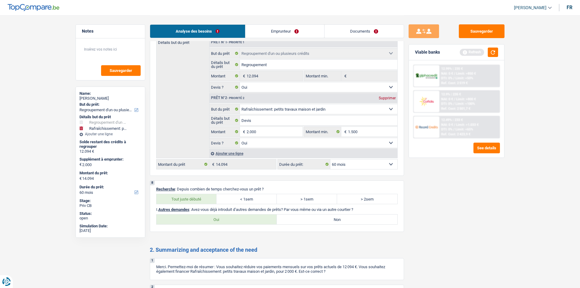
radio input "true"
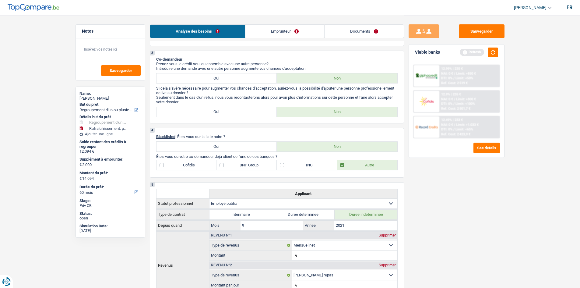
scroll to position [244, 0]
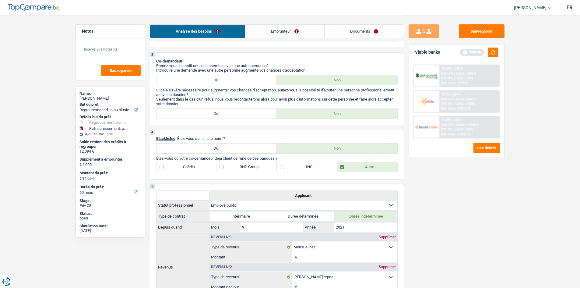
click at [305, 164] on label "ING" at bounding box center [307, 167] width 60 height 10
click at [305, 164] on input "ING" at bounding box center [307, 167] width 60 height 10
checkbox input "true"
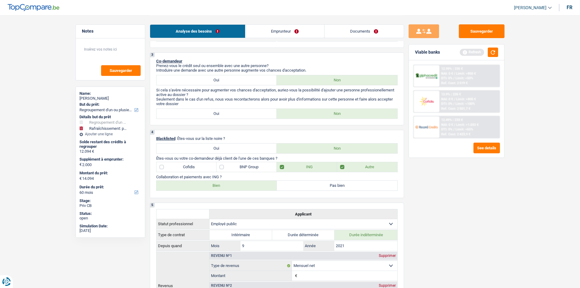
click at [235, 186] on label "Bien" at bounding box center [216, 186] width 121 height 10
click at [235, 186] on input "Bien" at bounding box center [216, 186] width 121 height 10
radio input "true"
click at [458, 184] on div "Sauvegarder Viable banks Refresh 12.99% | 235 € NAI: 0 € / Limit: >850 € DTI: 0…" at bounding box center [456, 151] width 105 height 254
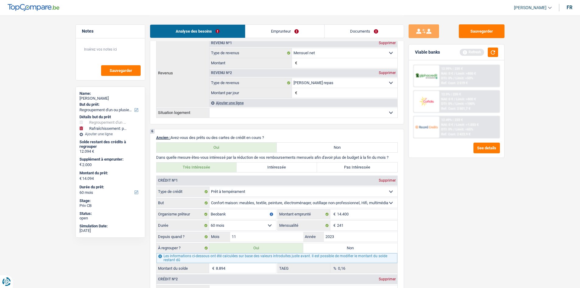
scroll to position [609, 0]
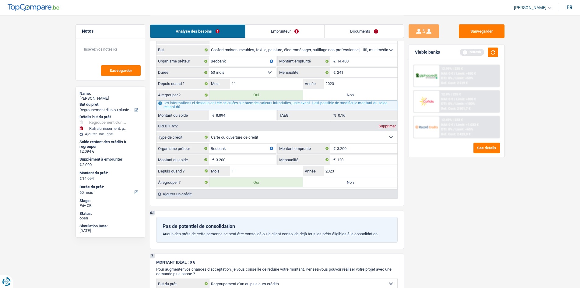
click at [481, 199] on div "Sauvegarder Viable banks Refresh 12.99% | 235 € NAI: 0 € / Limit: >850 € DTI: 0…" at bounding box center [456, 151] width 105 height 254
click at [497, 52] on button "button" at bounding box center [493, 51] width 10 height 9
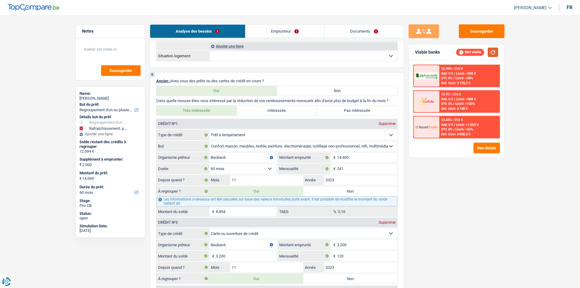
scroll to position [0, 0]
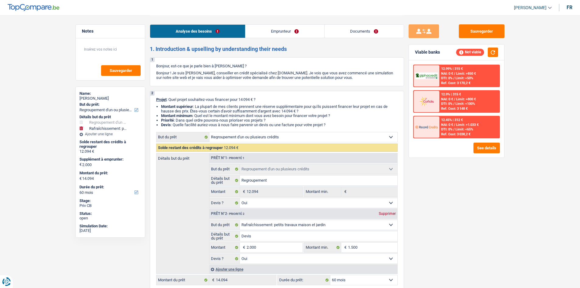
click at [503, 182] on div "Sauvegarder Viable banks Not viable 12.99% | 315 € NAI: 0 € / Limit: >850 € DTI…" at bounding box center [456, 151] width 105 height 254
drag, startPoint x: 265, startPoint y: 31, endPoint x: 225, endPoint y: 34, distance: 40.0
click at [264, 30] on link "Emprunteur" at bounding box center [284, 31] width 79 height 13
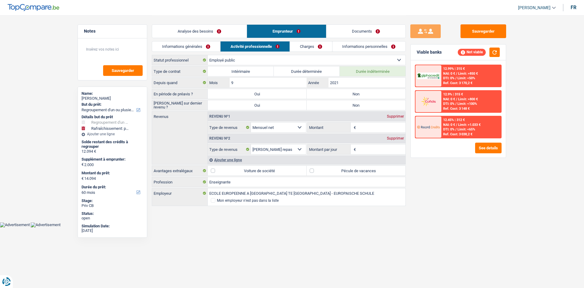
click at [201, 44] on link "Informations générales" at bounding box center [186, 46] width 68 height 10
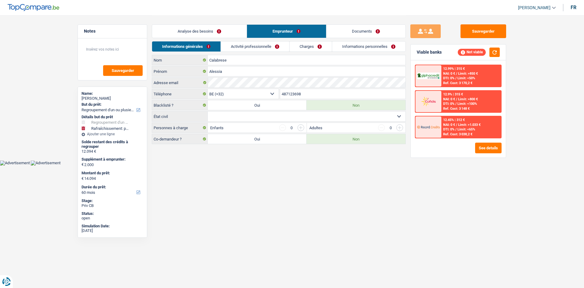
click at [266, 117] on select "Célibataire Marié(e) Cohabitant(e) légal(e) Divorcé(e) Veuf(ve) Séparé (de fait…" at bounding box center [307, 116] width 198 height 10
select select "single"
click at [208, 111] on select "Célibataire Marié(e) Cohabitant(e) légal(e) Divorcé(e) Veuf(ve) Séparé (de fait…" at bounding box center [307, 116] width 198 height 10
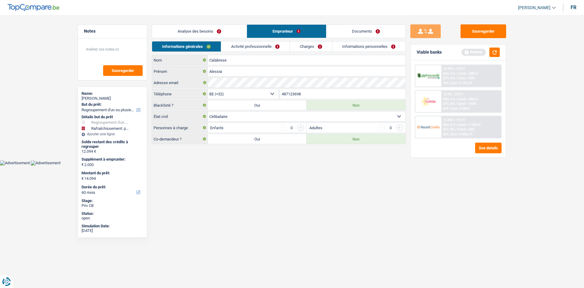
click at [285, 141] on label "Oui" at bounding box center [257, 139] width 99 height 10
click at [285, 141] on input "Oui" at bounding box center [257, 139] width 99 height 10
radio input "true"
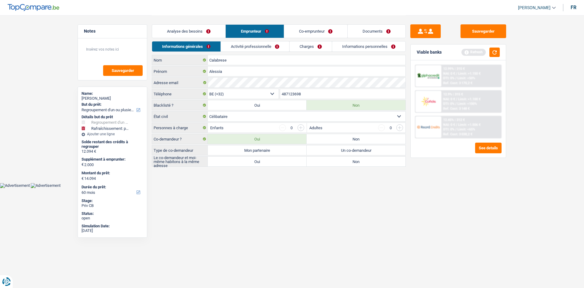
click at [324, 139] on label "Non" at bounding box center [356, 139] width 99 height 10
click at [324, 139] on input "Non" at bounding box center [356, 139] width 99 height 10
radio input "true"
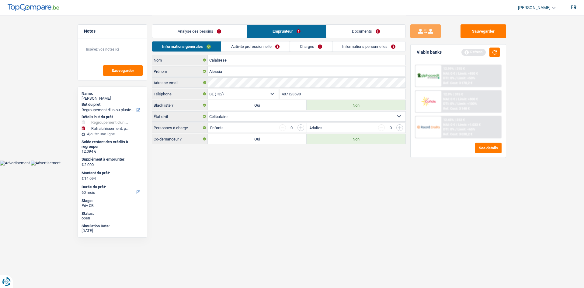
click at [316, 165] on html "Vous avez le contrôle de vos données Nous utilisons des cookies, tout comme nos…" at bounding box center [292, 82] width 584 height 165
click at [268, 47] on link "Activité professionnelle" at bounding box center [255, 46] width 68 height 10
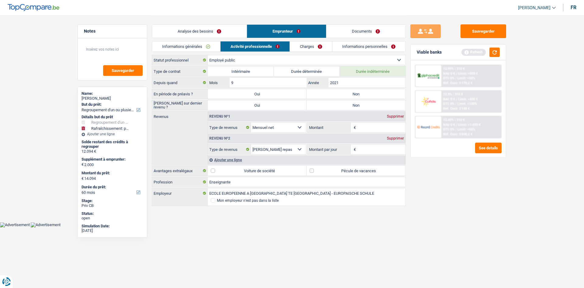
click at [343, 90] on label "Non" at bounding box center [356, 94] width 99 height 10
click at [343, 90] on input "Non" at bounding box center [356, 94] width 99 height 10
radio input "true"
click at [349, 106] on label "Non" at bounding box center [356, 105] width 99 height 10
click at [349, 106] on input "Non" at bounding box center [356, 105] width 99 height 10
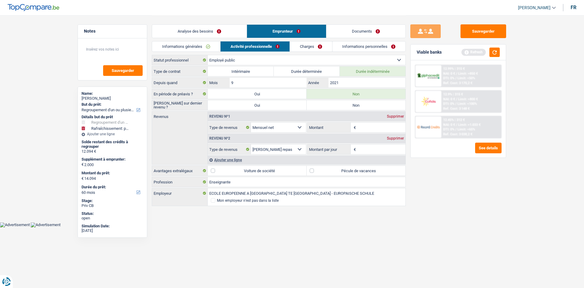
radio input "true"
click at [372, 125] on input "Montant" at bounding box center [382, 127] width 48 height 10
type input "3.100"
click at [390, 137] on div "Supprimer" at bounding box center [396, 138] width 20 height 4
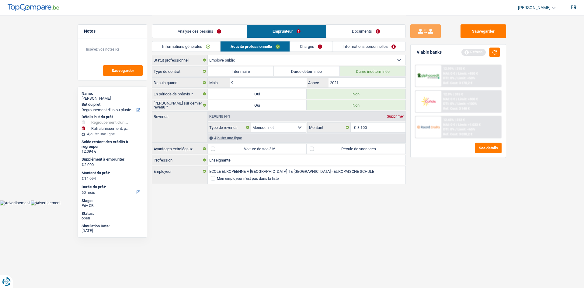
click at [461, 181] on div "Sauvegarder Viable banks Refresh 12.99% | 315 € NAI: 0 € / Limit: >850 € DTI: 0…" at bounding box center [458, 151] width 105 height 254
click at [365, 152] on label "Pécule de vacances" at bounding box center [356, 149] width 99 height 10
click at [365, 152] on input "Pécule de vacances" at bounding box center [356, 149] width 99 height 10
checkbox input "true"
click at [523, 186] on main "Notes Sauvegarder Name: Alessia Calabrese But du prêt: Confort maison: meubles,…" at bounding box center [292, 100] width 584 height 200
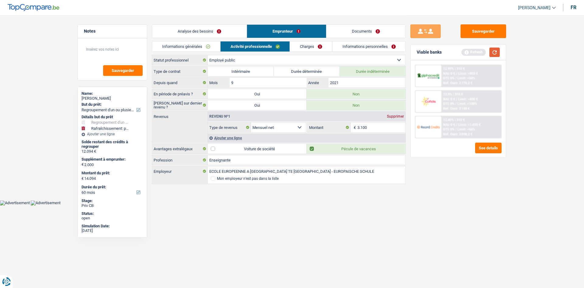
click at [492, 51] on button "button" at bounding box center [495, 51] width 10 height 9
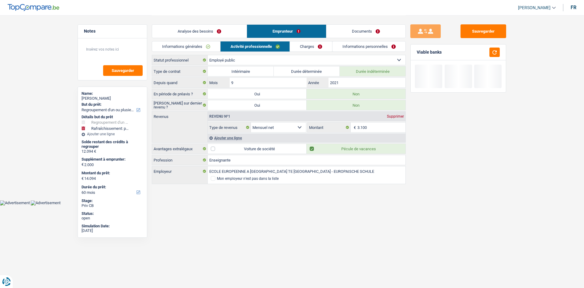
click at [245, 32] on link "Analyse des besoins" at bounding box center [199, 31] width 95 height 13
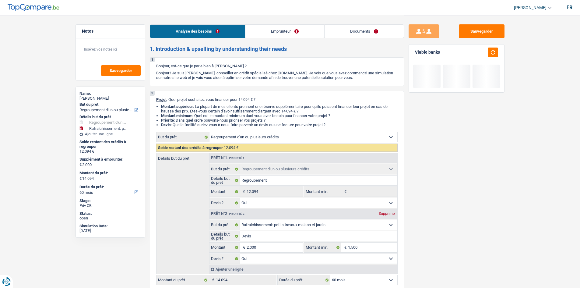
click at [264, 32] on link "Emprunteur" at bounding box center [284, 31] width 79 height 13
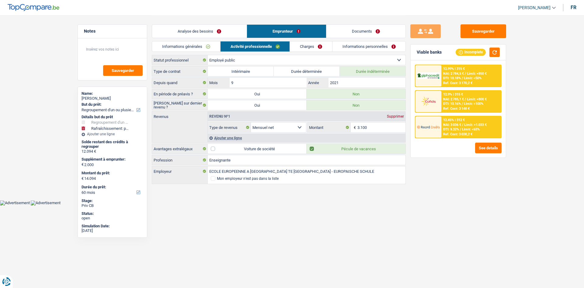
click at [300, 45] on link "Charges" at bounding box center [311, 46] width 42 height 10
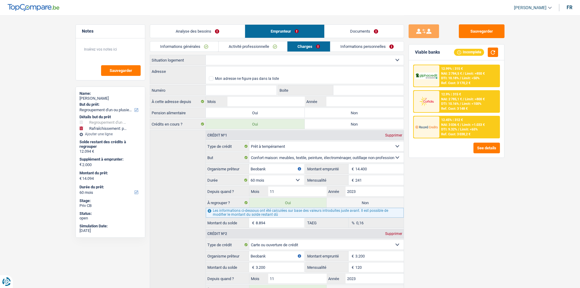
click at [292, 59] on select "Locataire Propriétaire avec prêt hypothécaire Propriétaire sans prêt hypothécai…" at bounding box center [305, 60] width 198 height 10
click at [206, 55] on select "Locataire Propriétaire avec prêt hypothécaire Propriétaire sans prêt hypothécai…" at bounding box center [305, 60] width 198 height 10
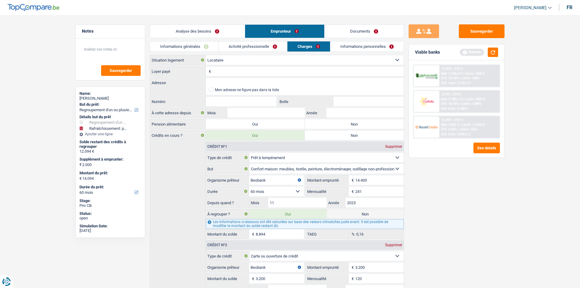
click at [274, 61] on select "Locataire Propriétaire avec prêt hypothécaire Propriétaire sans prêt hypothécai…" at bounding box center [305, 60] width 198 height 10
select select "ownerWithMortgage"
click at [206, 55] on select "Locataire Propriétaire avec prêt hypothécaire Propriétaire sans prêt hypothécai…" at bounding box center [305, 60] width 198 height 10
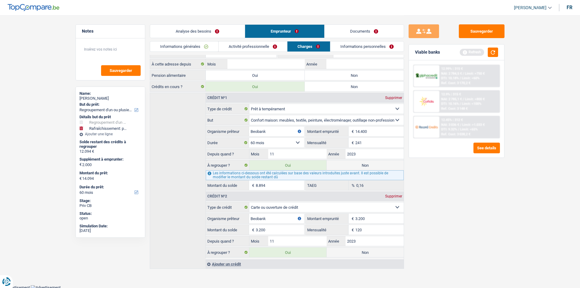
scroll to position [39, 0]
click at [232, 265] on div "Ajouter un crédit" at bounding box center [304, 262] width 198 height 9
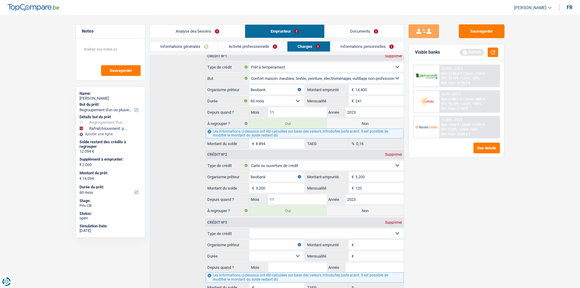
scroll to position [115, 0]
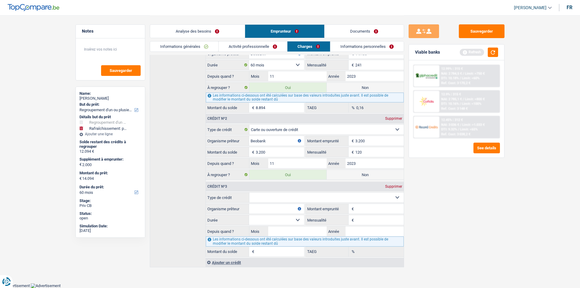
click at [312, 199] on select "Carte ou ouverture de crédit Prêt hypothécaire Vente à tempérament Prêt à tempé…" at bounding box center [326, 197] width 154 height 10
select select "mortgage"
click at [249, 192] on select "Carte ou ouverture de crédit Prêt hypothécaire Vente à tempérament Prêt à tempé…" at bounding box center [326, 197] width 154 height 10
click at [360, 217] on input "0" at bounding box center [379, 220] width 48 height 10
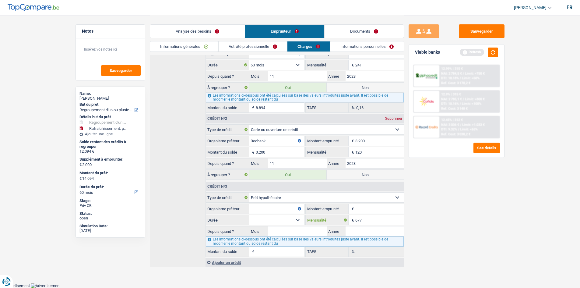
type input "677"
click at [294, 210] on input "Organisme prêteur" at bounding box center [276, 209] width 55 height 10
type input "Fond du logement"
click at [424, 211] on div "Sauvegarder Viable banks Refresh 12.99% | 315 € NAI: 2 784,5 € / Limit: >750 € …" at bounding box center [456, 151] width 105 height 254
click at [388, 206] on input "Montant emprunté" at bounding box center [379, 209] width 48 height 10
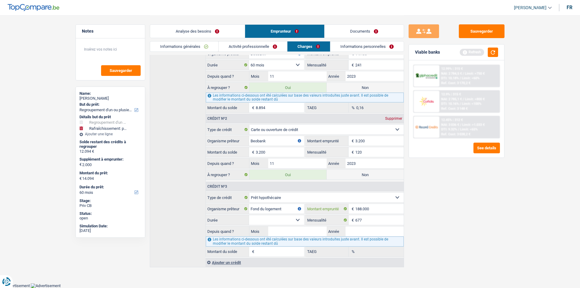
type input "188.000"
click at [269, 220] on select "120 mois 132 mois 144 mois 180 mois 240 mois 300 mois 360 mois 420 mois Sélecti…" at bounding box center [276, 220] width 55 height 10
select select "300"
click at [249, 215] on select "120 mois 132 mois 144 mois 180 mois 240 mois 300 mois 360 mois 420 mois Sélecti…" at bounding box center [276, 220] width 55 height 10
click at [462, 221] on div "Sauvegarder Viable banks Refresh 12.99% | 315 € NAI: 2 784,5 € / Limit: >750 € …" at bounding box center [456, 151] width 105 height 254
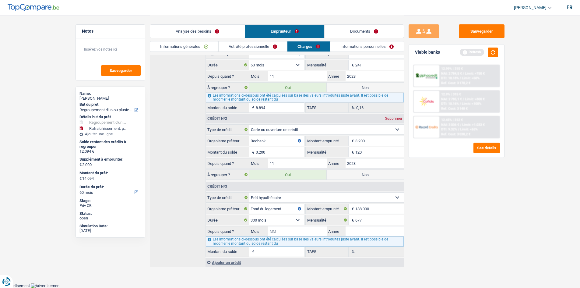
click at [300, 235] on input "Mois" at bounding box center [297, 231] width 58 height 10
type input "10"
click at [366, 231] on input "Année" at bounding box center [375, 231] width 58 height 10
type input "2017"
type input "131.001"
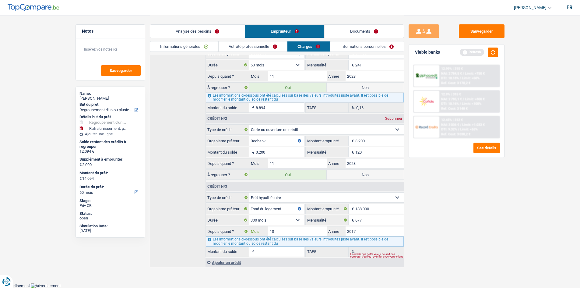
type input "0,63"
click at [300, 231] on input "10" at bounding box center [297, 231] width 58 height 10
type input "12"
type input "132.217"
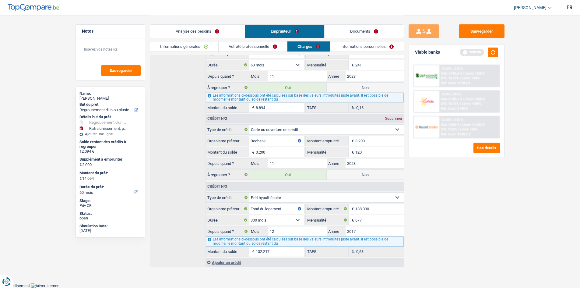
click at [458, 224] on div "Sauvegarder Viable banks Refresh 12.99% | 315 € NAI: 2 784,5 € / Limit: >750 € …" at bounding box center [456, 151] width 105 height 254
drag, startPoint x: 491, startPoint y: 51, endPoint x: 474, endPoint y: 110, distance: 61.5
click at [491, 50] on button "button" at bounding box center [493, 51] width 10 height 9
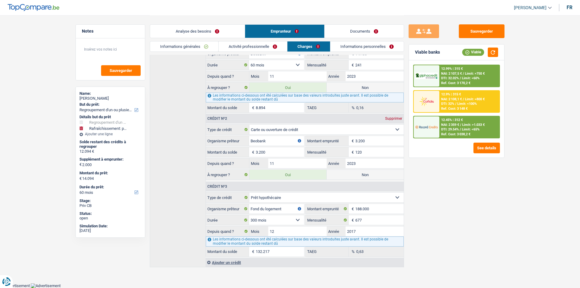
click at [517, 188] on main "Notes Sauvegarder Name: Alessia Calabrese But du prêt: Confort maison: meubles,…" at bounding box center [290, 84] width 580 height 398
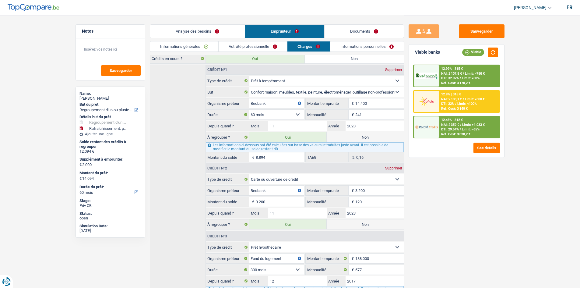
scroll to position [0, 0]
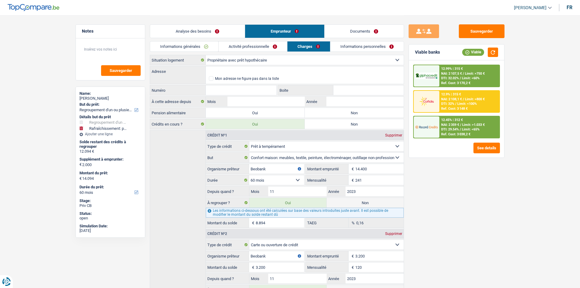
click at [531, 175] on main "Notes Sauvegarder Name: Alessia Calabrese But du prêt: Confort maison: meubles,…" at bounding box center [290, 199] width 580 height 398
click at [308, 75] on input "Adresse" at bounding box center [305, 71] width 198 height 10
click at [346, 32] on link "Documents" at bounding box center [364, 31] width 79 height 13
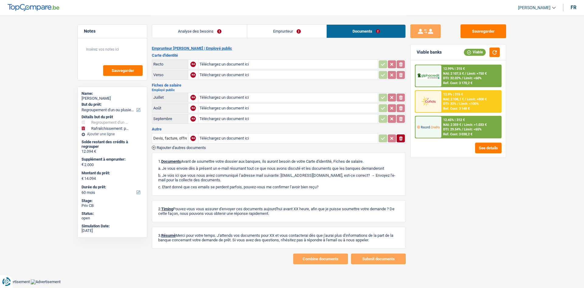
click at [302, 36] on link "Emprunteur" at bounding box center [286, 31] width 79 height 13
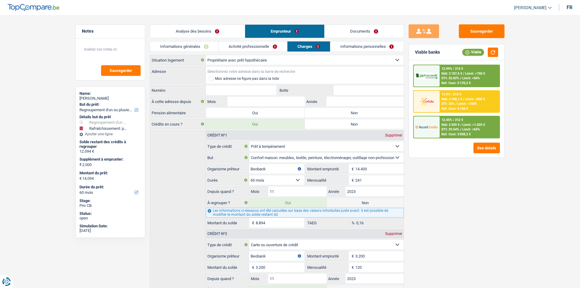
click at [294, 69] on input "Adresse" at bounding box center [305, 71] width 198 height 10
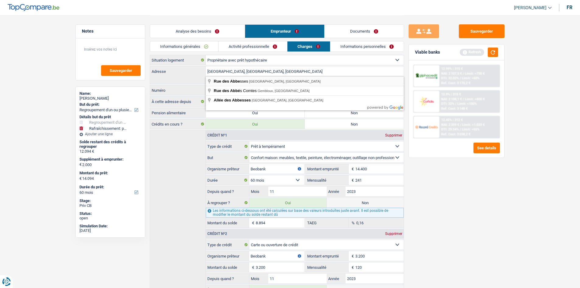
type input "Rue des Abbesses, 1190, Forest, BE"
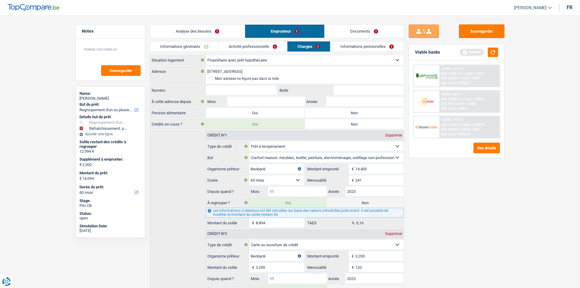
click at [266, 89] on input "Numéro" at bounding box center [241, 90] width 71 height 10
type input "1"
click at [362, 87] on input "Boite" at bounding box center [368, 90] width 70 height 10
type input "3"
click at [339, 115] on label "Non" at bounding box center [354, 113] width 99 height 10
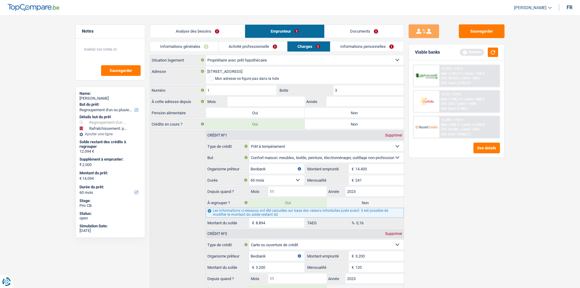
click at [339, 115] on input "Non" at bounding box center [354, 113] width 99 height 10
radio input "true"
click at [294, 103] on input "Mois" at bounding box center [265, 101] width 77 height 10
type input "12"
click at [344, 99] on input "Année" at bounding box center [364, 101] width 77 height 10
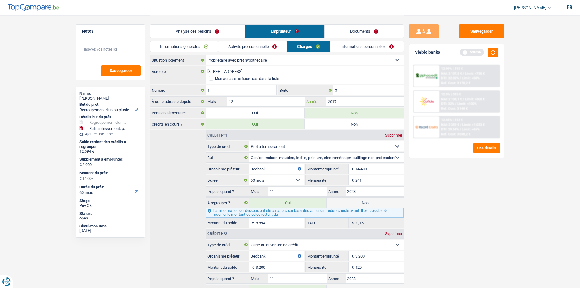
type input "2017"
drag, startPoint x: 353, startPoint y: 45, endPoint x: 343, endPoint y: 50, distance: 11.3
click at [353, 45] on link "Informations personnelles" at bounding box center [366, 46] width 73 height 10
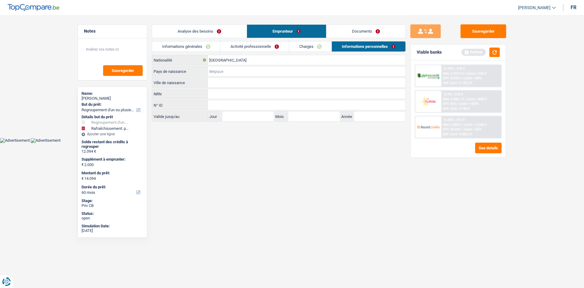
click at [239, 69] on input "Pays de naissance" at bounding box center [307, 71] width 198 height 10
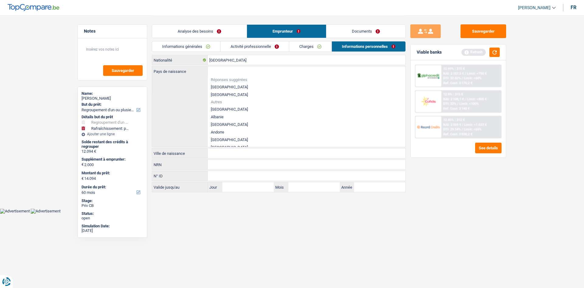
click at [221, 85] on li "[GEOGRAPHIC_DATA]" at bounding box center [307, 87] width 198 height 8
type input "[GEOGRAPHIC_DATA]"
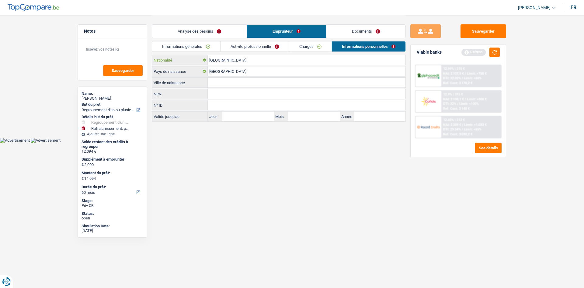
click at [234, 61] on input "[GEOGRAPHIC_DATA]" at bounding box center [307, 60] width 198 height 10
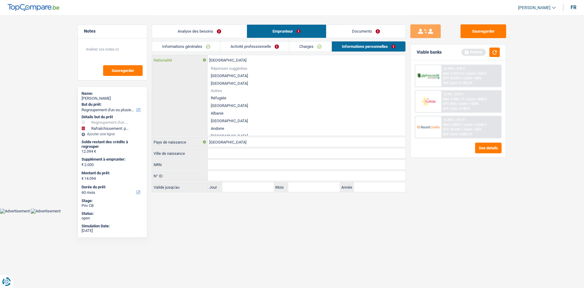
type input "i"
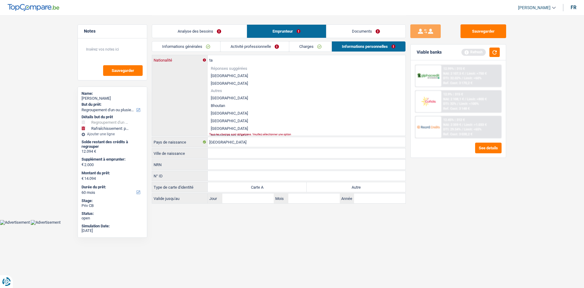
type input "t"
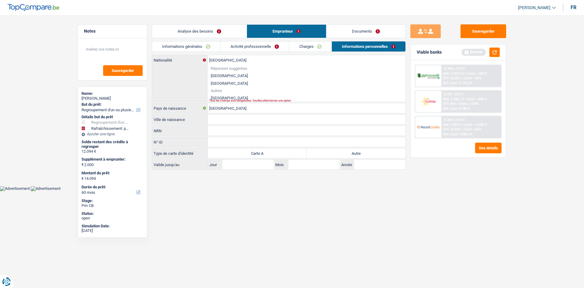
click at [217, 96] on li "Italie" at bounding box center [307, 98] width 198 height 8
type input "Italie"
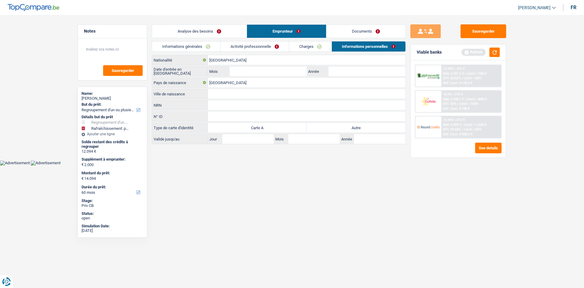
click at [234, 92] on input "Ville de naissance" at bounding box center [307, 94] width 198 height 10
type input "Bruxelles"
click at [247, 73] on input "Mois" at bounding box center [268, 71] width 77 height 10
type input "11"
type input "1992"
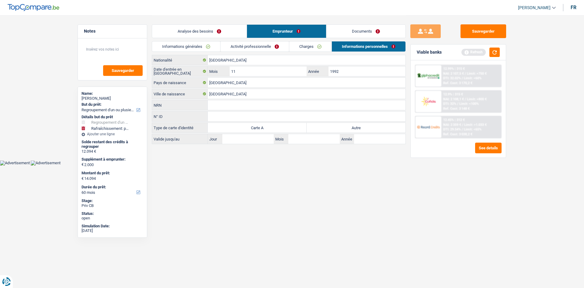
click at [472, 219] on div "Sauvegarder Viable banks Refresh 12.99% | 315 € NAI: 2 107,5 € / Limit: >750 € …" at bounding box center [458, 151] width 105 height 254
click at [494, 54] on button "button" at bounding box center [495, 51] width 10 height 9
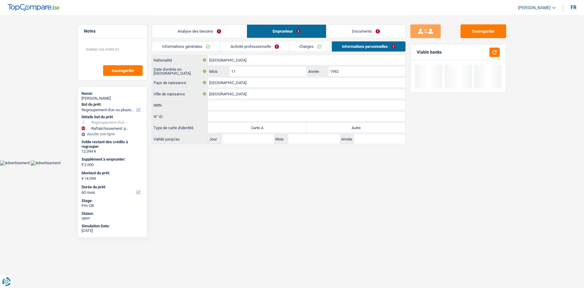
click at [367, 128] on label "Autre" at bounding box center [356, 128] width 99 height 10
click at [367, 128] on input "Autre" at bounding box center [356, 128] width 99 height 10
radio input "true"
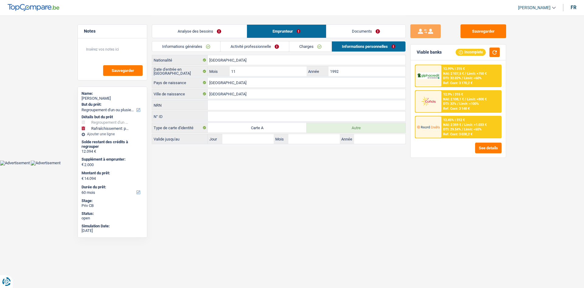
click at [203, 33] on link "Analyse des besoins" at bounding box center [199, 31] width 95 height 13
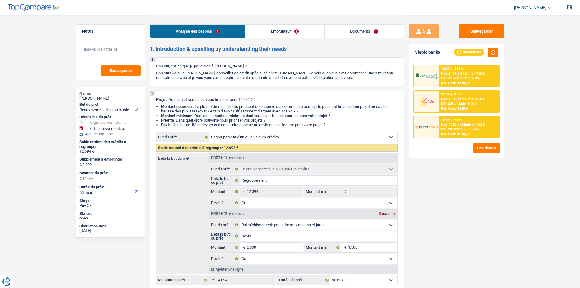
click at [509, 200] on div "Sauvegarder Viable banks Incomplete 12.99% | 315 € NAI: 2 107,5 € / Limit: >750…" at bounding box center [456, 151] width 105 height 254
click at [490, 178] on div "Sauvegarder Viable banks Incomplete 12.99% | 315 € NAI: 2 107,5 € / Limit: >750…" at bounding box center [456, 151] width 105 height 254
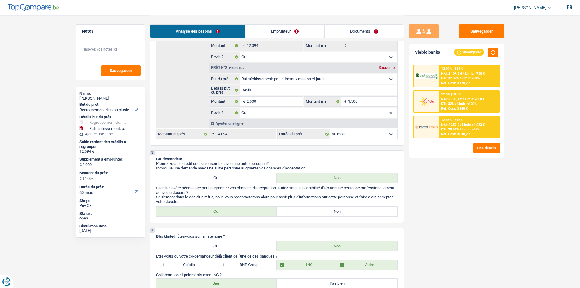
scroll to position [152, 0]
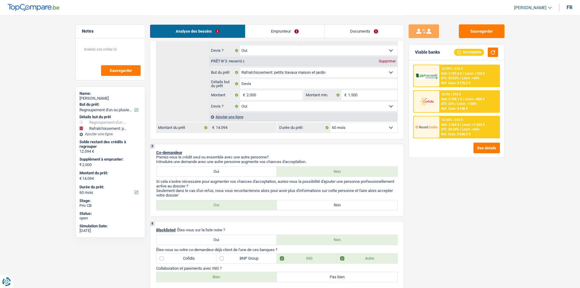
click at [344, 202] on label "Non" at bounding box center [337, 205] width 121 height 10
click at [344, 202] on input "Non" at bounding box center [337, 205] width 121 height 10
radio input "true"
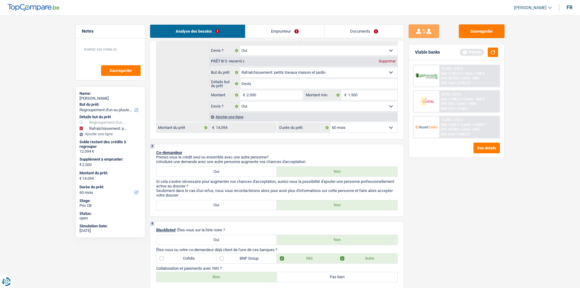
click at [477, 181] on div "Sauvegarder Viable banks Refresh 12.99% | 315 € NAI: 2 107,5 € / Limit: >750 € …" at bounding box center [456, 151] width 105 height 254
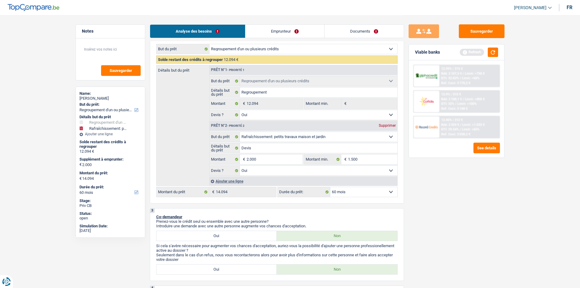
scroll to position [0, 0]
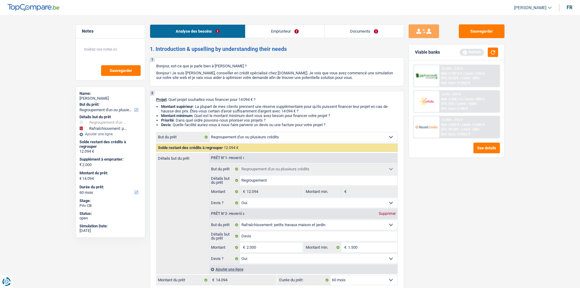
click at [444, 217] on div "Sauvegarder Viable banks Refresh 12.99% | 315 € NAI: 2 107,5 € / Limit: >750 € …" at bounding box center [456, 151] width 105 height 254
click at [494, 52] on button "button" at bounding box center [493, 51] width 10 height 9
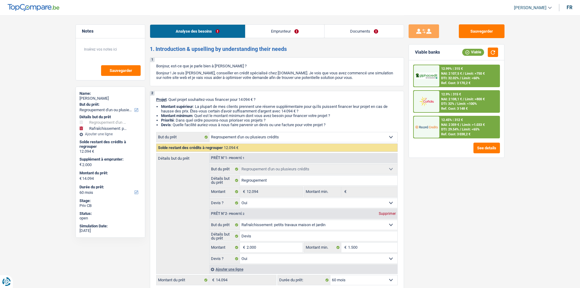
click at [473, 125] on span "Limit: >1.033 €" at bounding box center [473, 125] width 23 height 4
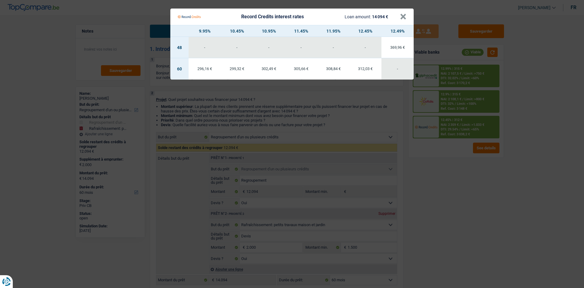
click at [231, 71] on td "299,32 €" at bounding box center [237, 68] width 32 height 21
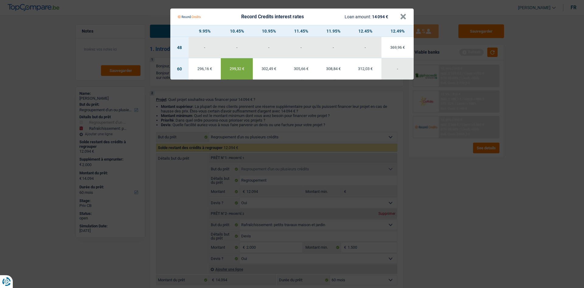
click at [499, 195] on Credits "Record Credits interest rates Loan amount: 14 094 € × 9.95% 10.45% 10.95% 11.45…" at bounding box center [292, 144] width 584 height 288
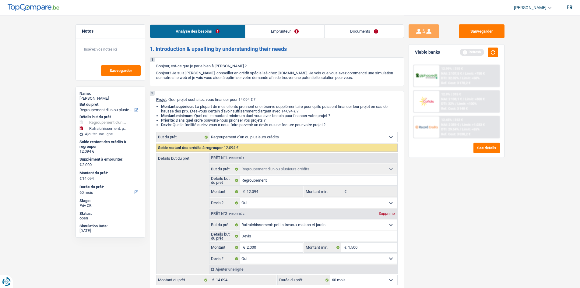
click at [468, 214] on div "Sauvegarder Viable banks Refresh 12.99% | 315 € NAI: 2 107,5 € / Limit: >750 € …" at bounding box center [456, 151] width 105 height 254
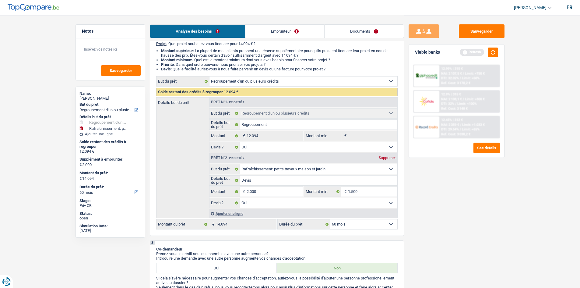
scroll to position [61, 0]
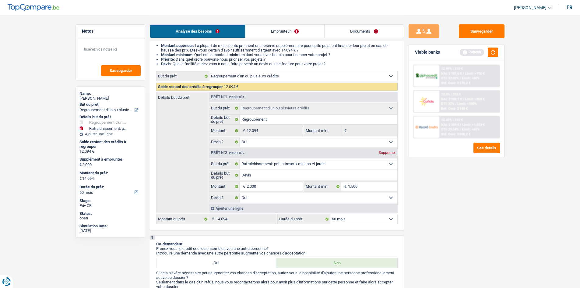
click at [469, 215] on div "Sauvegarder Viable banks Refresh 12.99% | 315 € NAI: 2 107,5 € / Limit: >750 € …" at bounding box center [456, 151] width 105 height 254
click at [495, 54] on button "button" at bounding box center [493, 51] width 10 height 9
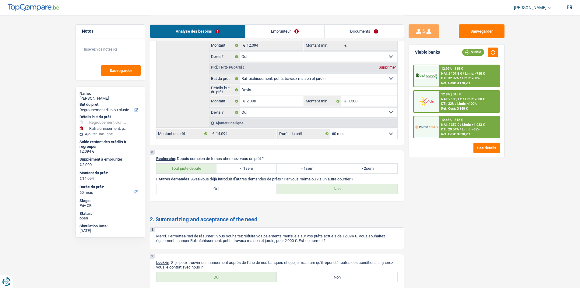
scroll to position [1041, 0]
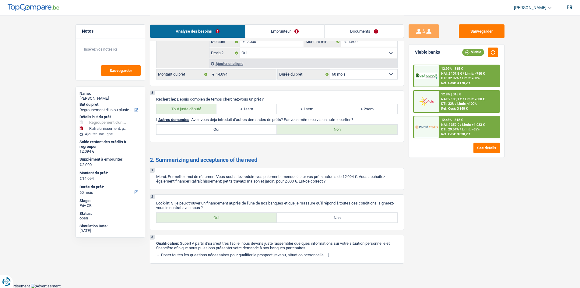
click at [217, 215] on label "Oui" at bounding box center [216, 217] width 121 height 10
click at [217, 215] on input "Oui" at bounding box center [216, 217] width 121 height 10
radio input "true"
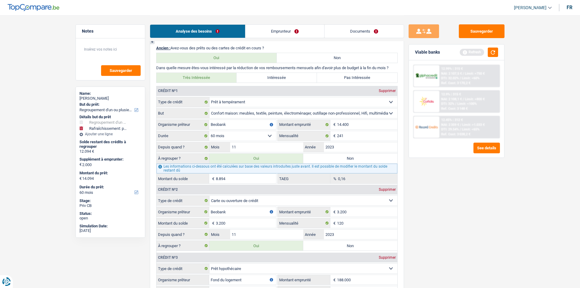
scroll to position [0, 0]
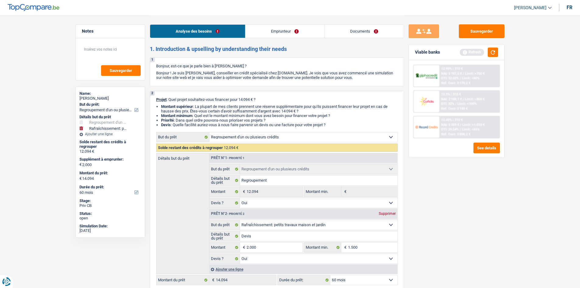
click at [259, 33] on link "Emprunteur" at bounding box center [284, 31] width 79 height 13
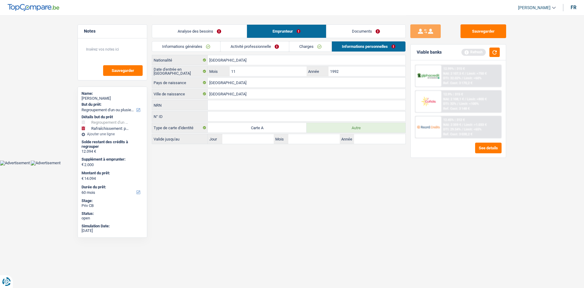
click at [203, 47] on link "Informations générales" at bounding box center [186, 46] width 68 height 10
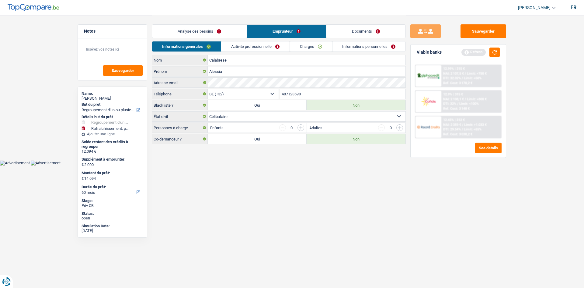
click at [240, 46] on link "Activité professionnelle" at bounding box center [255, 46] width 68 height 10
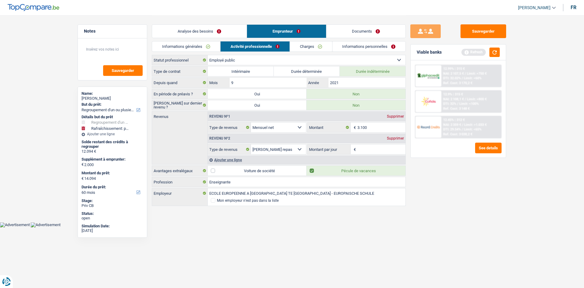
click at [354, 41] on li "Informations personnelles" at bounding box center [369, 46] width 74 height 11
click at [321, 46] on link "Charges" at bounding box center [311, 46] width 42 height 10
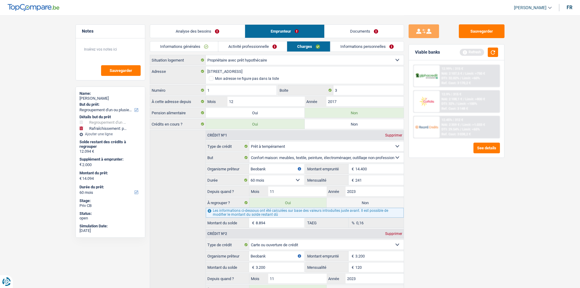
click at [351, 47] on link "Informations personnelles" at bounding box center [366, 46] width 73 height 10
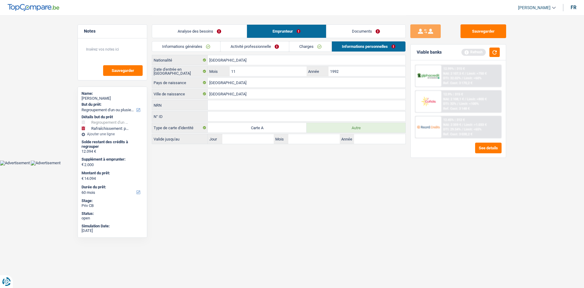
click at [353, 33] on link "Documents" at bounding box center [366, 31] width 79 height 13
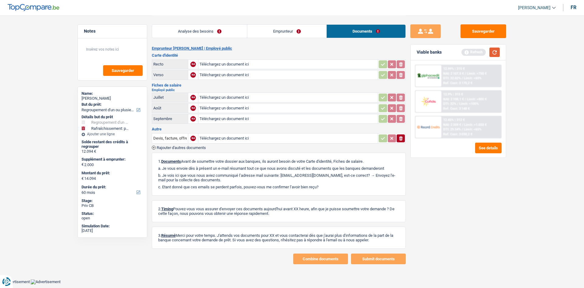
click at [497, 51] on button "button" at bounding box center [495, 51] width 10 height 9
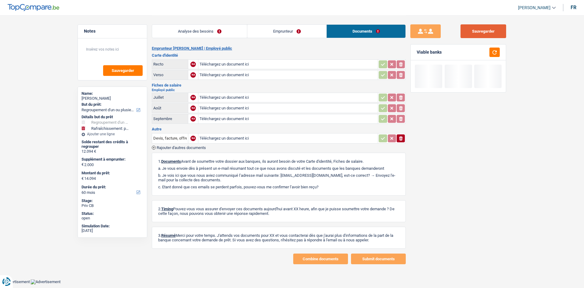
click at [491, 29] on button "Sauvegarder" at bounding box center [484, 31] width 46 height 14
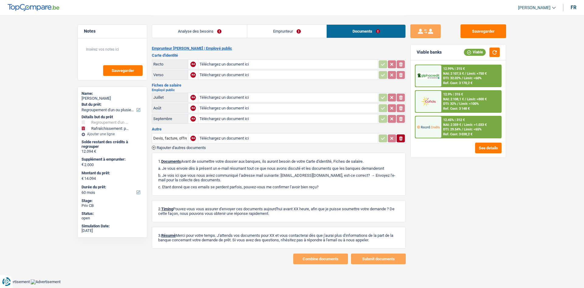
click at [197, 30] on link "Analyse des besoins" at bounding box center [199, 31] width 95 height 13
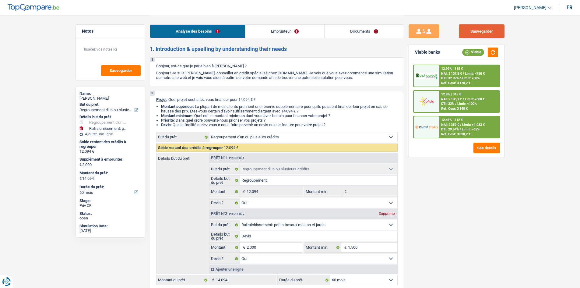
click at [470, 25] on button "Sauvegarder" at bounding box center [482, 31] width 46 height 14
click at [489, 132] on div "12.45% | 312 € NAI: 2 359 € / Limit: >1.033 € DTI: 29.54% / Limit: <65% Ref. Co…" at bounding box center [469, 126] width 60 height 21
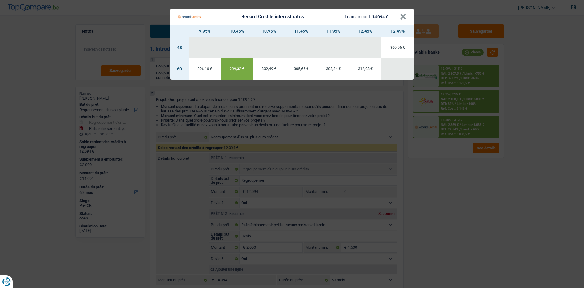
click at [472, 198] on Credits "Record Credits interest rates Loan amount: 14 094 € × 9.95% 10.45% 10.95% 11.45…" at bounding box center [292, 144] width 584 height 288
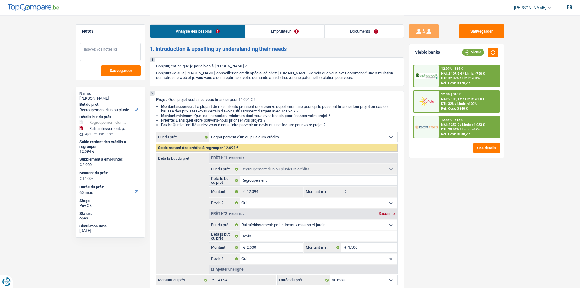
click at [110, 55] on textarea at bounding box center [110, 52] width 61 height 18
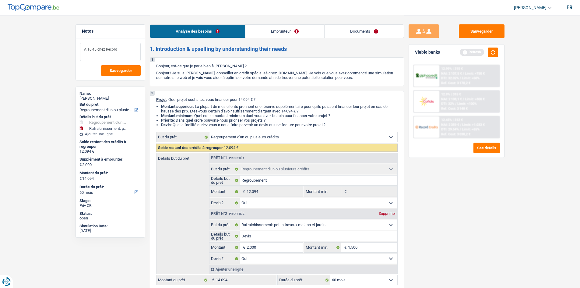
click at [131, 59] on textarea "A 10,45 chez Record" at bounding box center [110, 52] width 61 height 18
type textarea "A 10,45 chez Record"
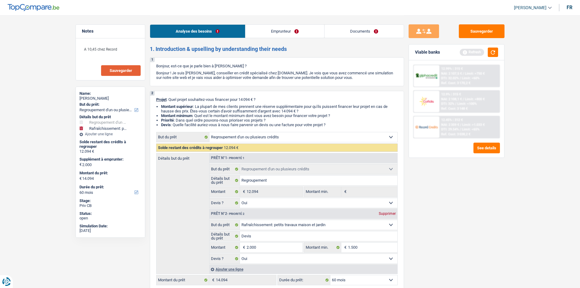
click at [129, 68] on button "Sauvegarder" at bounding box center [121, 70] width 40 height 11
click at [491, 49] on button "button" at bounding box center [493, 51] width 10 height 9
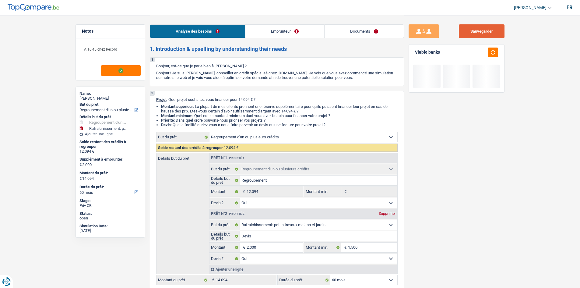
click at [492, 28] on button "Sauvegarder" at bounding box center [482, 31] width 46 height 14
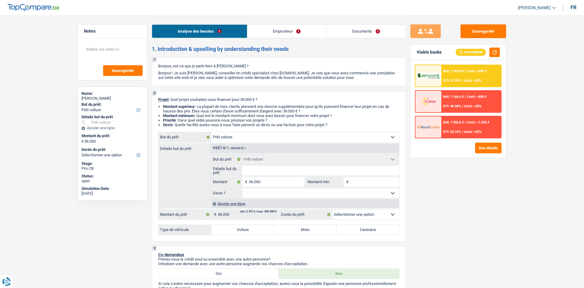
select select "car"
select select "worker"
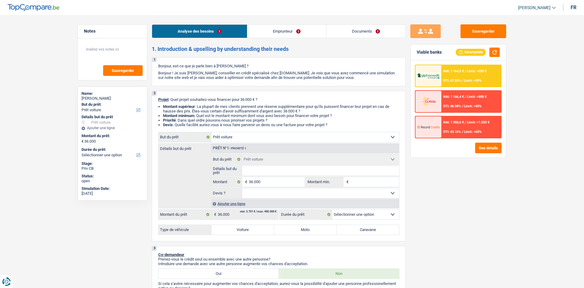
select select "netSalary"
select select "rents"
select select "car"
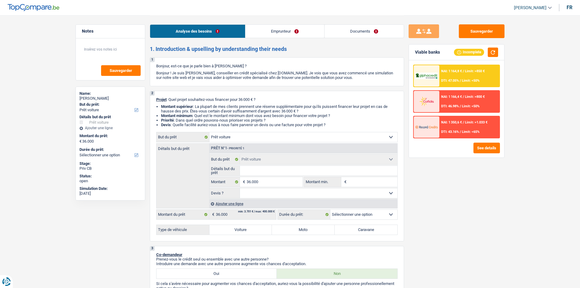
drag, startPoint x: 377, startPoint y: 33, endPoint x: 367, endPoint y: 33, distance: 10.0
click at [377, 33] on link "Documents" at bounding box center [364, 31] width 79 height 13
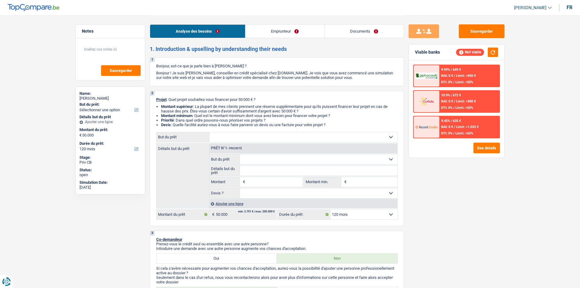
select select "120"
select select "worker"
select select "netSalary"
select select "120"
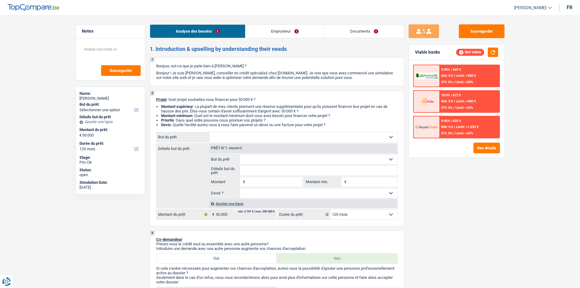
select select "worker"
select select "netSalary"
click at [383, 31] on link "Documents" at bounding box center [364, 31] width 79 height 13
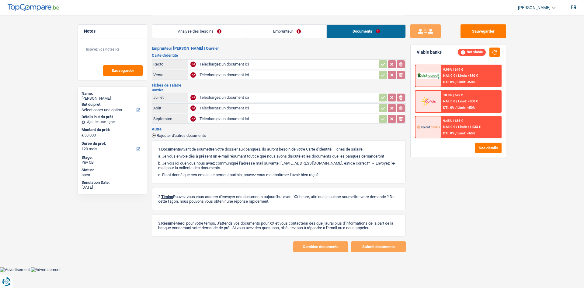
click at [313, 28] on link "Emprunteur" at bounding box center [286, 31] width 79 height 13
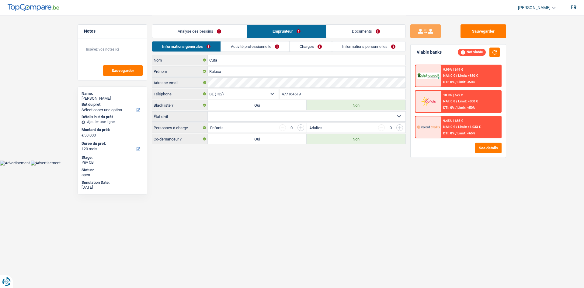
click at [250, 51] on li "Activité professionnelle" at bounding box center [255, 46] width 69 height 11
click at [254, 43] on link "Activité professionnelle" at bounding box center [255, 46] width 68 height 10
